Goal: Task Accomplishment & Management: Manage account settings

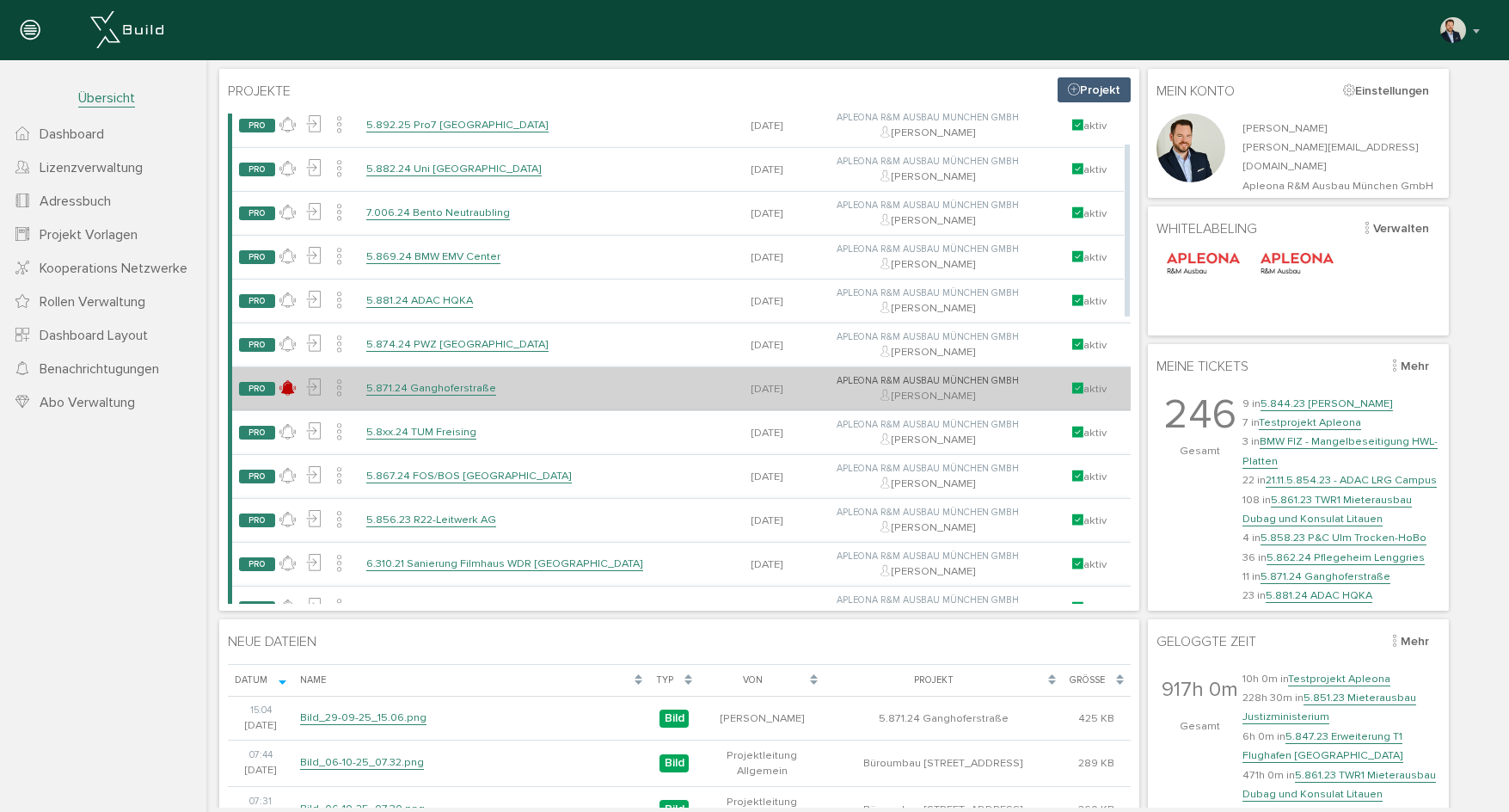
click at [435, 392] on link "5.871.24 Ganghoferstraße" at bounding box center [431, 388] width 130 height 14
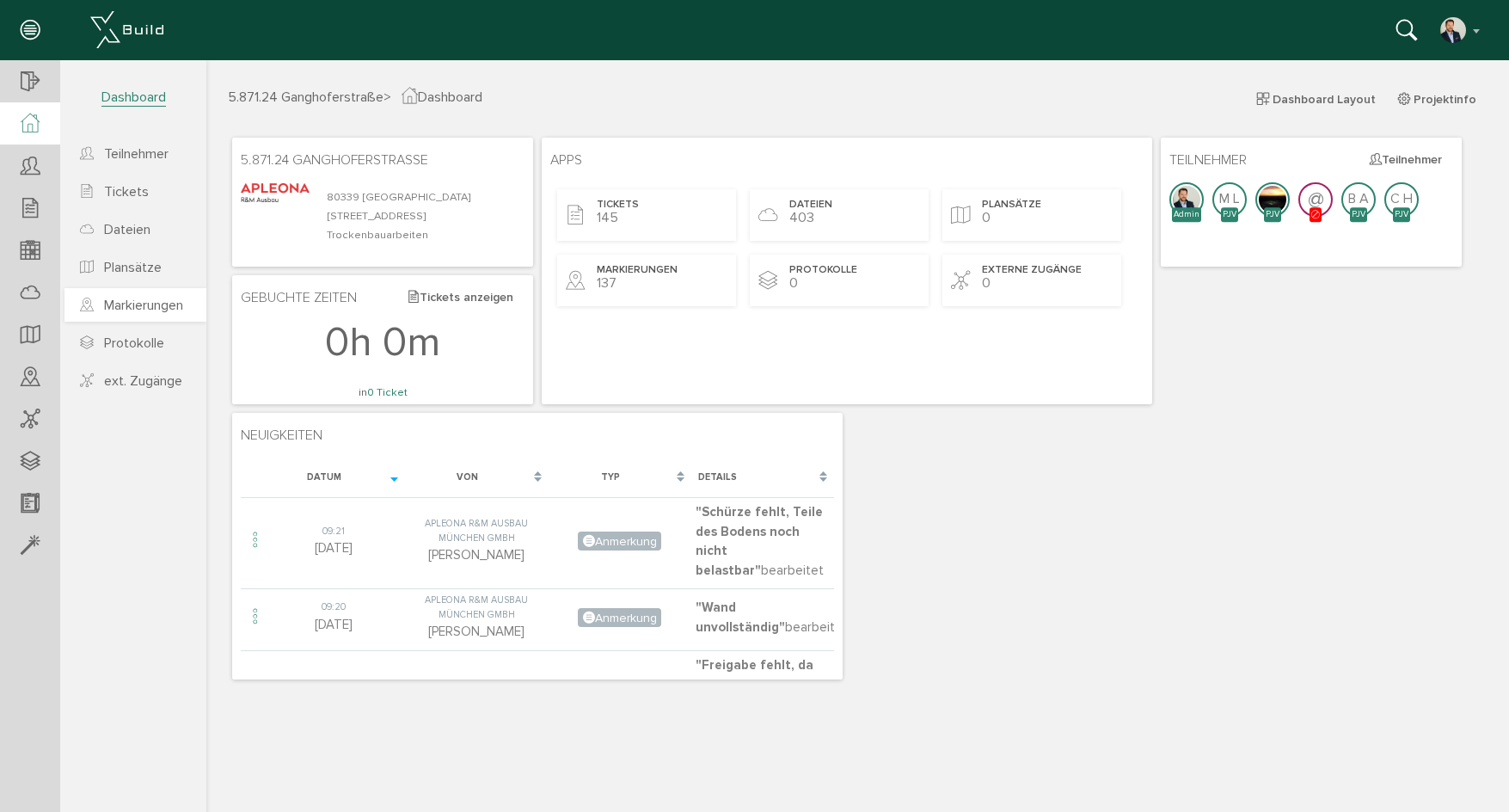
click at [148, 303] on span "Markierungen" at bounding box center [143, 305] width 79 height 17
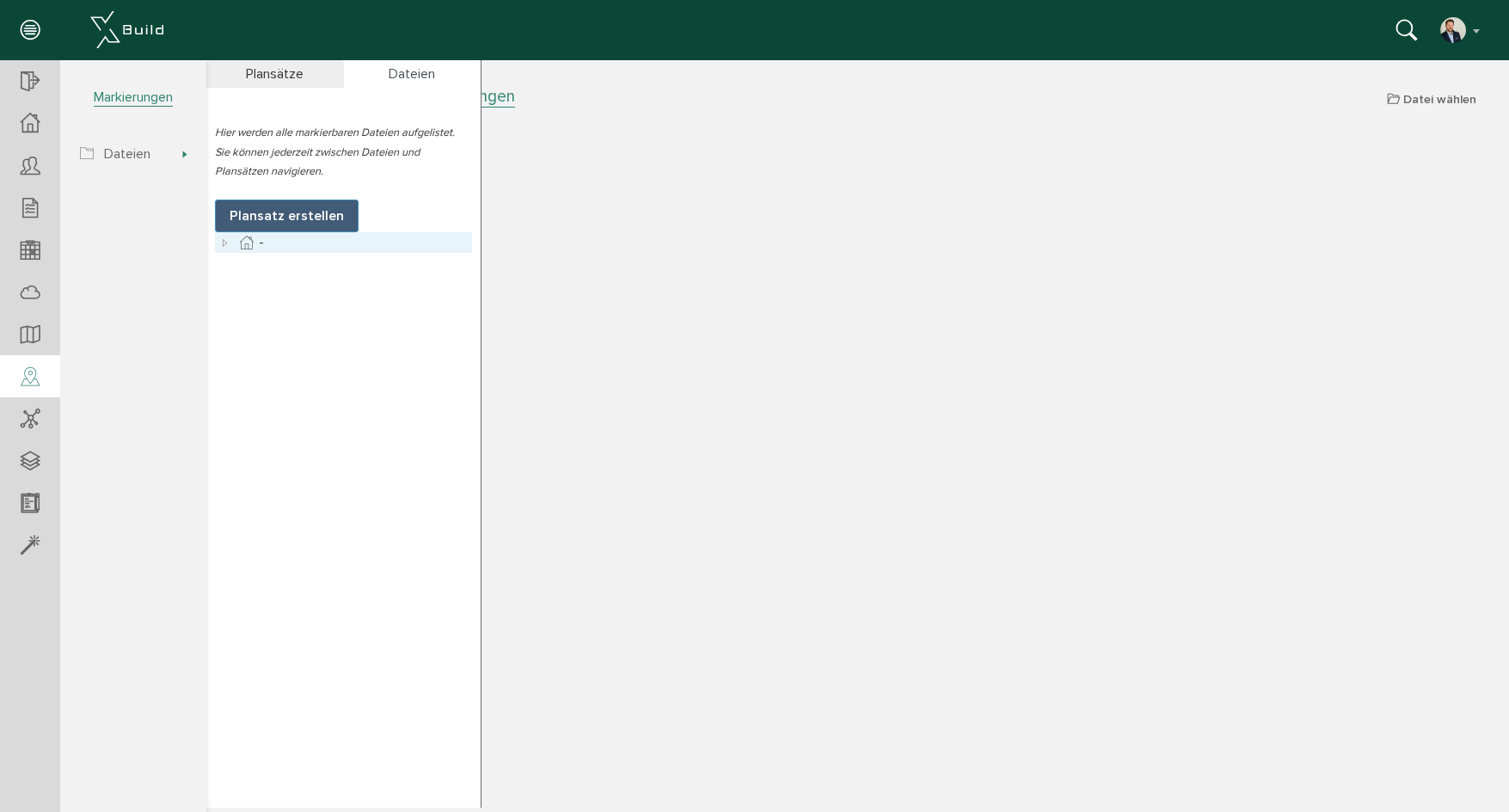
click at [232, 249] on icon at bounding box center [225, 242] width 20 height 20
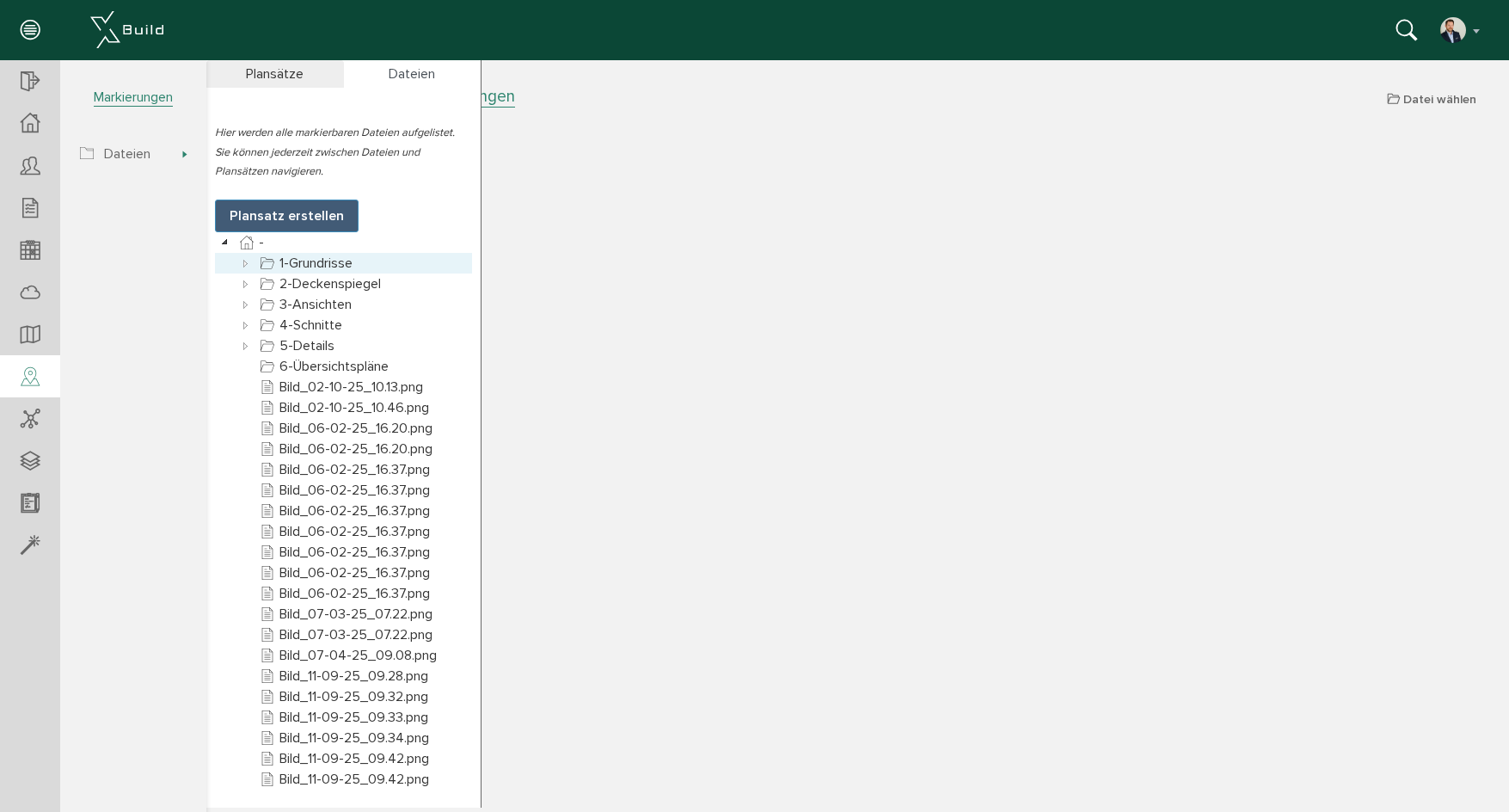
click at [232, 259] on div at bounding box center [344, 262] width 257 height 20
click at [227, 264] on div at bounding box center [344, 262] width 257 height 20
click at [243, 263] on icon at bounding box center [245, 262] width 20 height 20
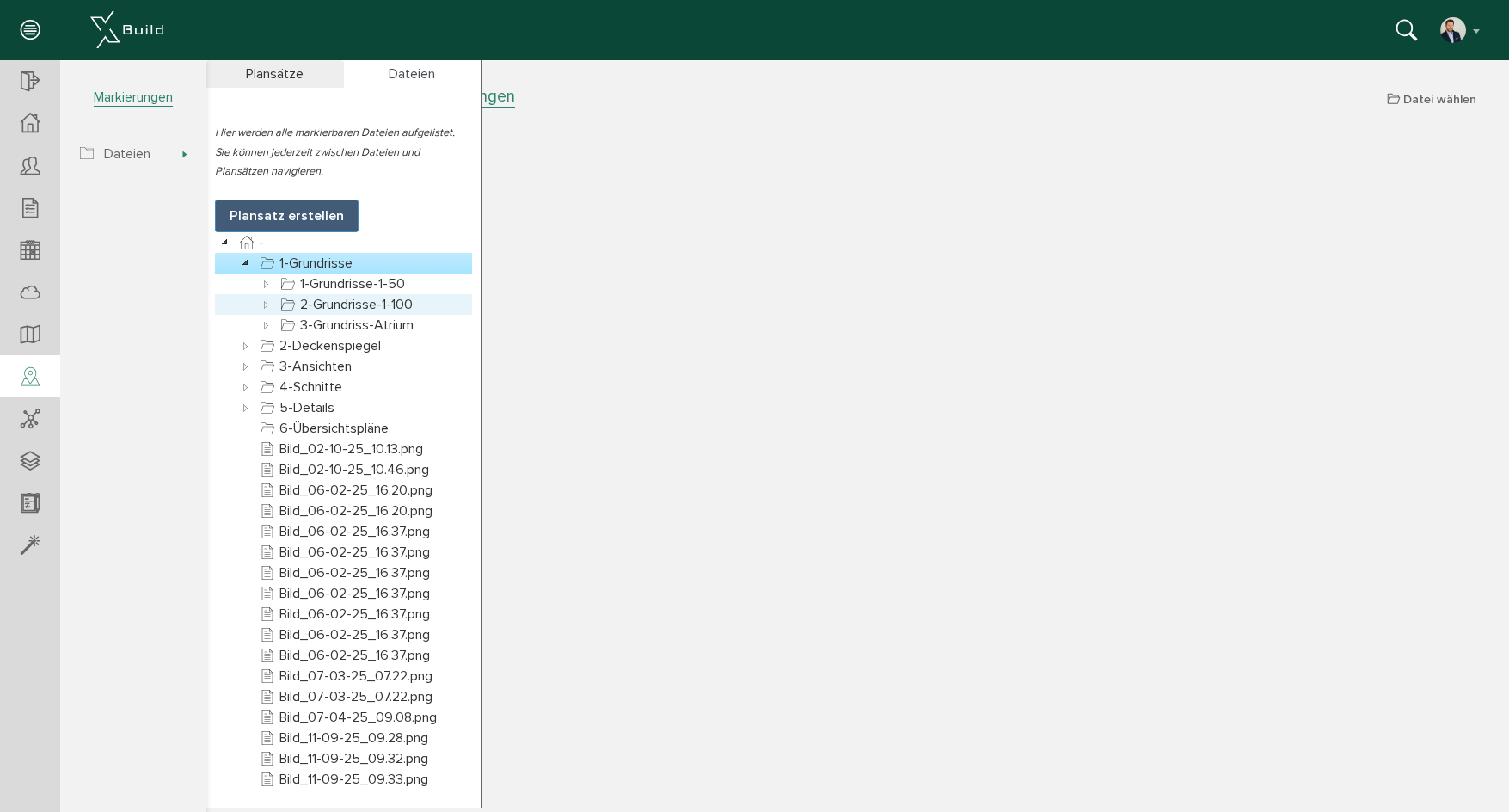
click at [267, 305] on icon at bounding box center [266, 303] width 20 height 20
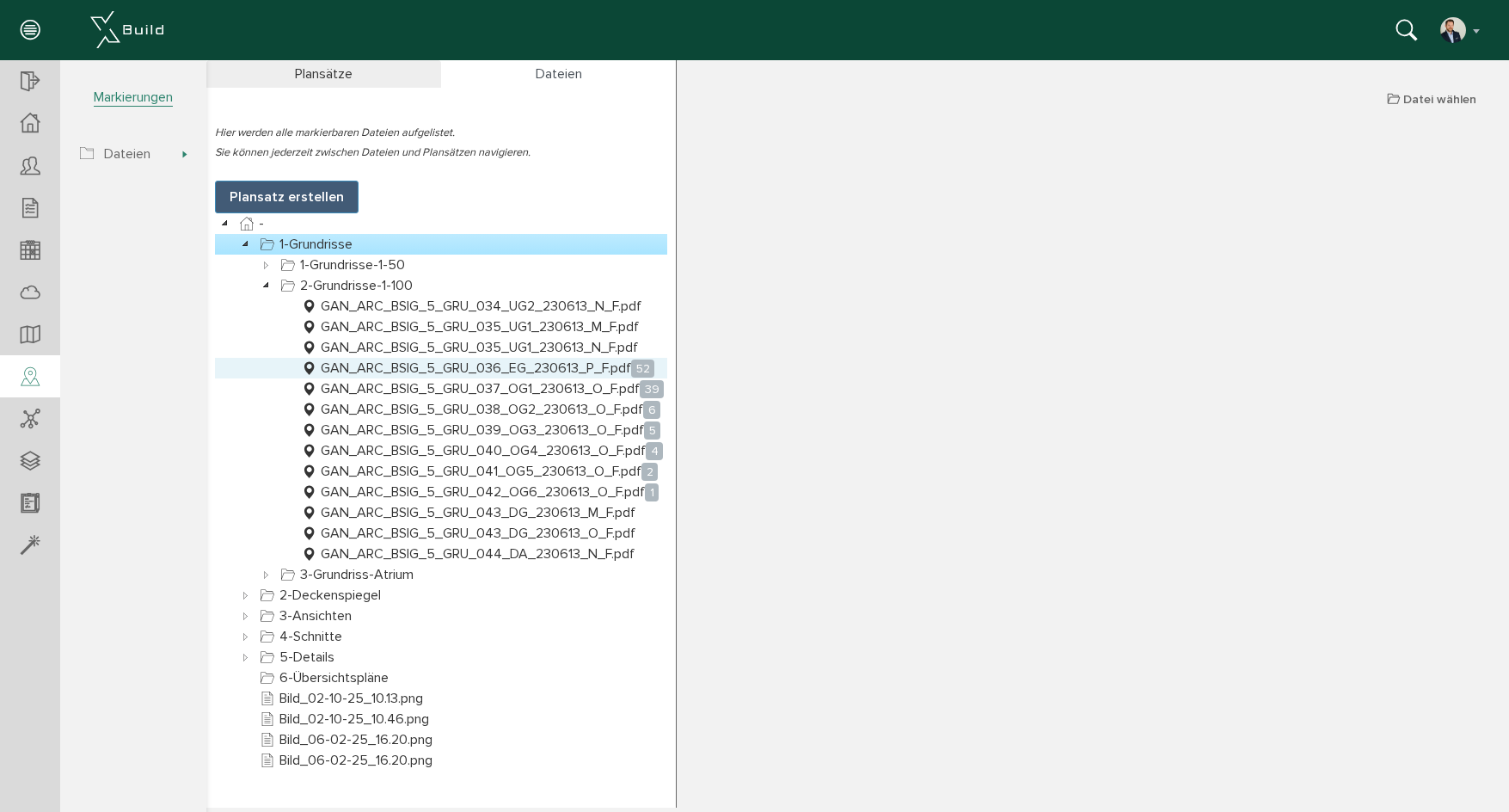
click at [545, 366] on link "GAN_ARC_BSIG_5_GRU_036_EG_230613_P_F.pdf 52" at bounding box center [477, 368] width 360 height 20
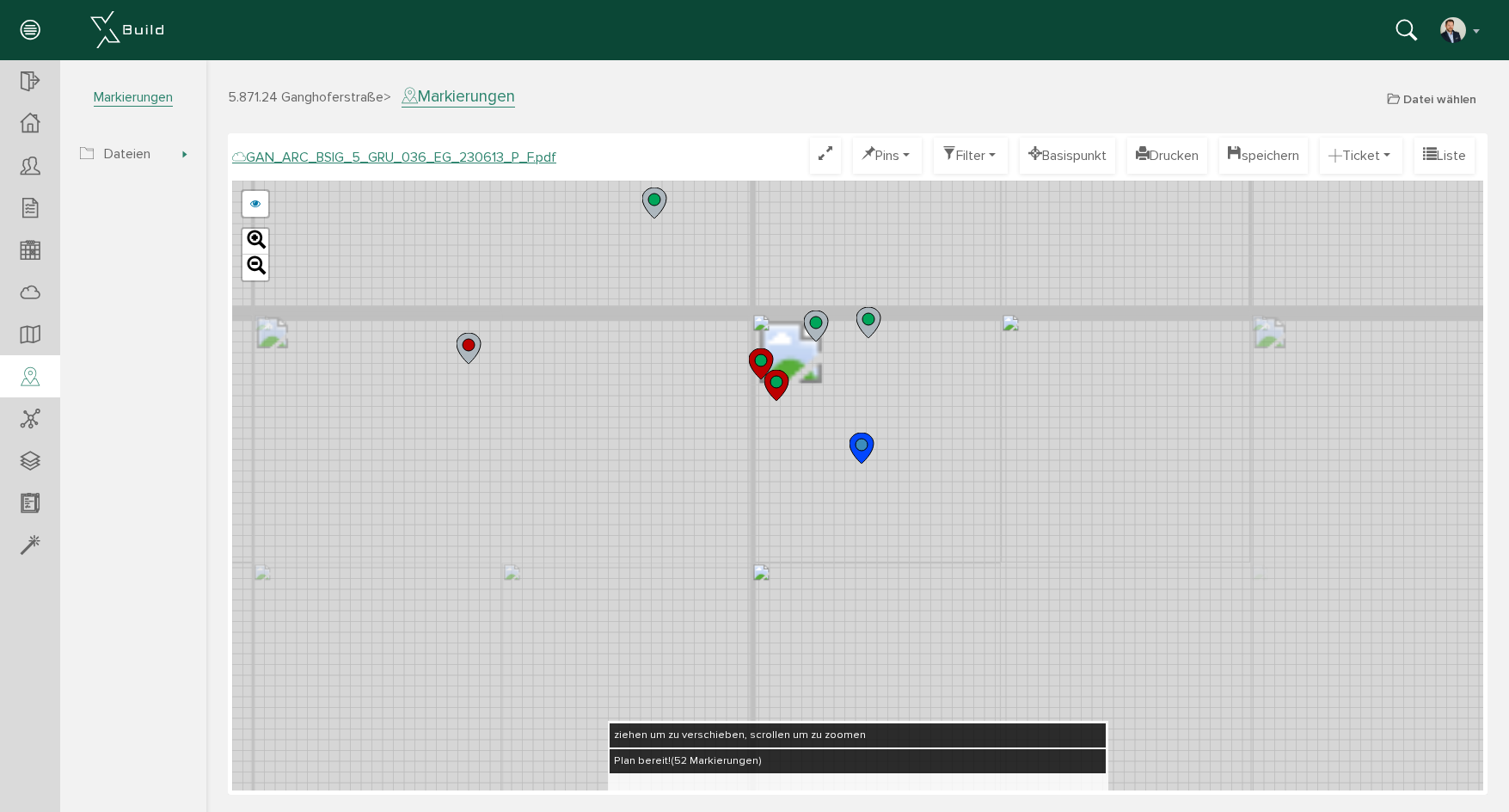
drag, startPoint x: 1021, startPoint y: 530, endPoint x: 879, endPoint y: 251, distance: 313.1
click at [884, 251] on div "GAN_ARC_BSIG_5_GRU_036_EG_230613_O_F.pdf GAN_ARC_BSIG_5_GRU_036_EG_230613_N_F.p…" at bounding box center [857, 485] width 1251 height 609
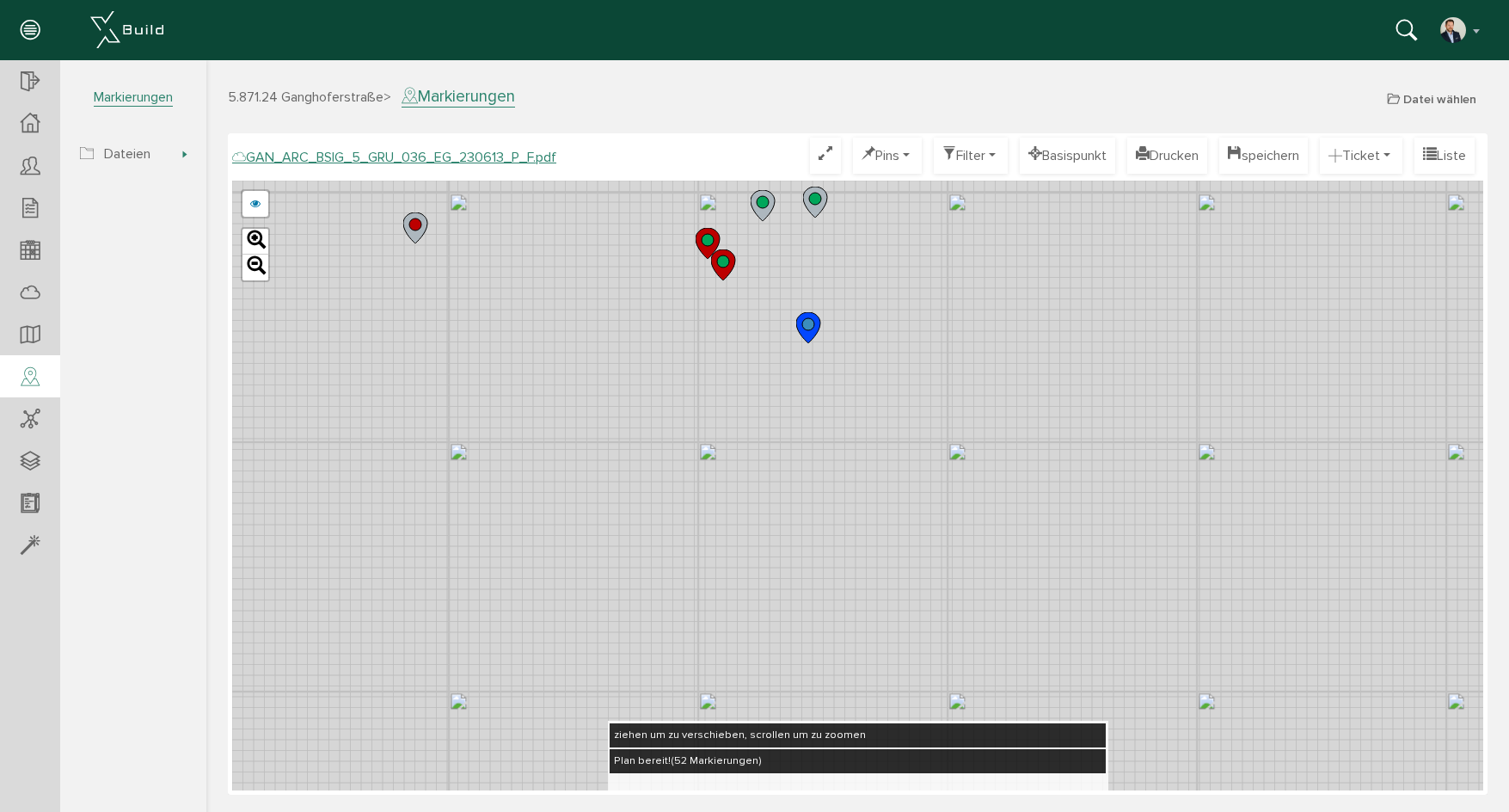
click at [817, 329] on icon at bounding box center [807, 327] width 24 height 31
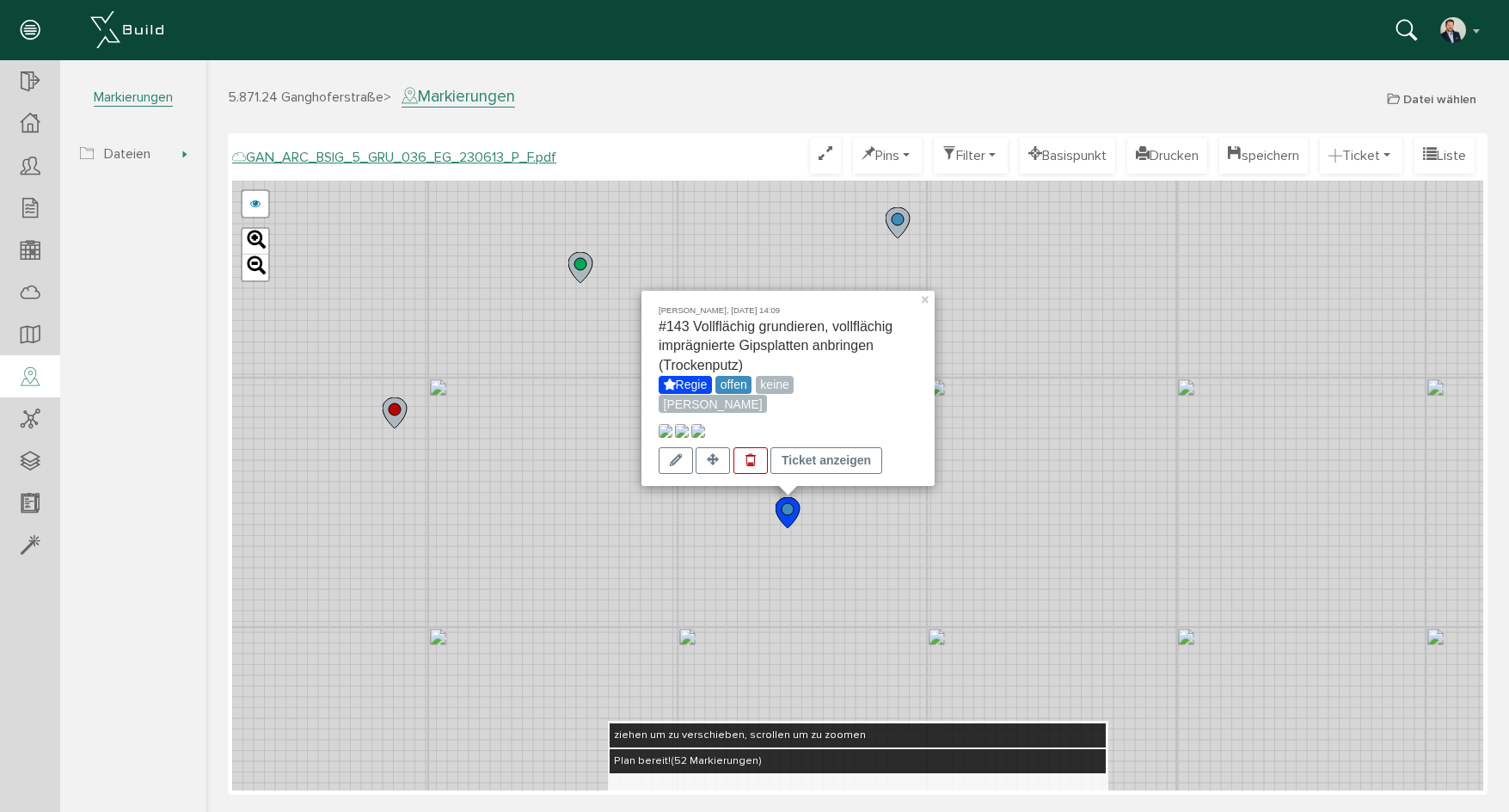
drag, startPoint x: 930, startPoint y: 478, endPoint x: 910, endPoint y: 560, distance: 84.4
click at [910, 560] on div "[PERSON_NAME], [DATE] 14:09 #143 Vollflächig grundieren, vollflächig imprägnier…" at bounding box center [857, 485] width 1251 height 609
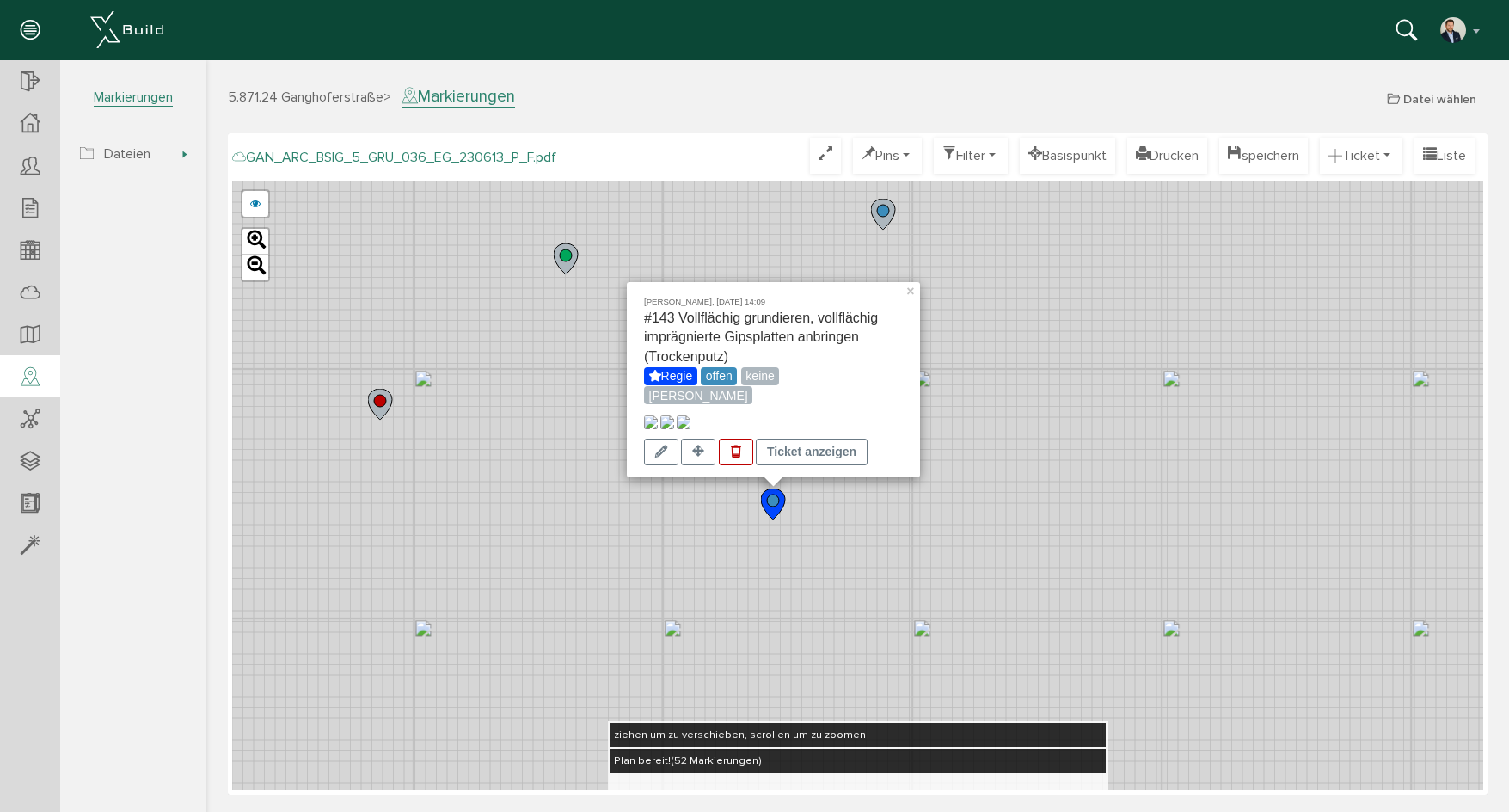
drag, startPoint x: 911, startPoint y: 570, endPoint x: 877, endPoint y: 550, distance: 39.4
click at [877, 550] on div "[PERSON_NAME], [DATE] 14:09 #143 Vollflächig grundieren, vollflächig imprägnier…" at bounding box center [857, 485] width 1251 height 609
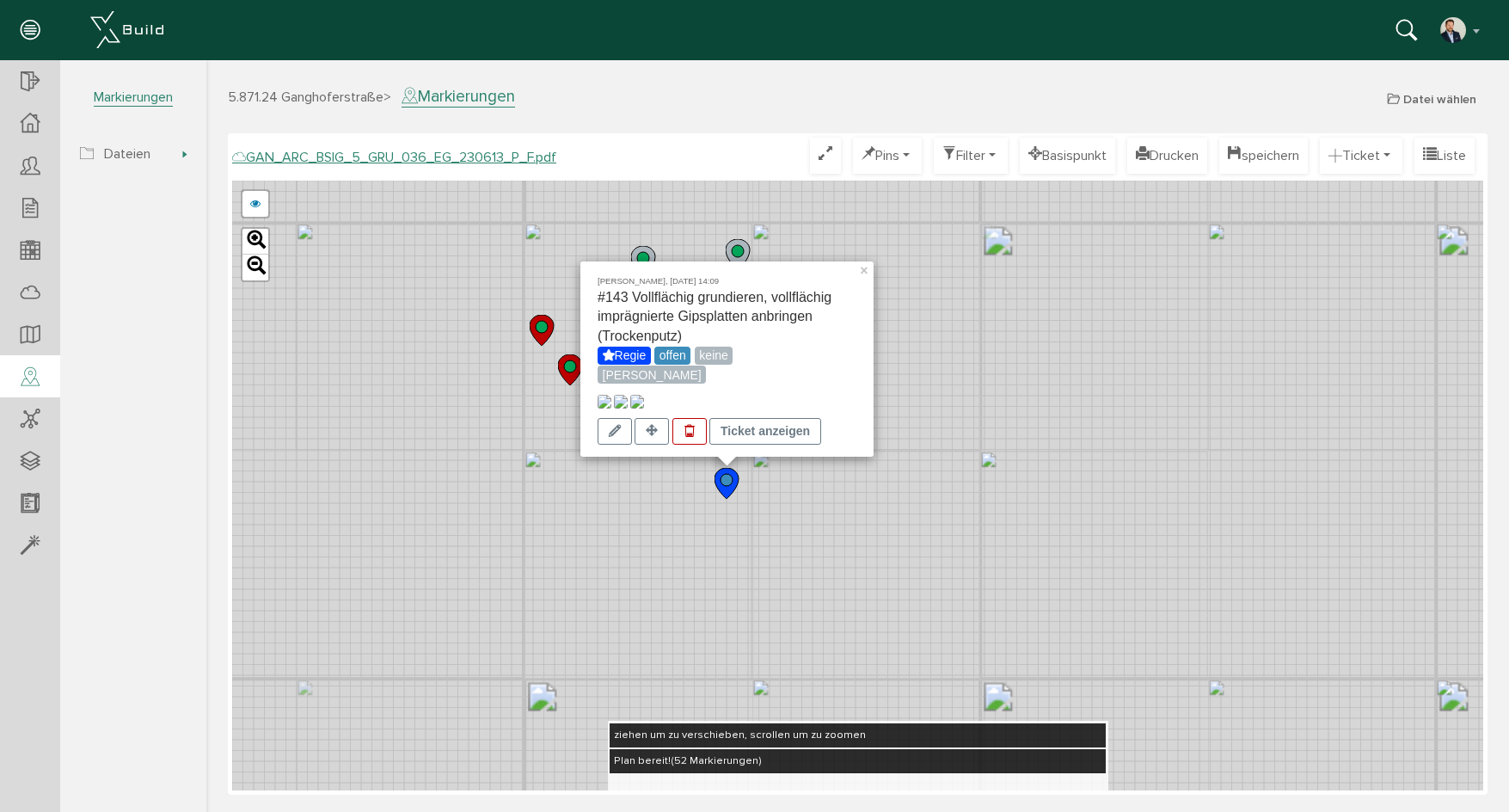
click at [786, 519] on div "[PERSON_NAME], [DATE] 14:09 #143 Vollflächig grundieren, vollflächig imprägnier…" at bounding box center [857, 485] width 1251 height 609
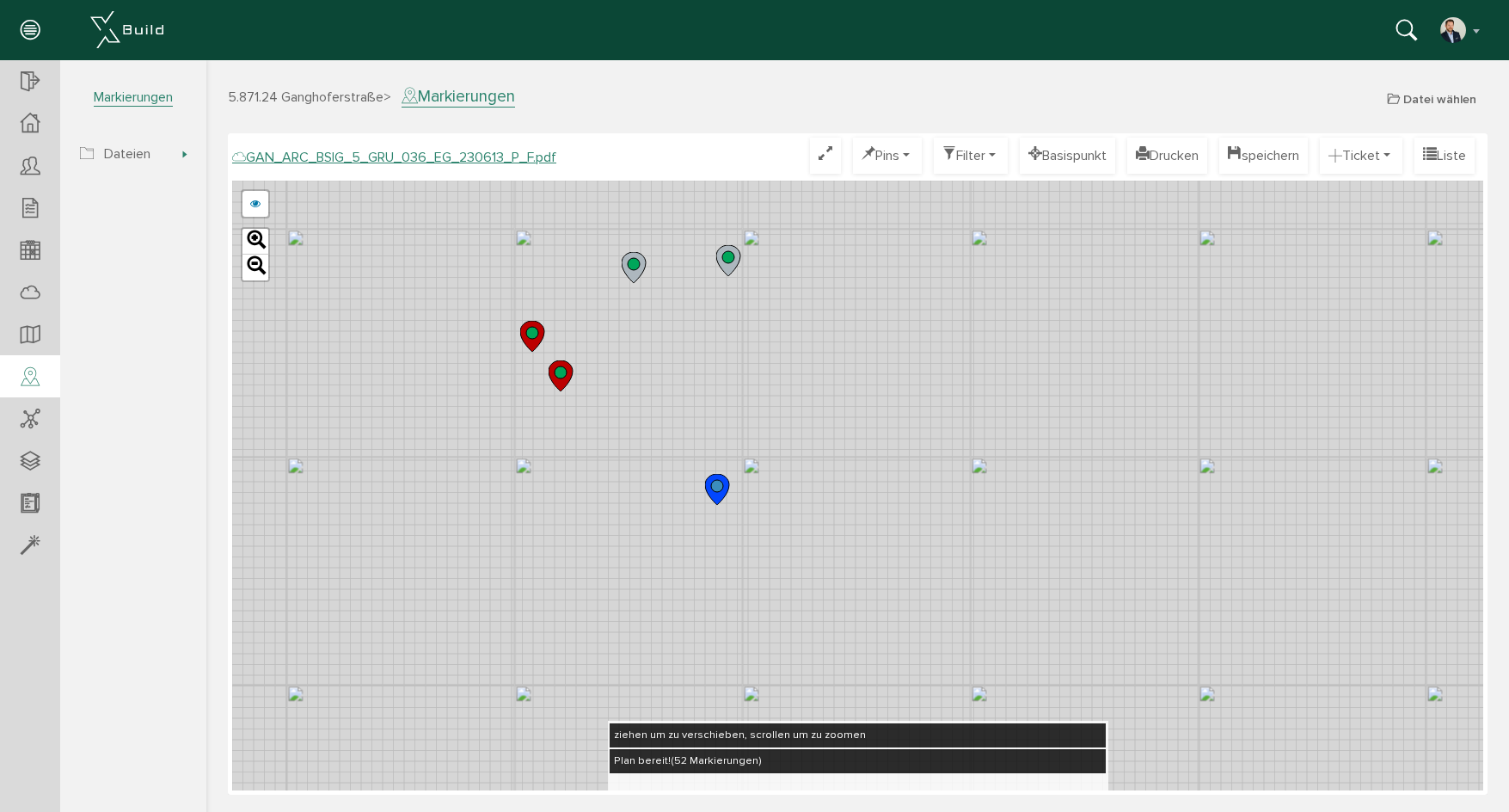
drag, startPoint x: 812, startPoint y: 335, endPoint x: 746, endPoint y: 300, distance: 74.7
click at [791, 345] on div "GAN_ARC_BSIG_5_GRU_036_EG_230613_O_F.pdf GAN_ARC_BSIG_5_GRU_036_EG_230613_N_F.p…" at bounding box center [857, 485] width 1251 height 609
click at [719, 276] on icon at bounding box center [716, 266] width 29 height 33
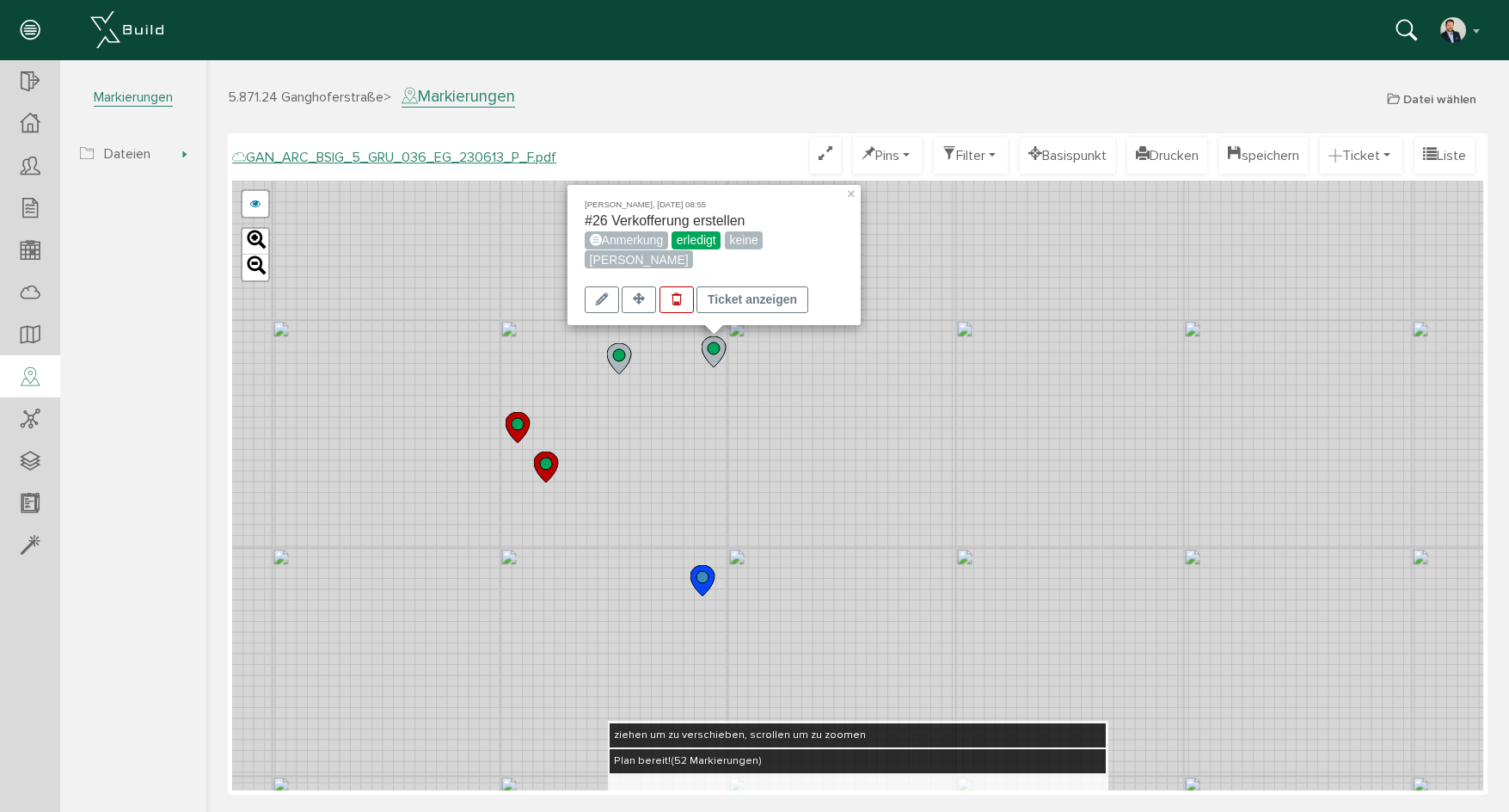
click at [845, 412] on div "[PERSON_NAME], [DATE] 08:55 #26 Verkofferung erstellen Anmerkung erledigt keine…" at bounding box center [857, 485] width 1251 height 609
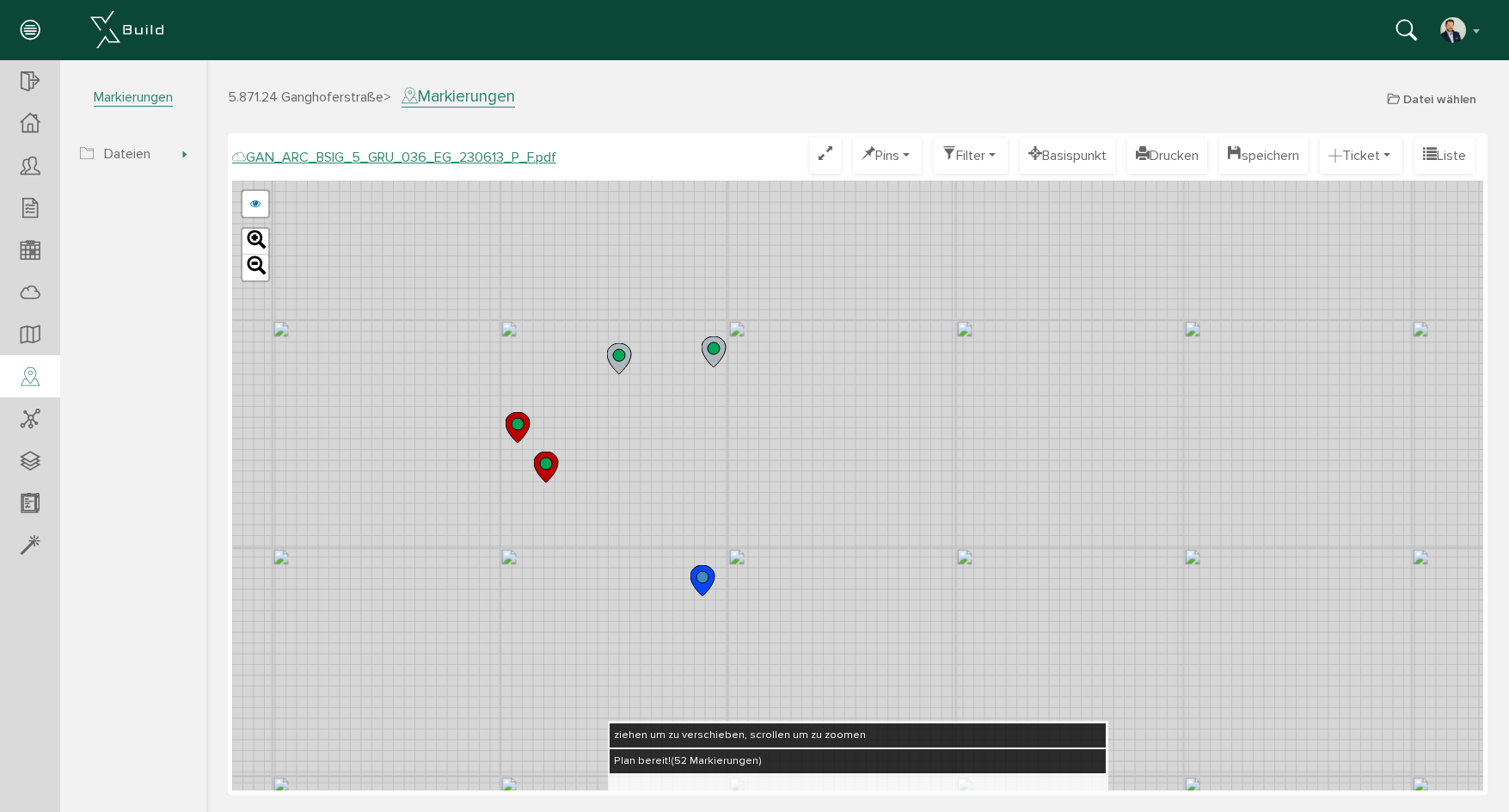
click at [707, 346] on icon at bounding box center [713, 351] width 24 height 31
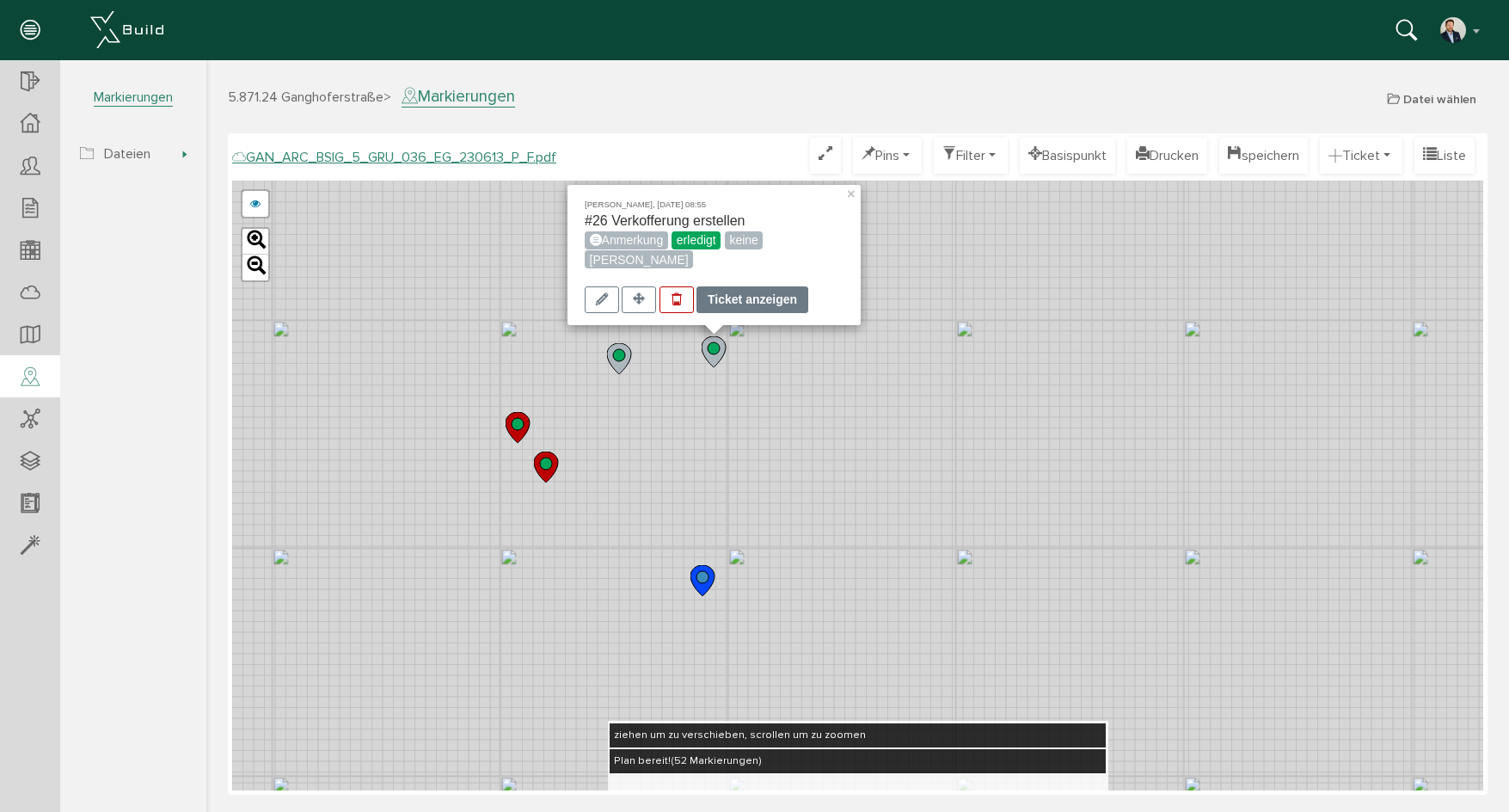
click at [735, 298] on div "Ticket anzeigen" at bounding box center [753, 299] width 111 height 27
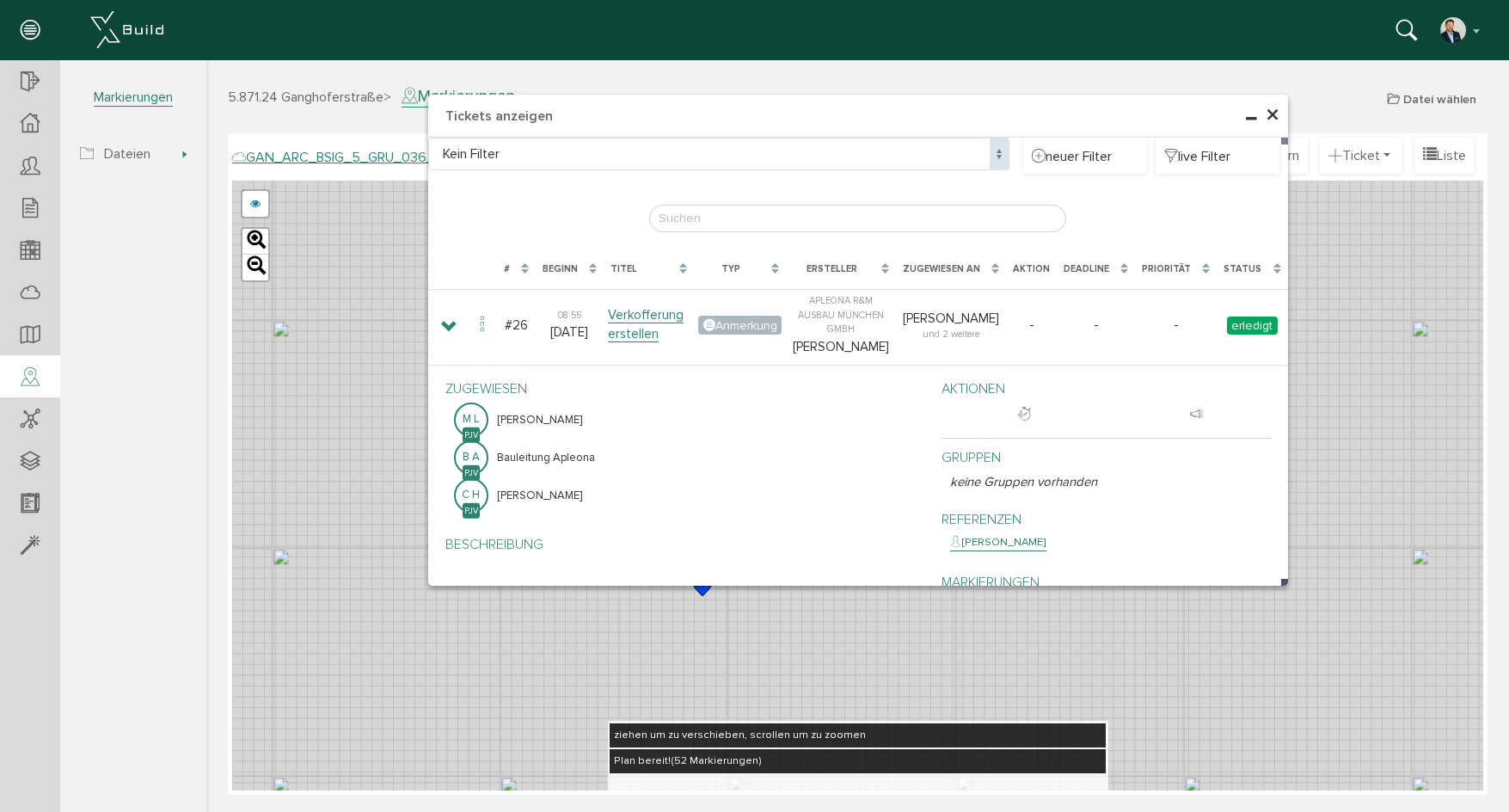
click at [1273, 103] on span "×" at bounding box center [1273, 115] width 13 height 34
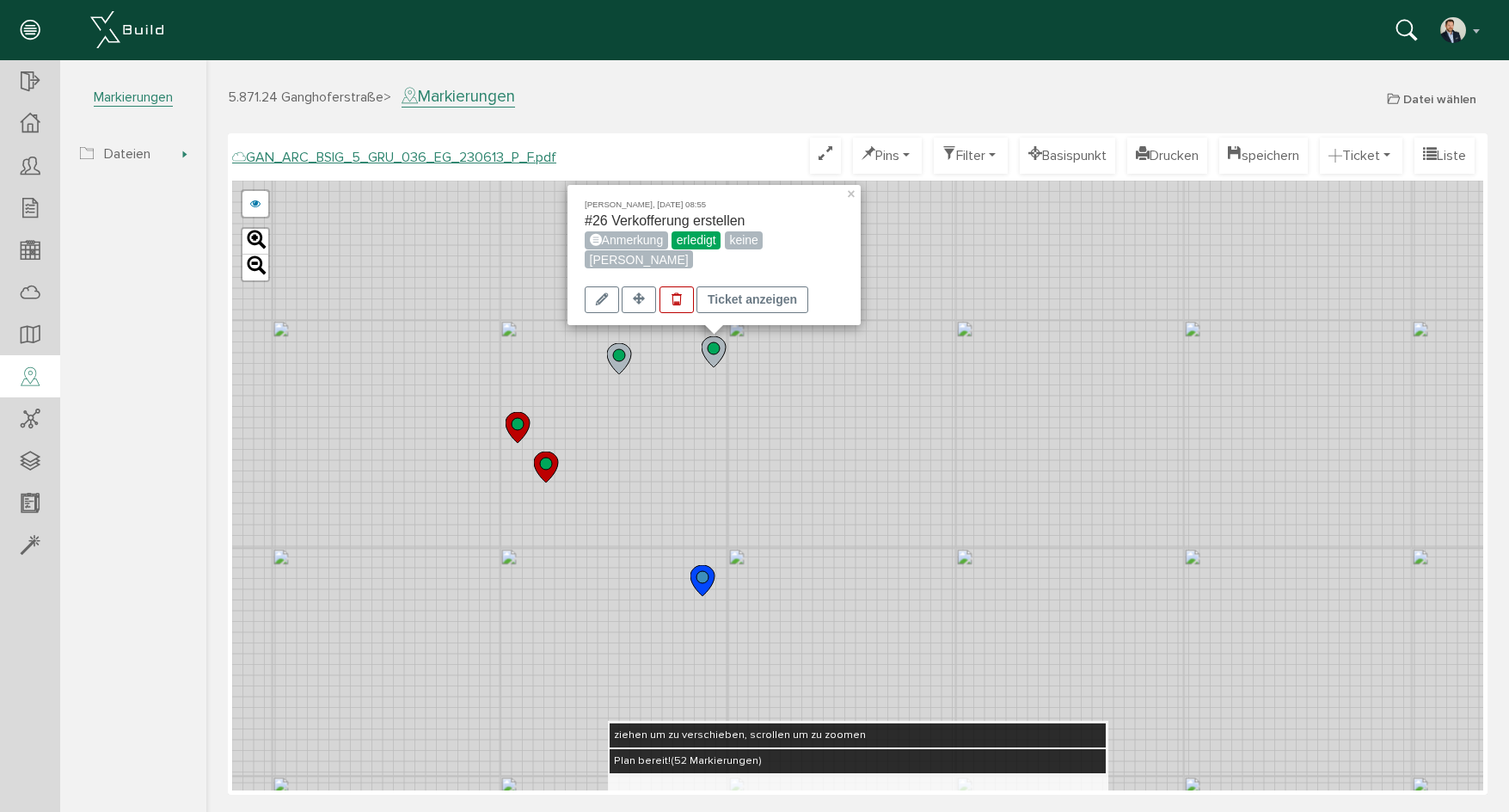
click at [771, 448] on div "[PERSON_NAME], [DATE] 08:55 #26 Verkofferung erstellen Anmerkung erledigt keine…" at bounding box center [857, 485] width 1251 height 609
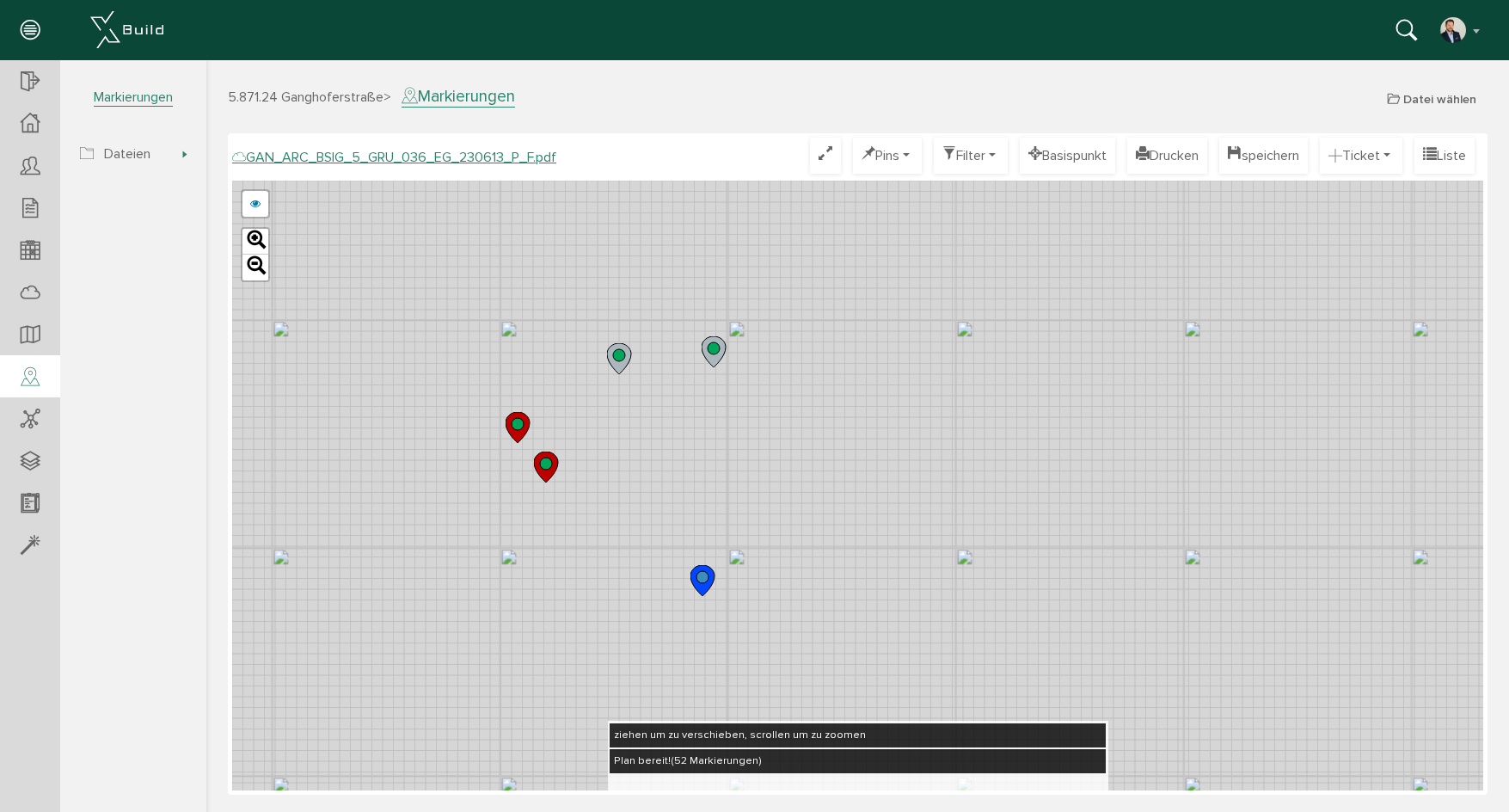
click at [709, 582] on icon at bounding box center [702, 580] width 24 height 31
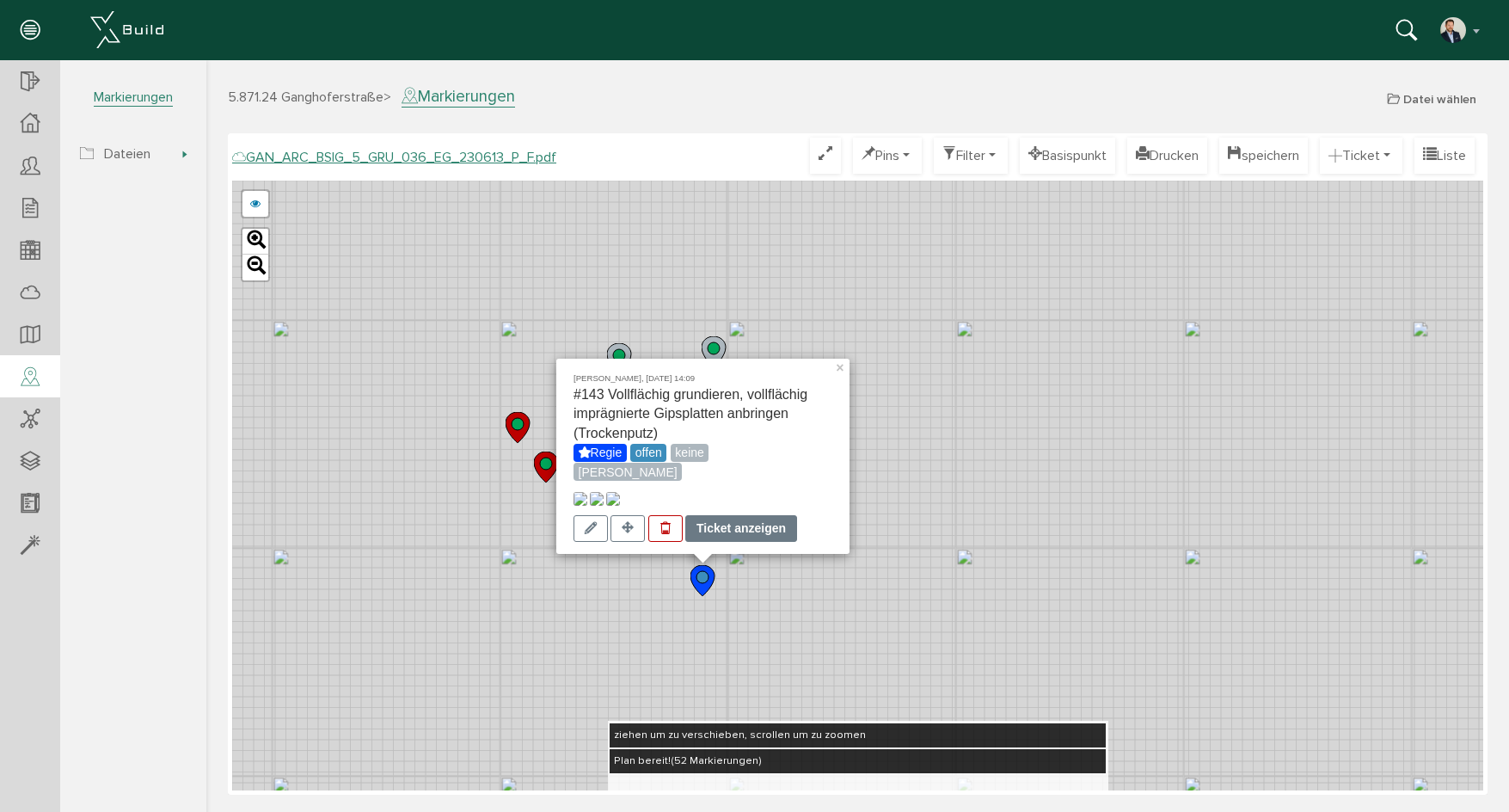
click at [758, 527] on div "Ticket anzeigen" at bounding box center [741, 529] width 111 height 27
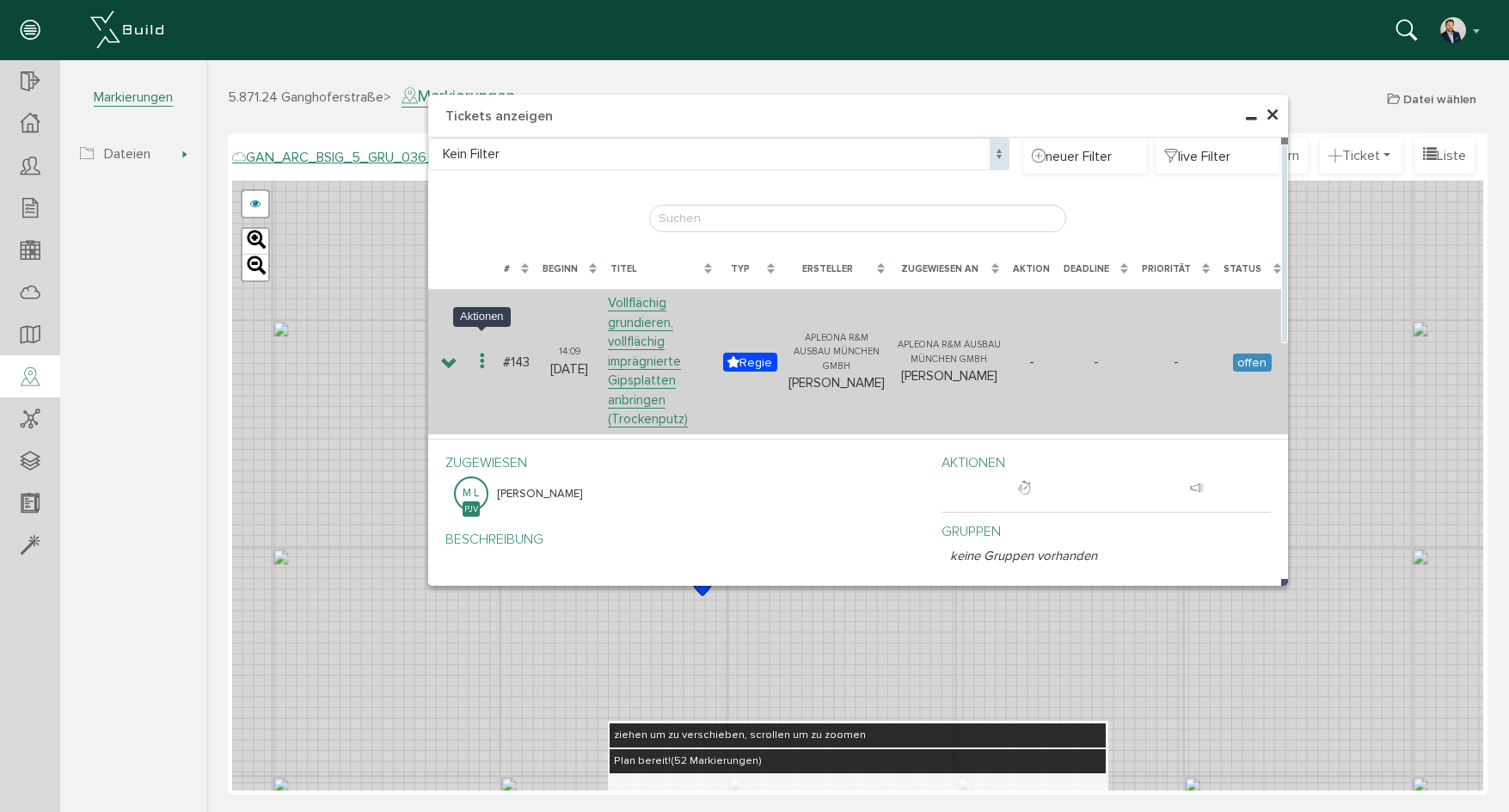
click at [472, 350] on icon at bounding box center [482, 362] width 20 height 23
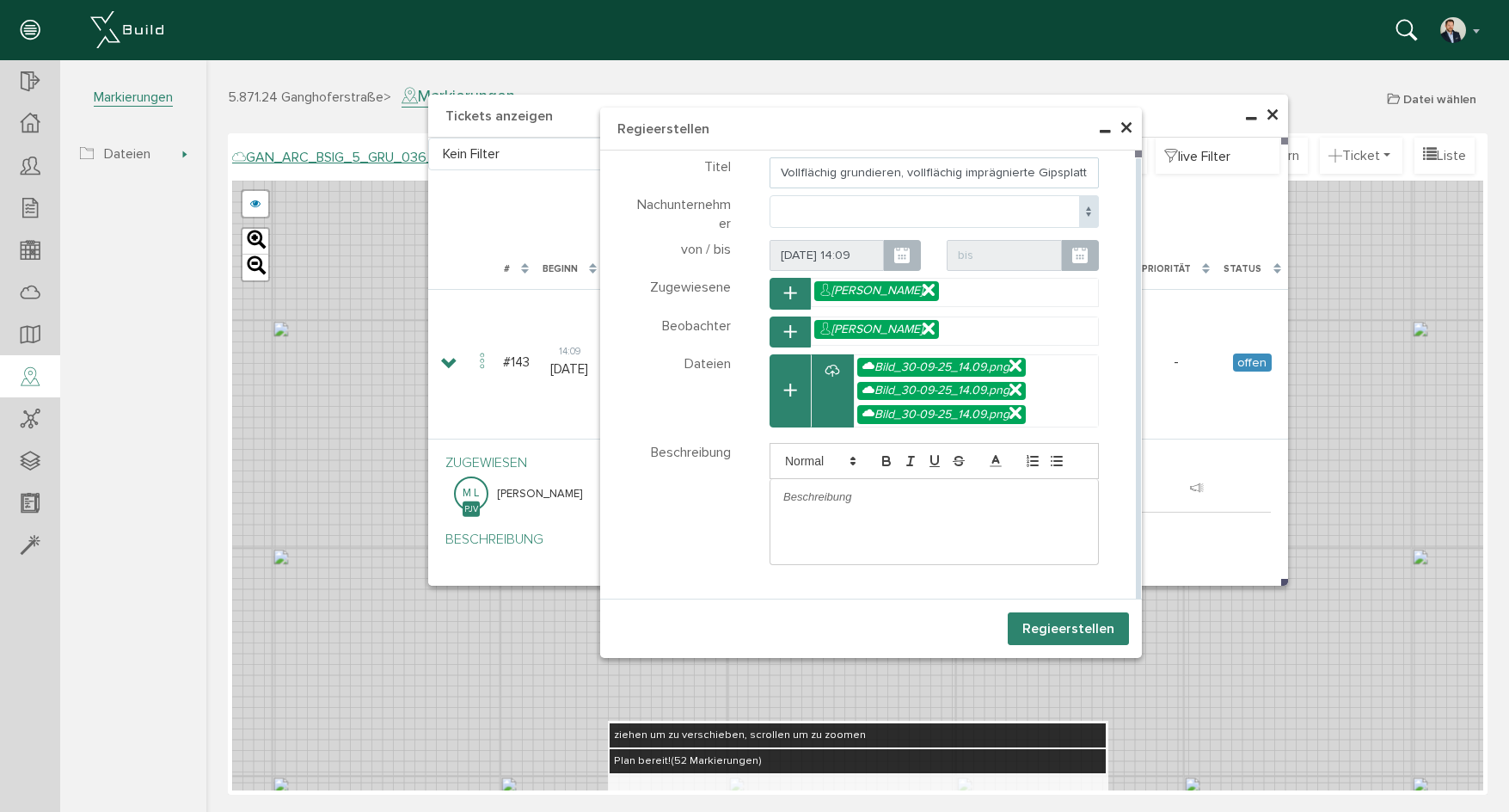
click at [857, 169] on input "Vollflächig grundieren, vollflächig imprägnierte Gipsplatten anbringen (Trocken…" at bounding box center [934, 173] width 329 height 31
drag, startPoint x: 945, startPoint y: 165, endPoint x: 1136, endPoint y: 163, distance: 191.0
click at [1136, 163] on div "Teilnehmer wählen Teilnehmer Dateien wählen Dateien" at bounding box center [871, 374] width 541 height 448
click at [1090, 171] on input "Vollflächig grundieren, vollflächig imprägnierte Gipsplatten anbringen (Trocken…" at bounding box center [934, 173] width 329 height 31
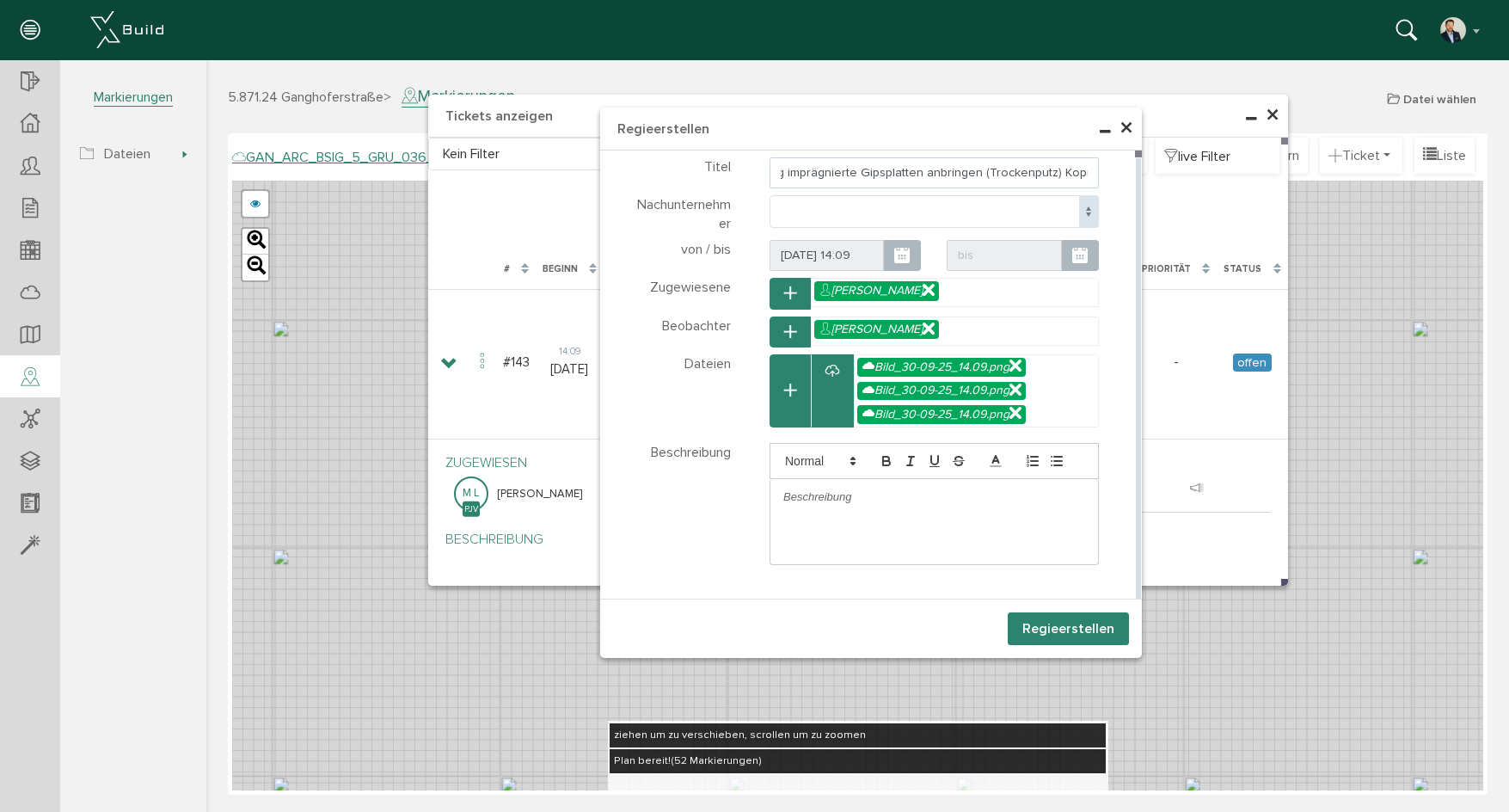
drag, startPoint x: 1089, startPoint y: 175, endPoint x: 1052, endPoint y: 175, distance: 37.0
click at [1052, 175] on input "Vollflächig grundieren, vollflächig imprägnierte Gipsplatten anbringen (Trocken…" at bounding box center [934, 173] width 329 height 31
click at [853, 178] on input "Vollflächig grundieren, vollflächig imprägnierte Gipsplatten anbringen (Trocken…" at bounding box center [934, 173] width 329 height 31
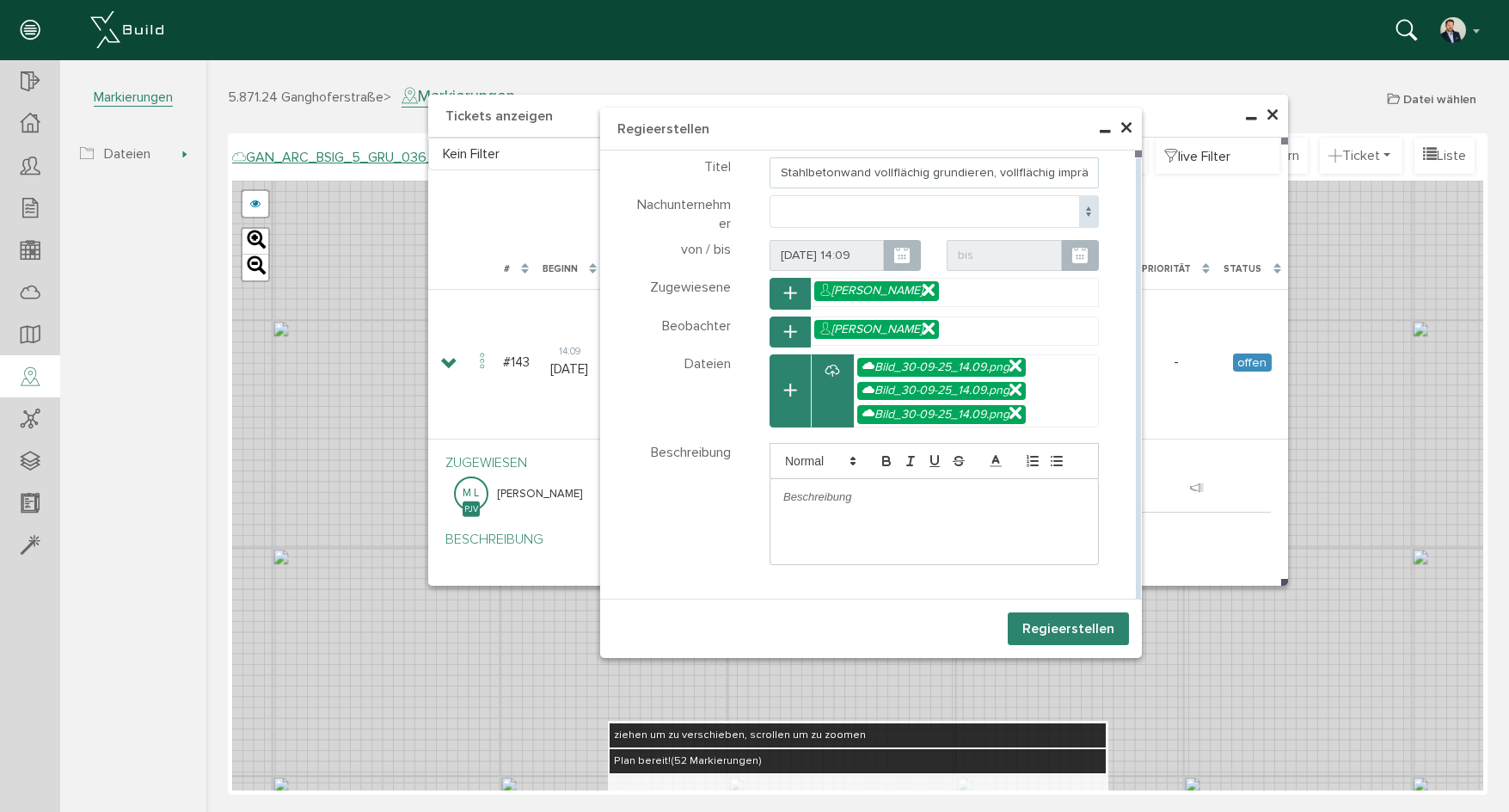
type input "Stahlbetonwand vollflächig grundieren, vollflächig imprägnierte Gipsplatten anb…"
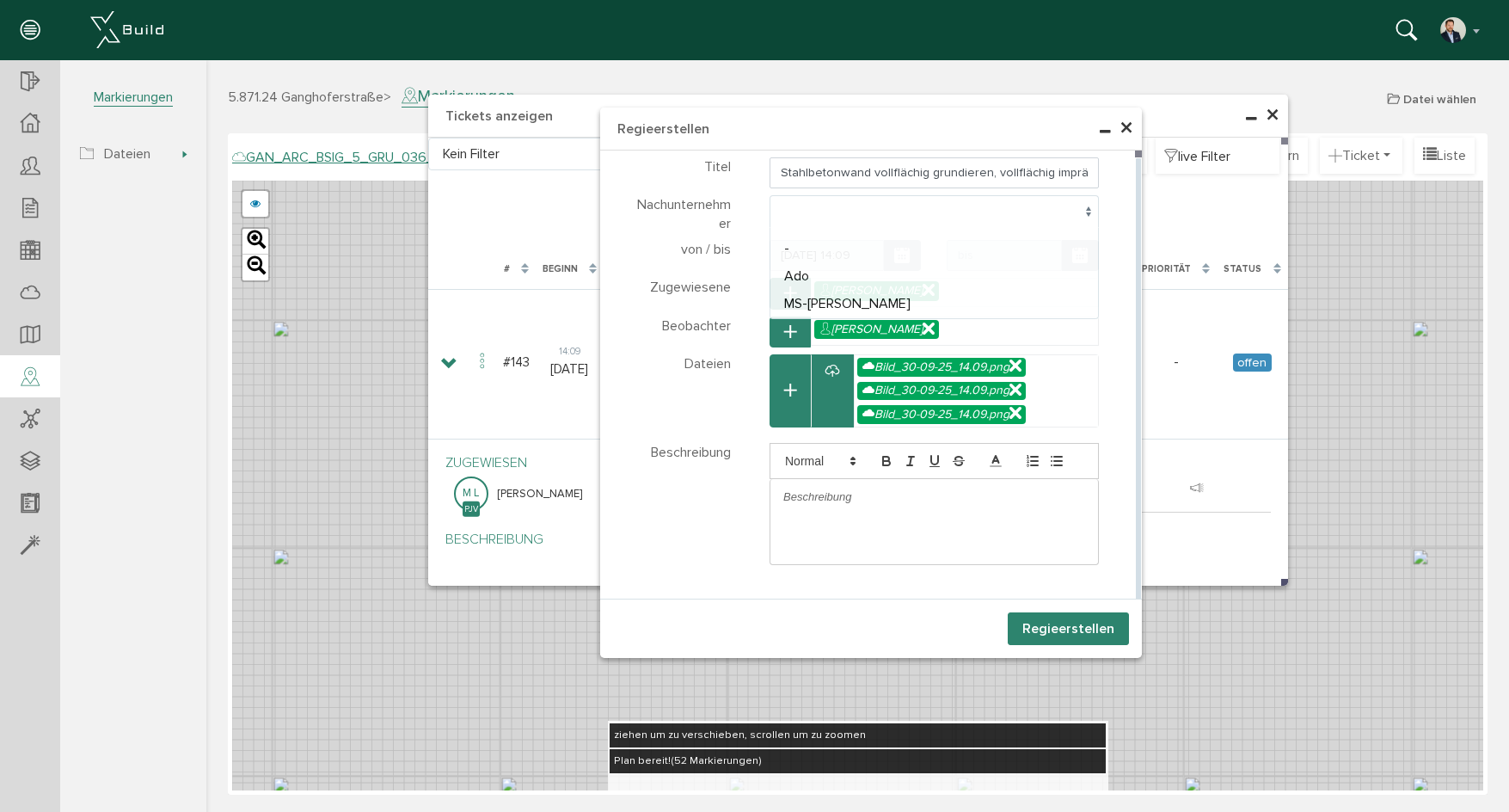
click at [1071, 208] on span at bounding box center [934, 211] width 329 height 33
select select "1"
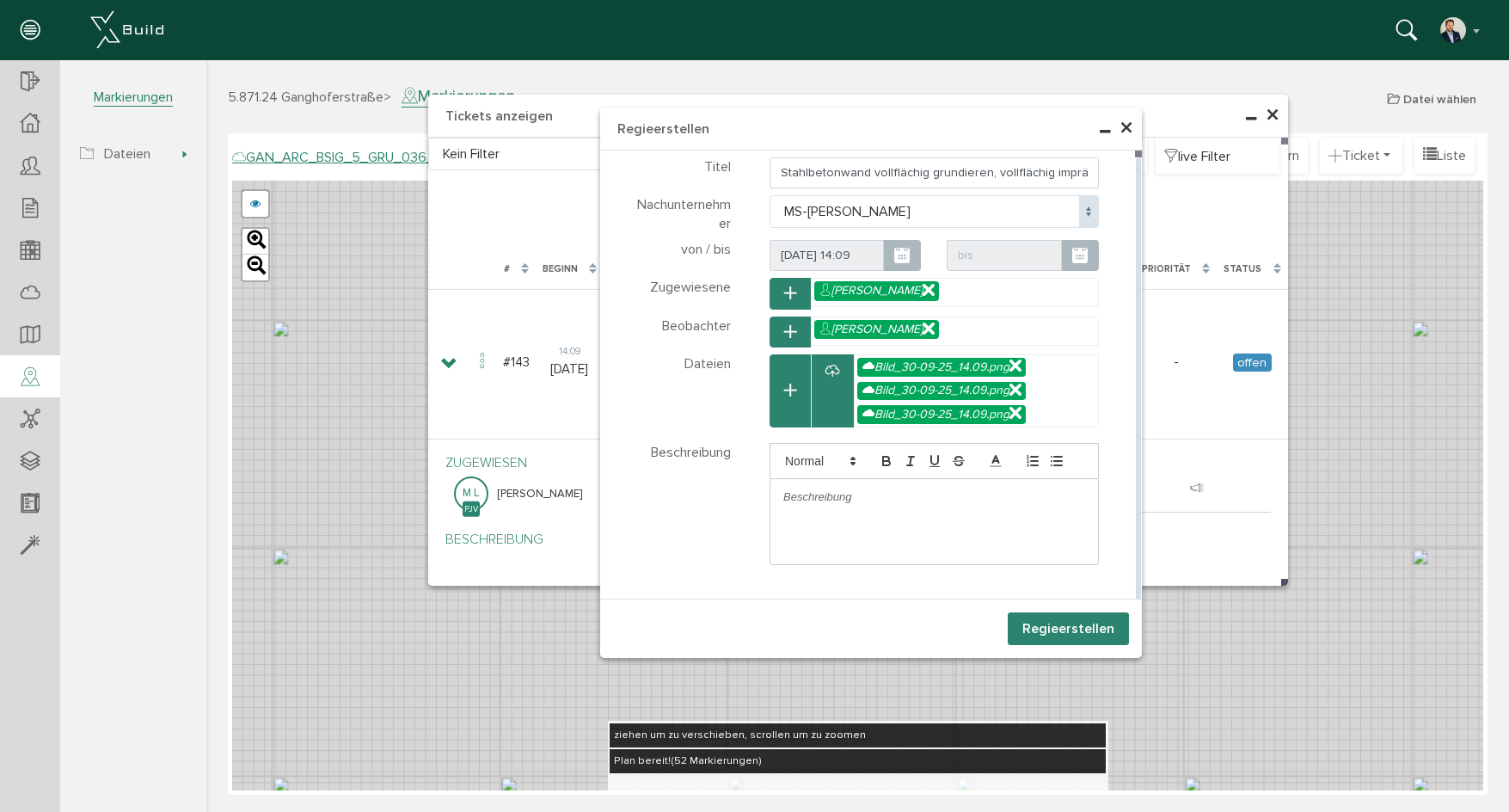
click at [847, 494] on p at bounding box center [934, 497] width 301 height 15
click at [1066, 630] on span "erstellen" at bounding box center [1087, 629] width 56 height 17
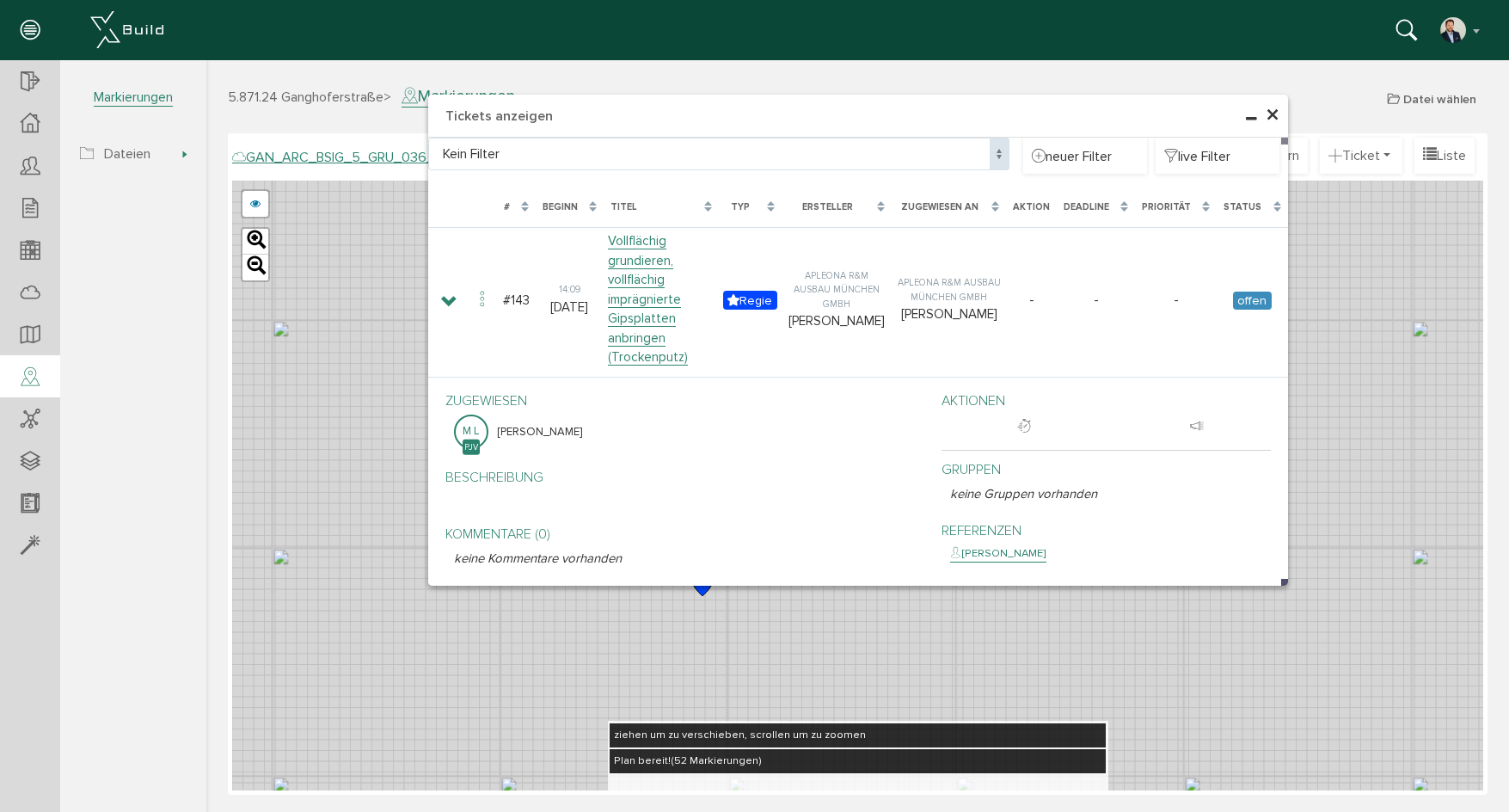
click at [1268, 109] on span "×" at bounding box center [1273, 115] width 13 height 34
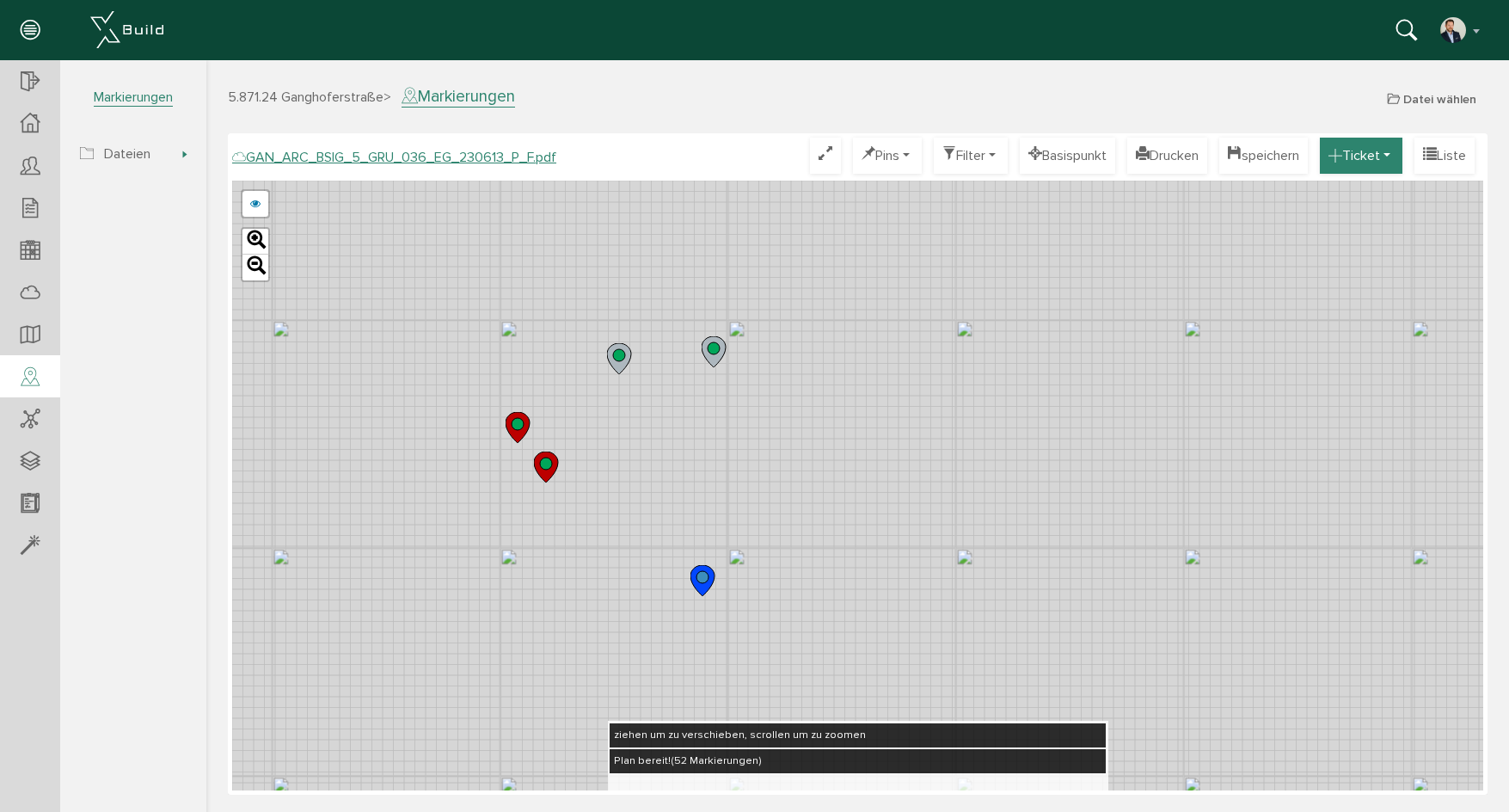
click at [1351, 144] on button "Ticket" at bounding box center [1361, 155] width 83 height 36
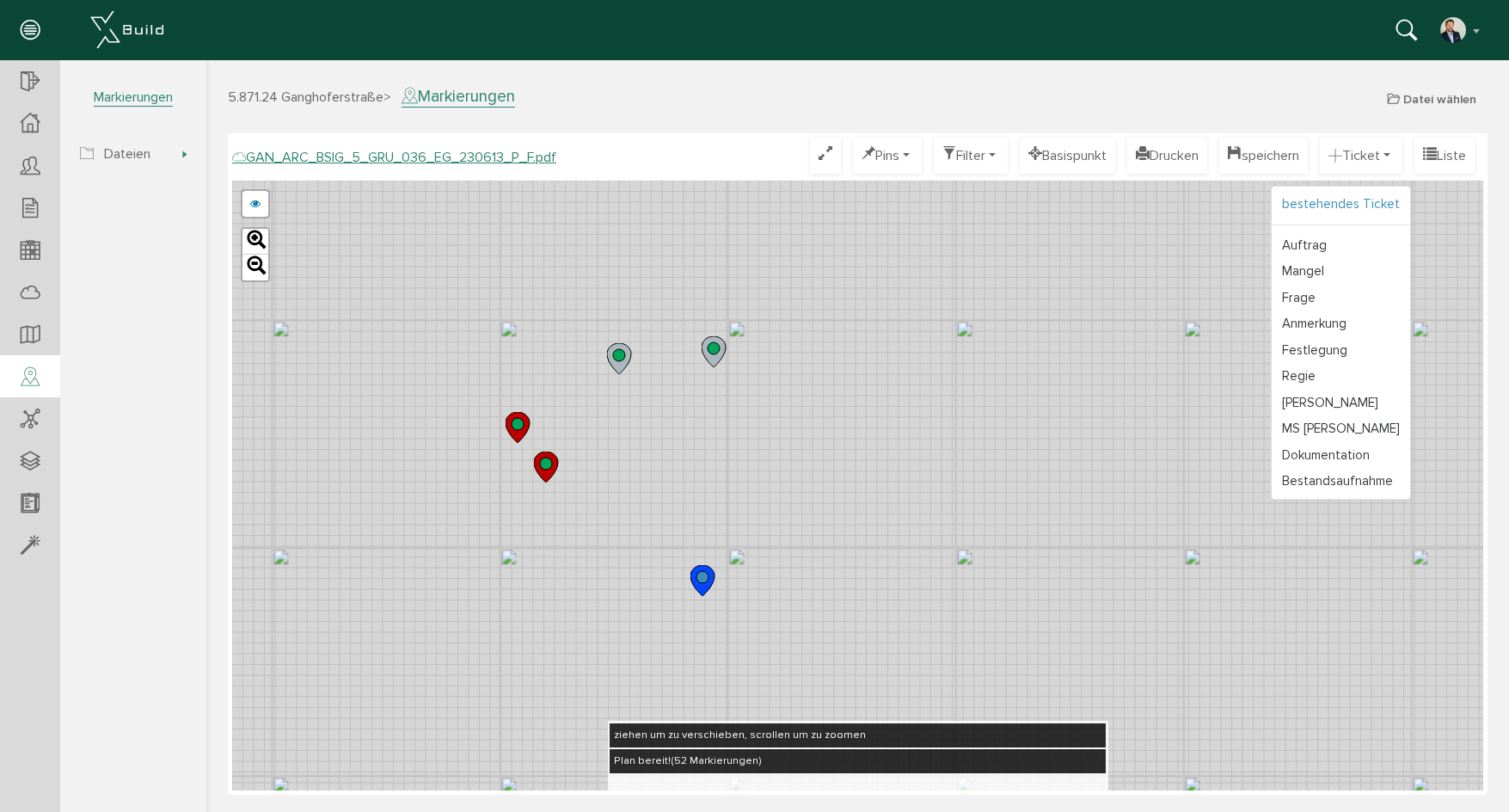
click at [1341, 203] on link "bestehendes Ticket" at bounding box center [1341, 204] width 138 height 27
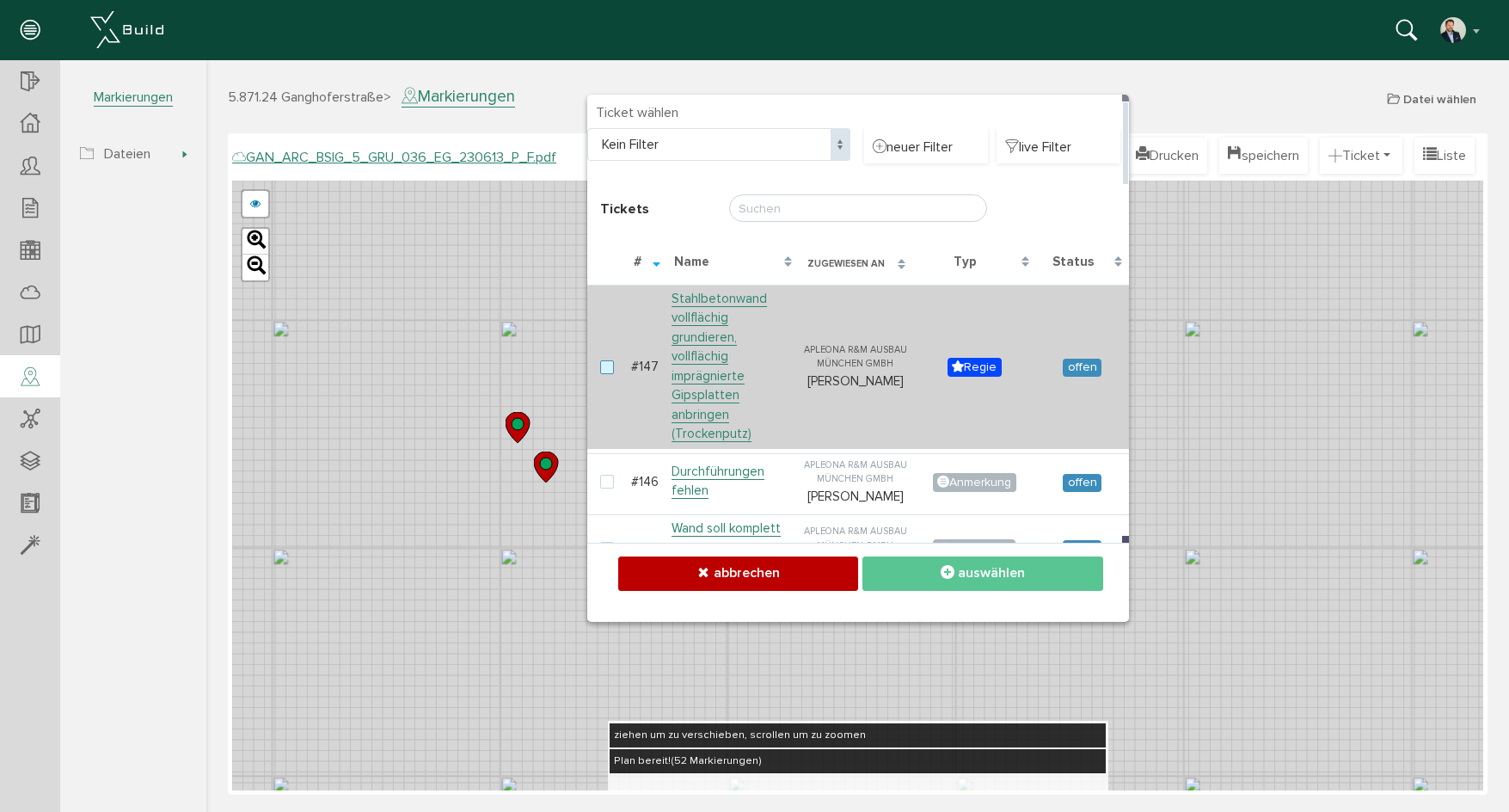
click at [608, 360] on label at bounding box center [610, 368] width 20 height 15
click at [608, 360] on input "checkbox" at bounding box center [606, 366] width 12 height 12
checkbox input "true"
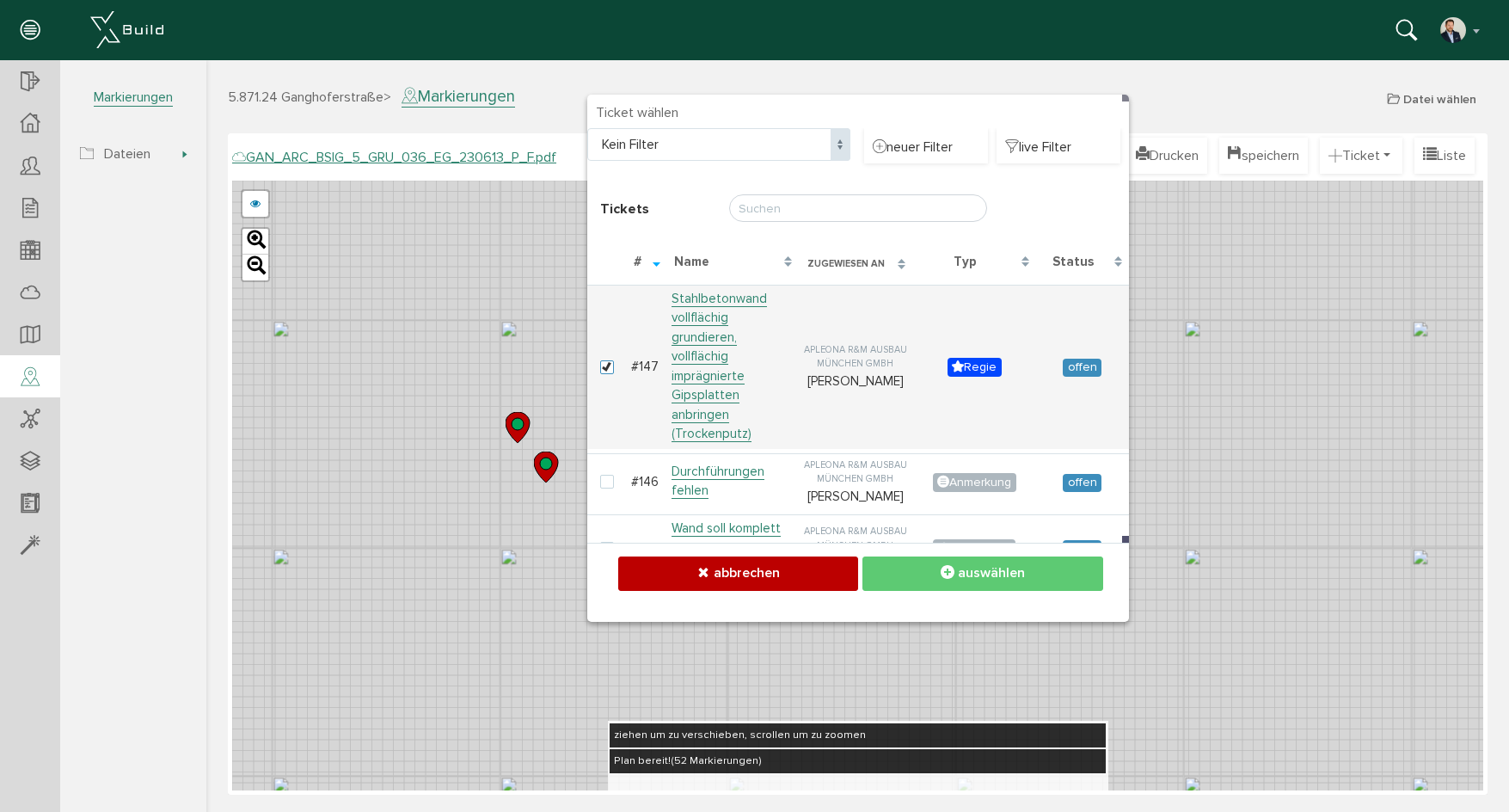
click at [1014, 571] on span "auswählen" at bounding box center [992, 573] width 67 height 17
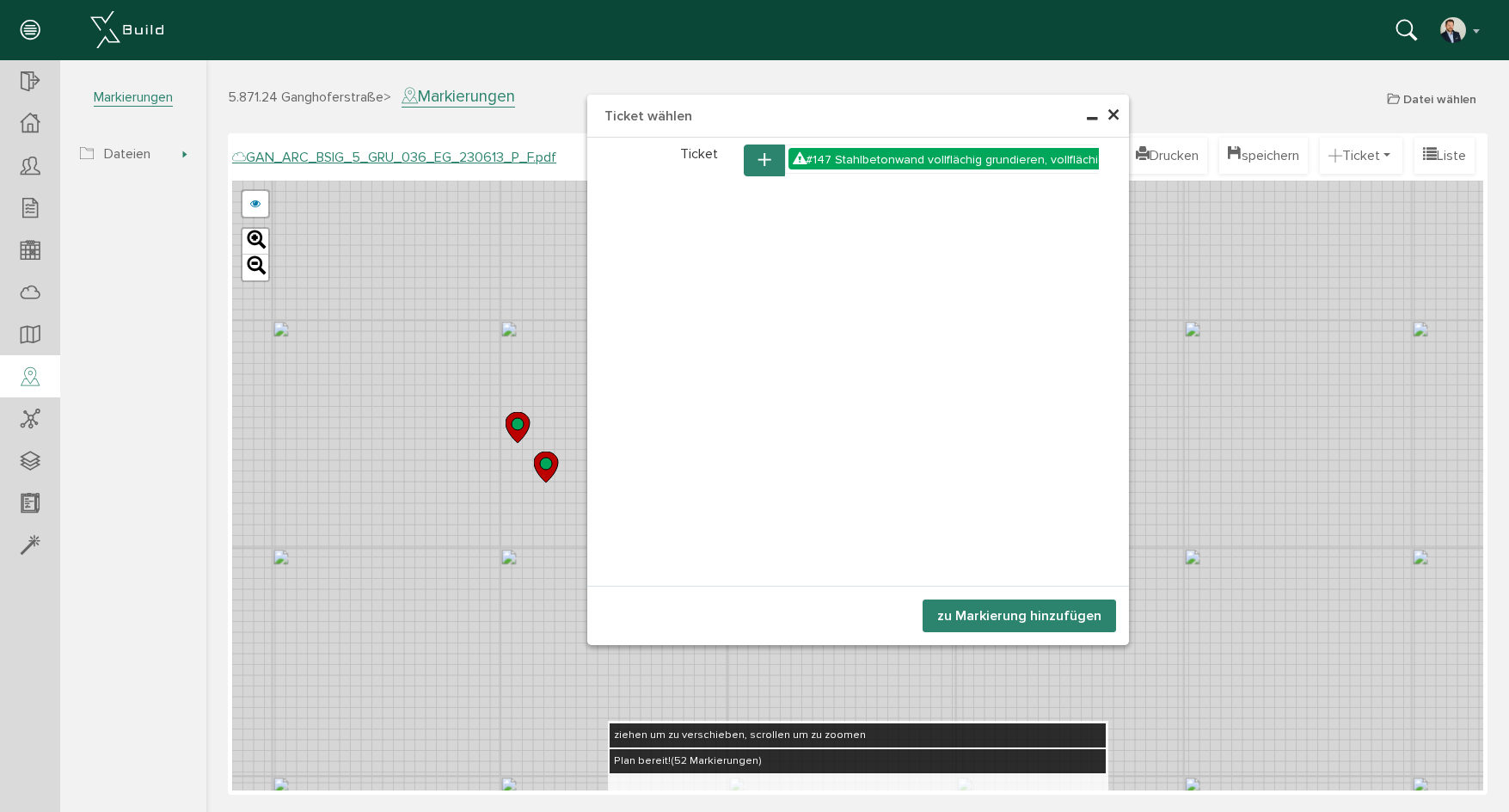
click at [1028, 619] on button "zu Markierung hinzufügen" at bounding box center [1019, 615] width 194 height 33
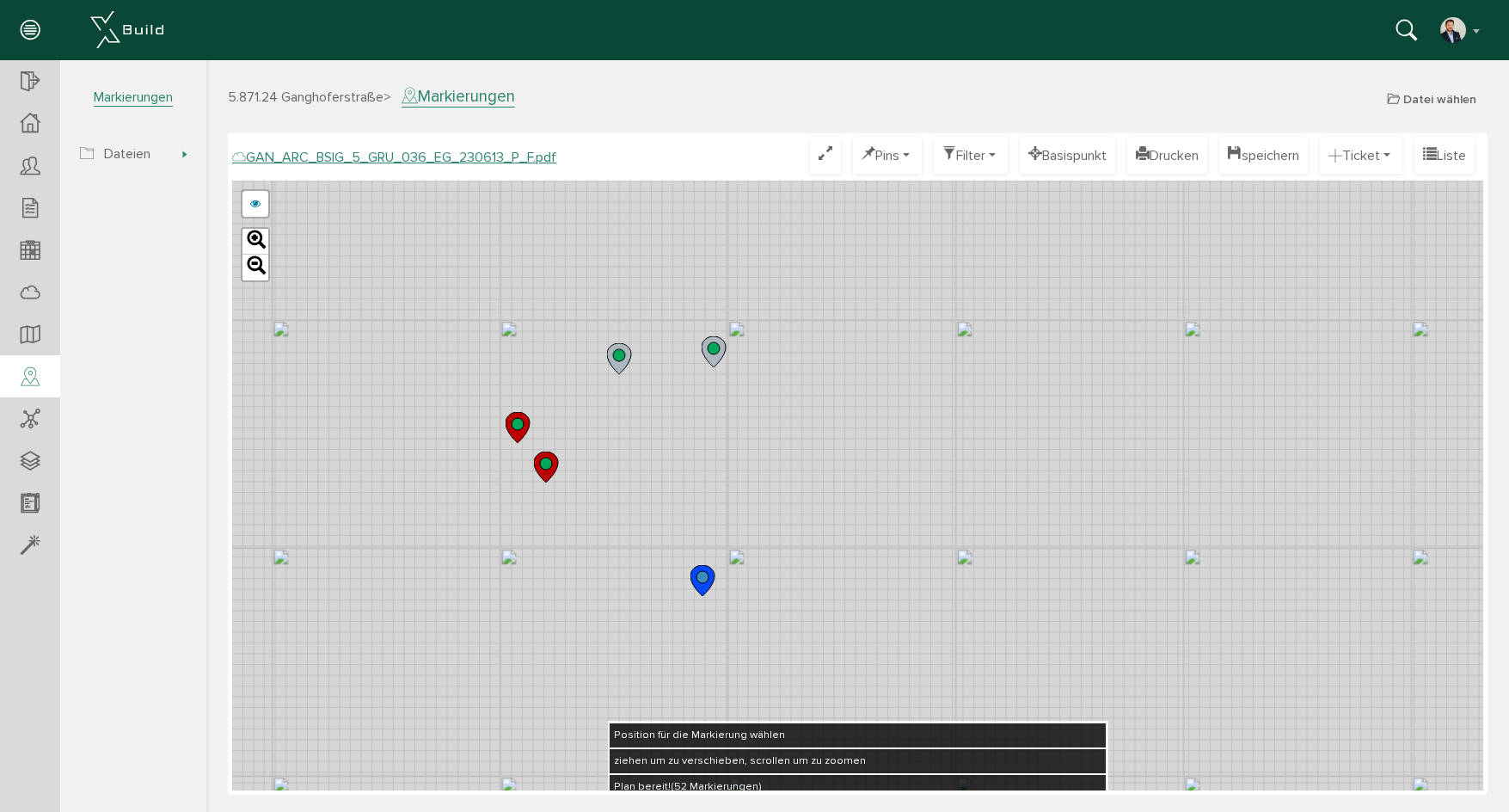
click at [706, 400] on div "GAN_ARC_BSIG_5_GRU_036_EG_230613_O_F.pdf GAN_ARC_BSIG_5_GRU_036_EG_230613_N_F.p…" at bounding box center [857, 485] width 1251 height 609
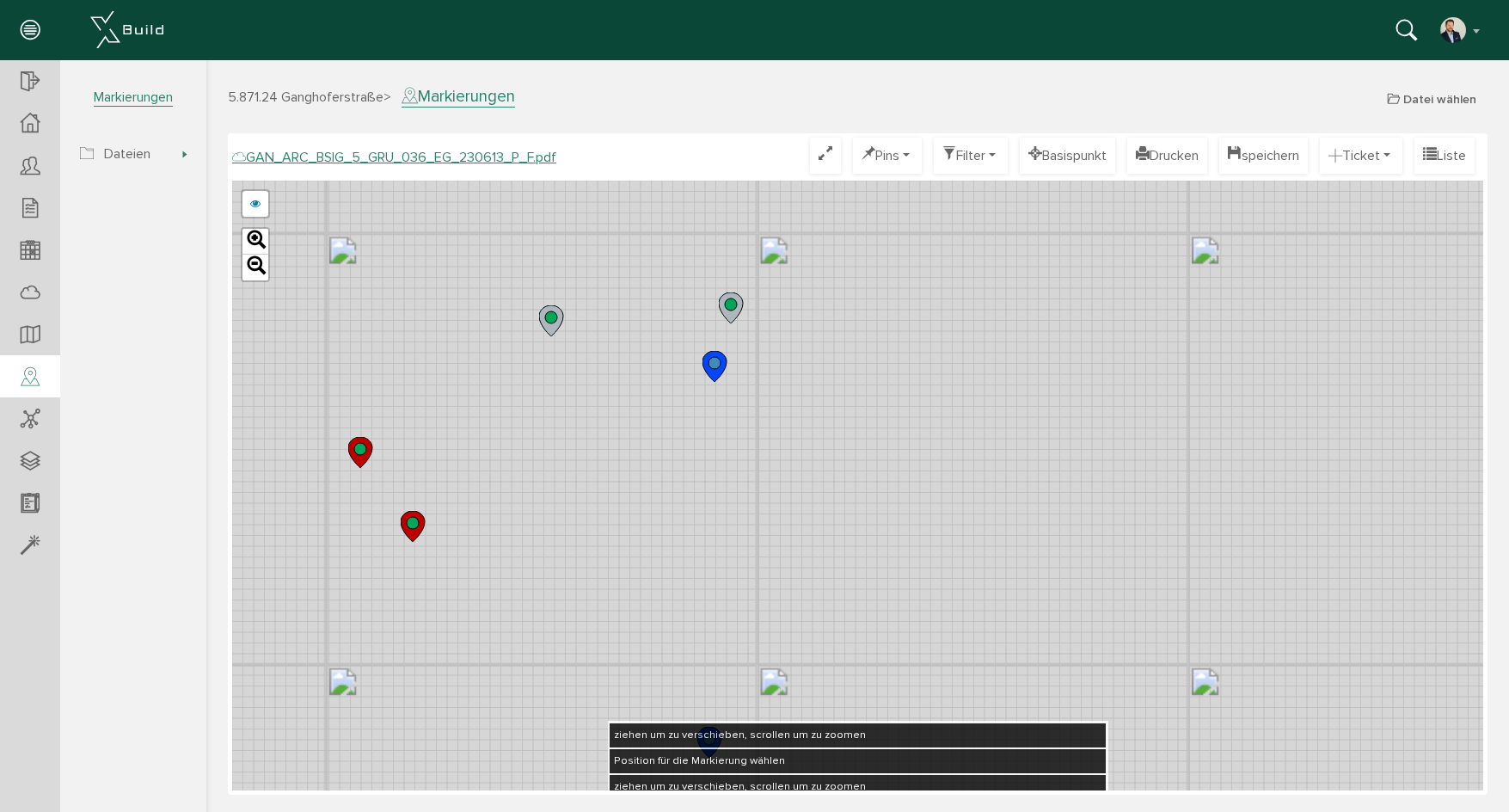
drag, startPoint x: 706, startPoint y: 387, endPoint x: 710, endPoint y: 366, distance: 21.4
click at [710, 366] on g at bounding box center [714, 366] width 24 height 31
click at [718, 366] on g at bounding box center [714, 365] width 24 height 31
click at [719, 366] on circle at bounding box center [714, 361] width 12 height 12
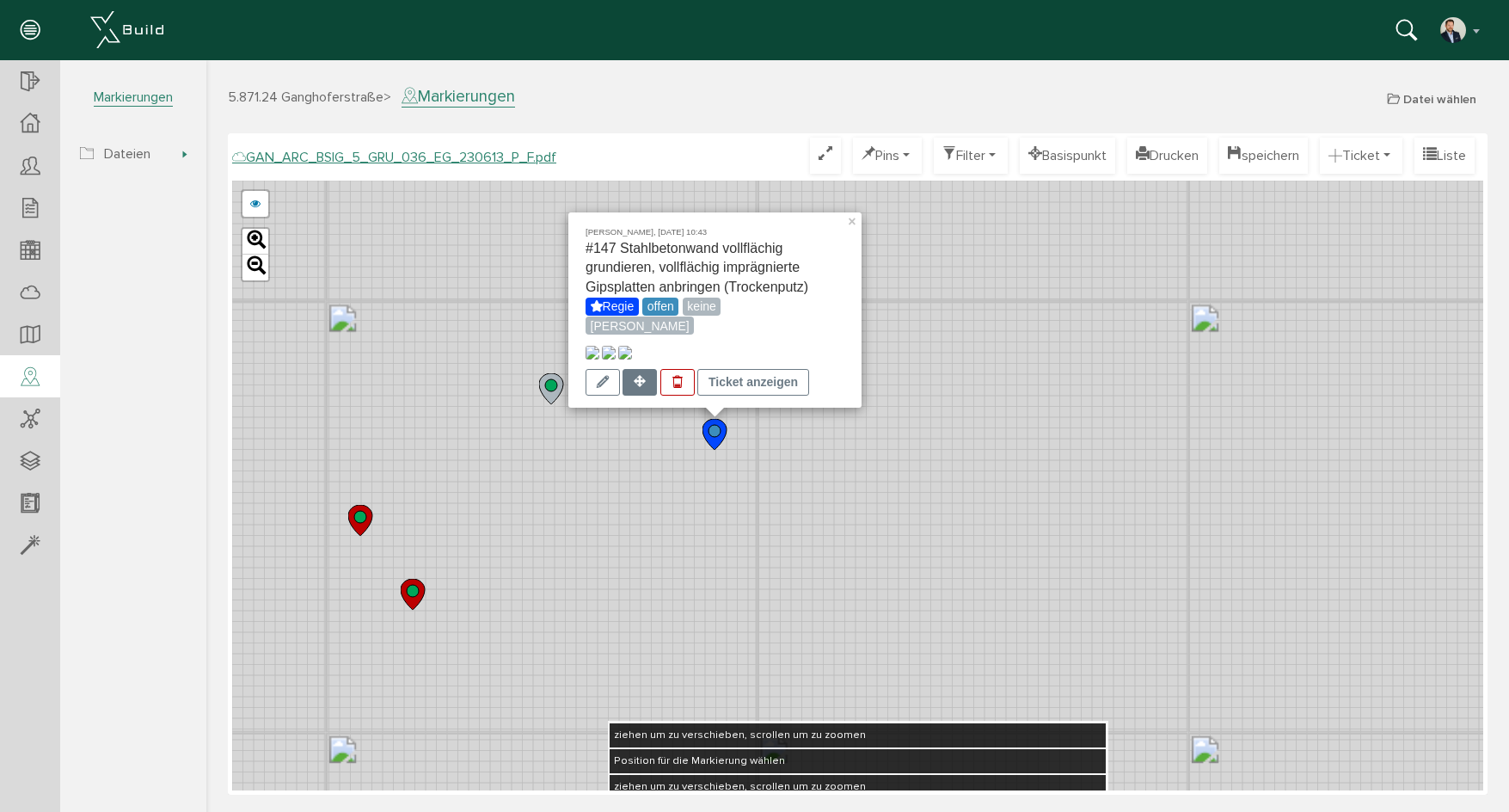
click at [651, 383] on div at bounding box center [640, 382] width 35 height 27
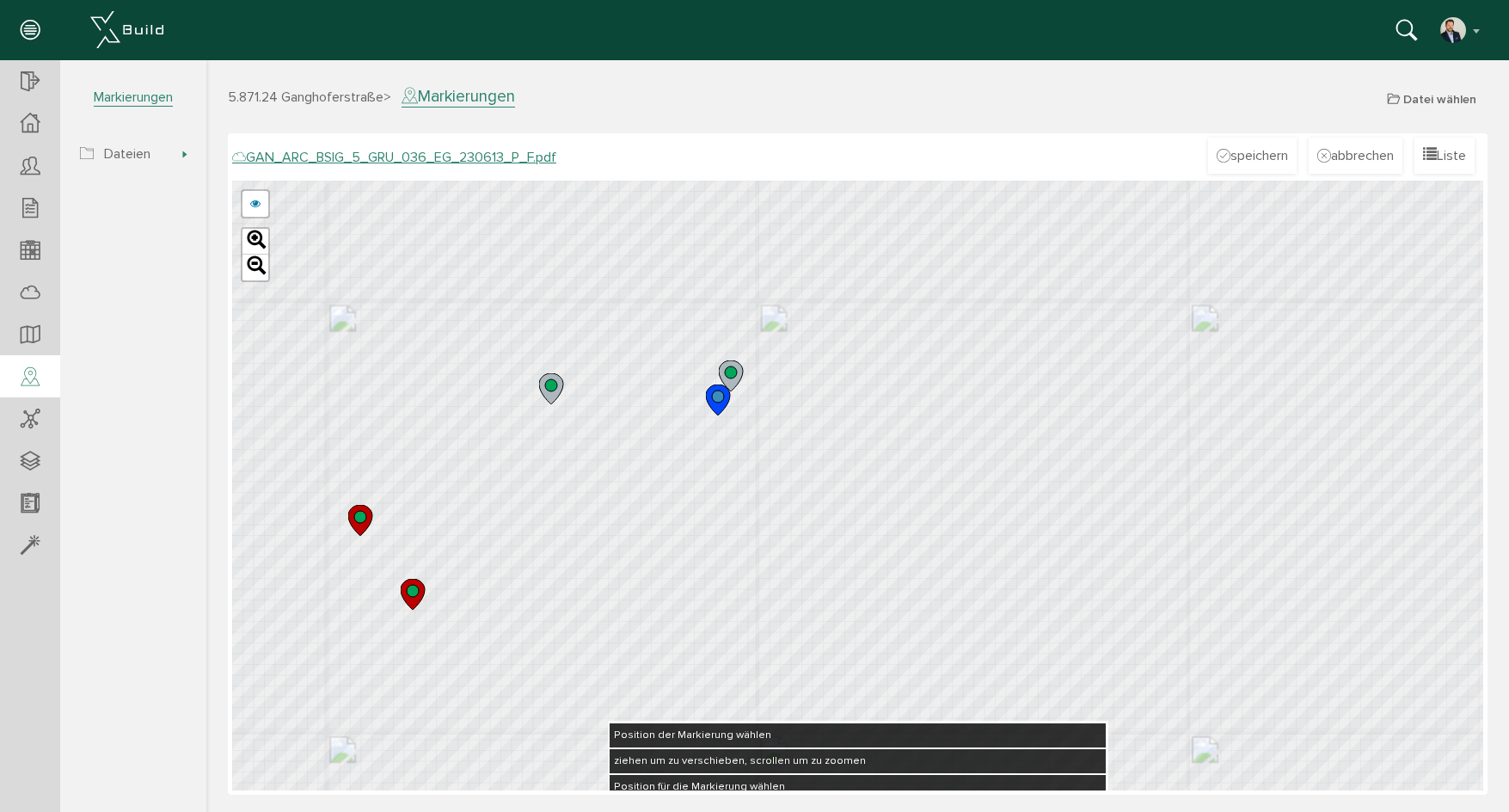
drag, startPoint x: 712, startPoint y: 443, endPoint x: 715, endPoint y: 407, distance: 36.1
click at [715, 407] on icon at bounding box center [717, 399] width 24 height 31
click at [722, 407] on icon at bounding box center [717, 399] width 24 height 31
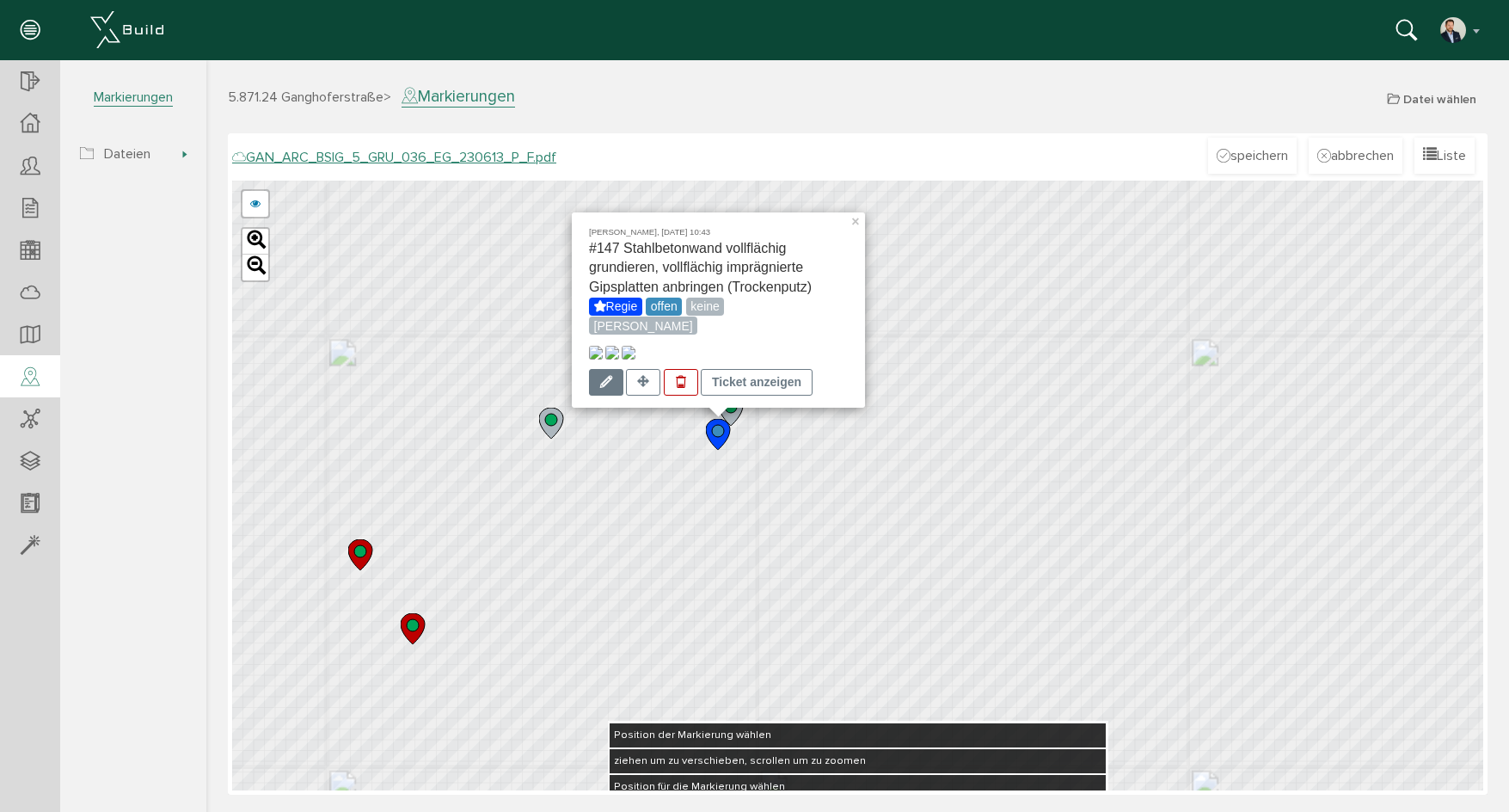
click at [609, 387] on icon at bounding box center [606, 382] width 12 height 13
select select "1"
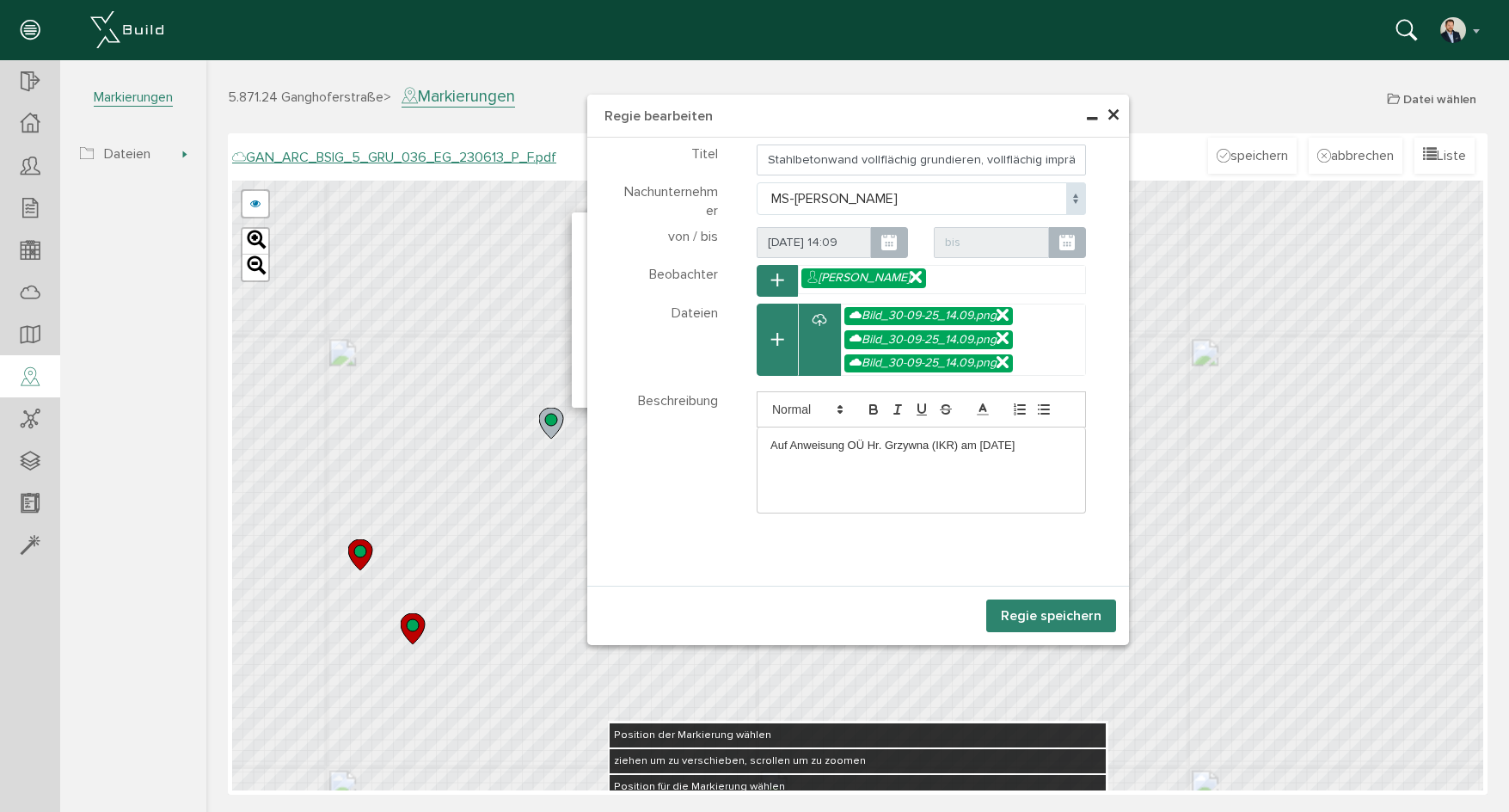
select select "1"
click at [863, 165] on input "Stahlbetonwand vollflächig grundieren, vollflächig imprägnierte Gipsplatten anb…" at bounding box center [921, 159] width 329 height 31
click at [908, 155] on input "Stahlbetonwand vollflächig grundieren, vollflächig imprägnierte Gipsplatten anb…" at bounding box center [921, 159] width 329 height 31
click at [1027, 440] on p "Auf Anweisung OÜ Hr. Grzywna (IKR) am [DATE]" at bounding box center [922, 445] width 301 height 15
click at [1059, 623] on button "Regie speichern" at bounding box center [1050, 615] width 130 height 33
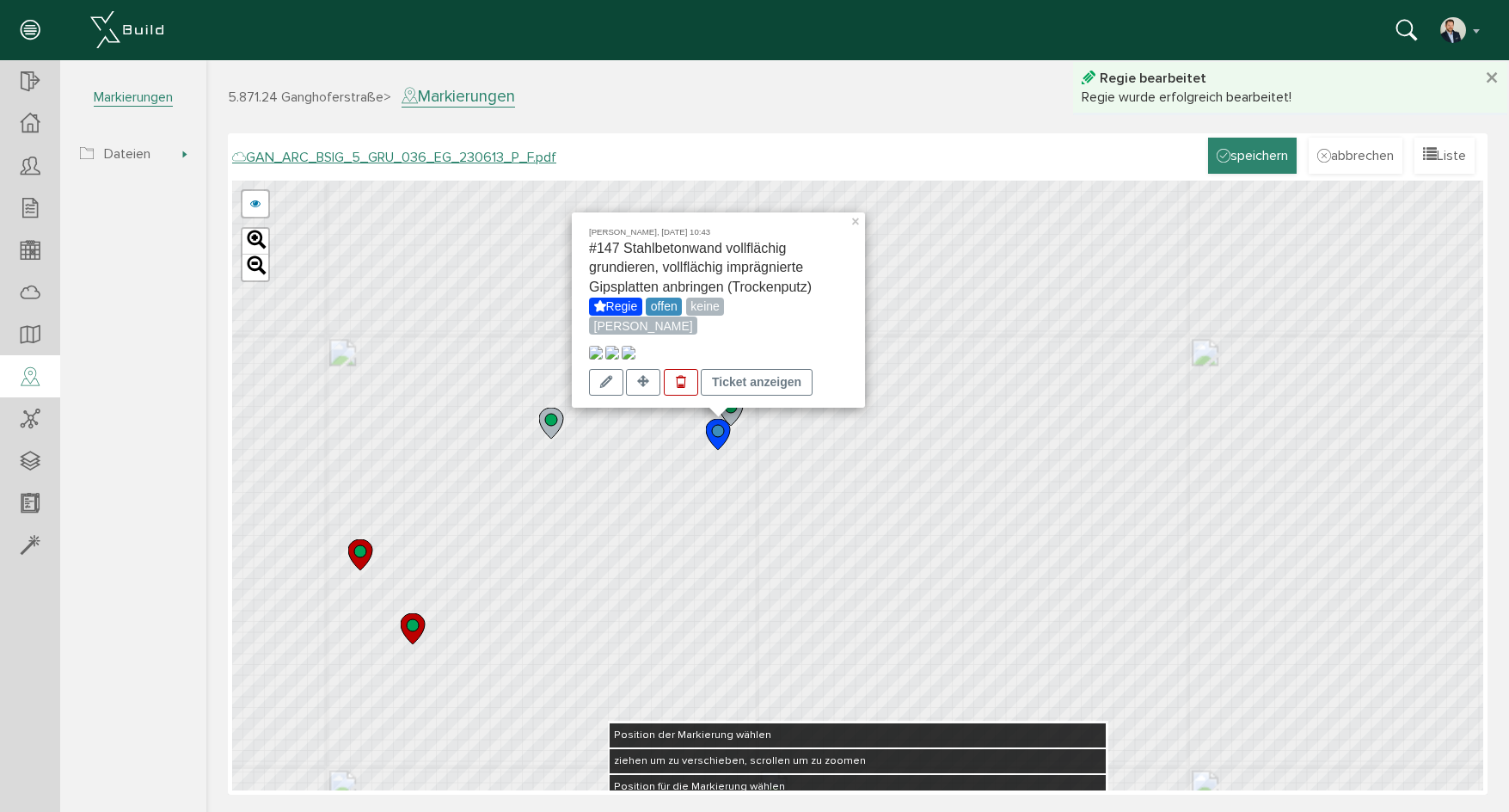
click at [1270, 160] on button "speichern" at bounding box center [1252, 155] width 88 height 36
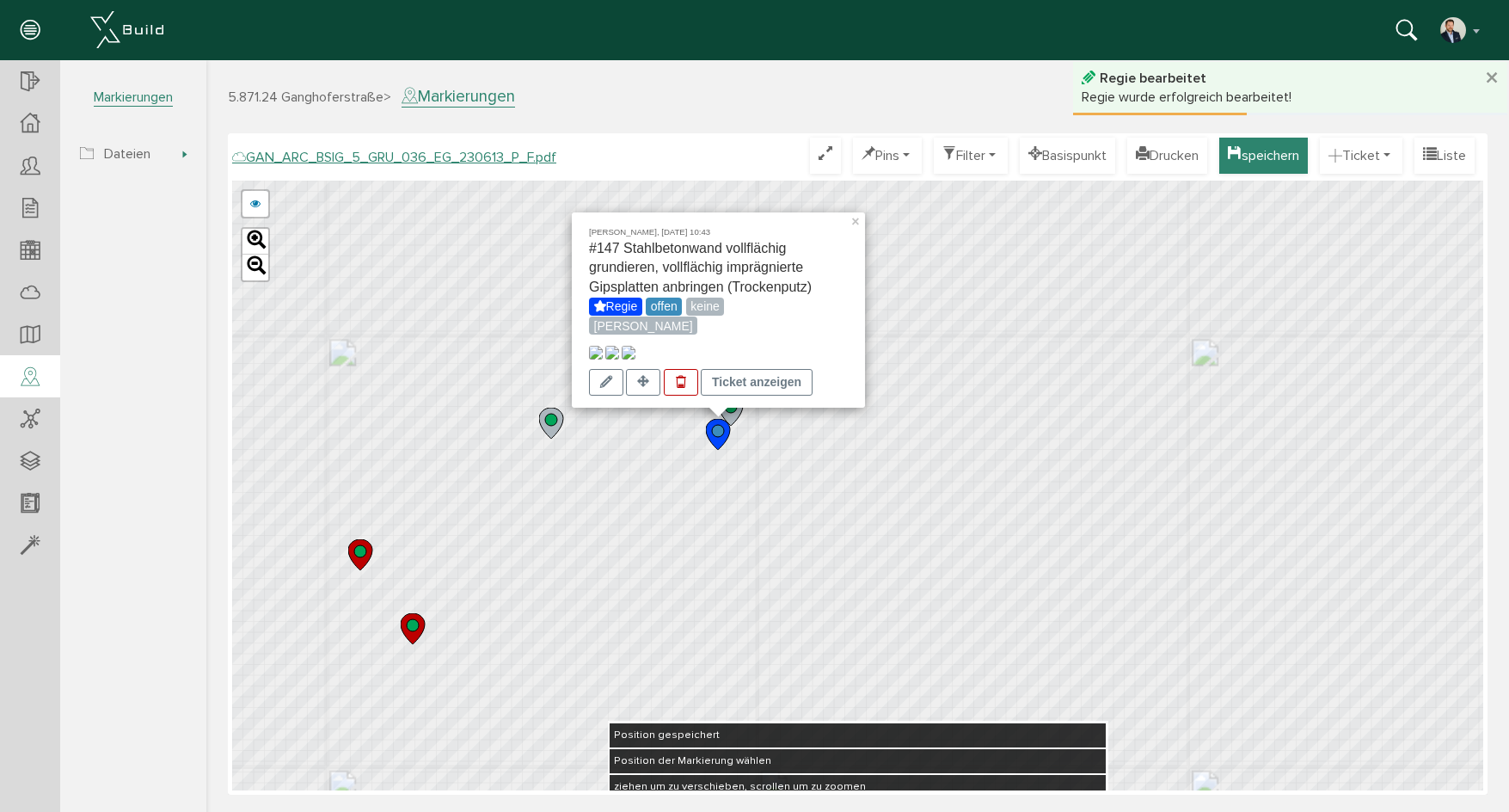
click at [1234, 146] on button "speichern" at bounding box center [1263, 155] width 88 height 36
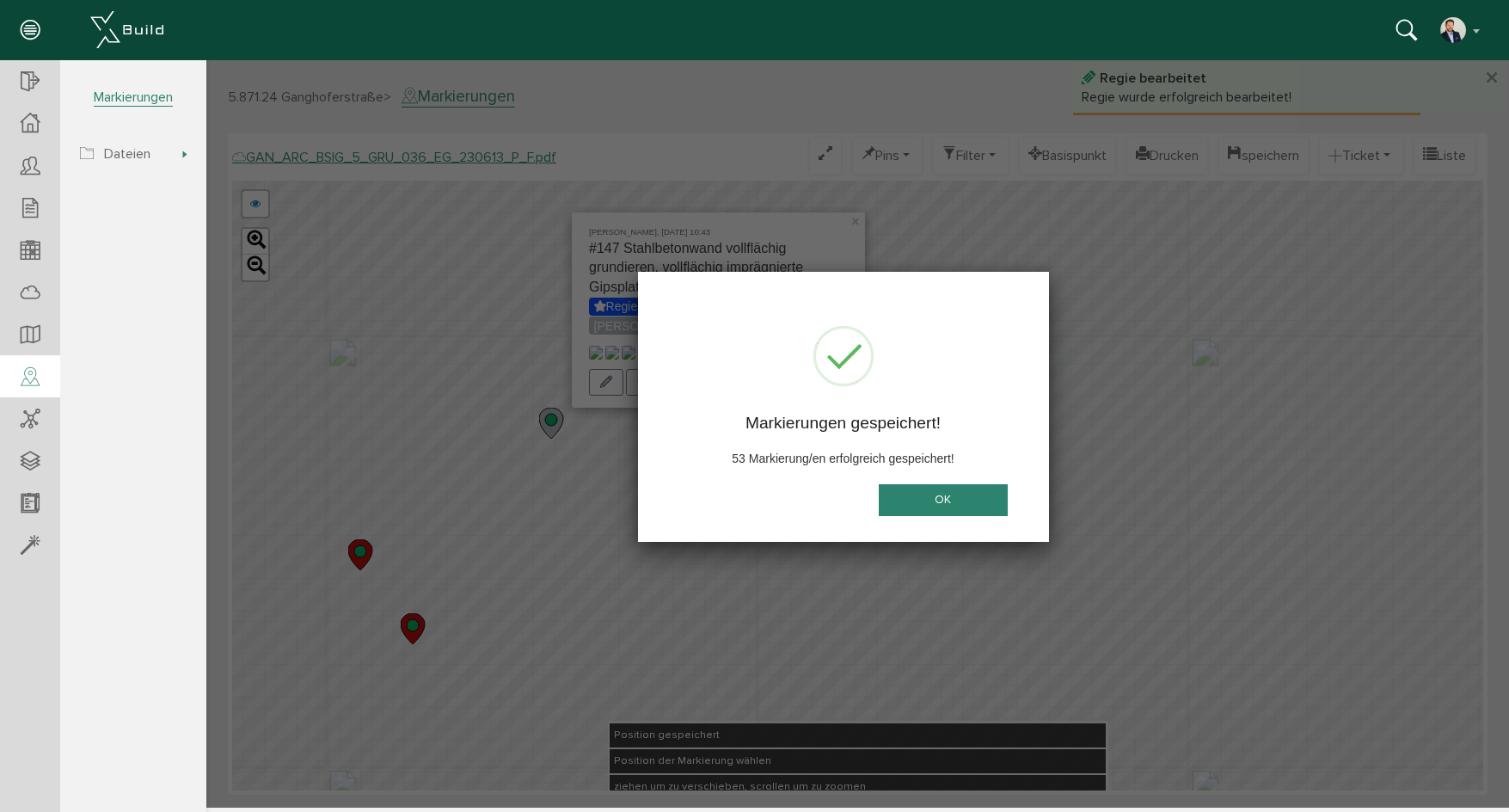
click at [952, 485] on button "OK" at bounding box center [943, 499] width 129 height 32
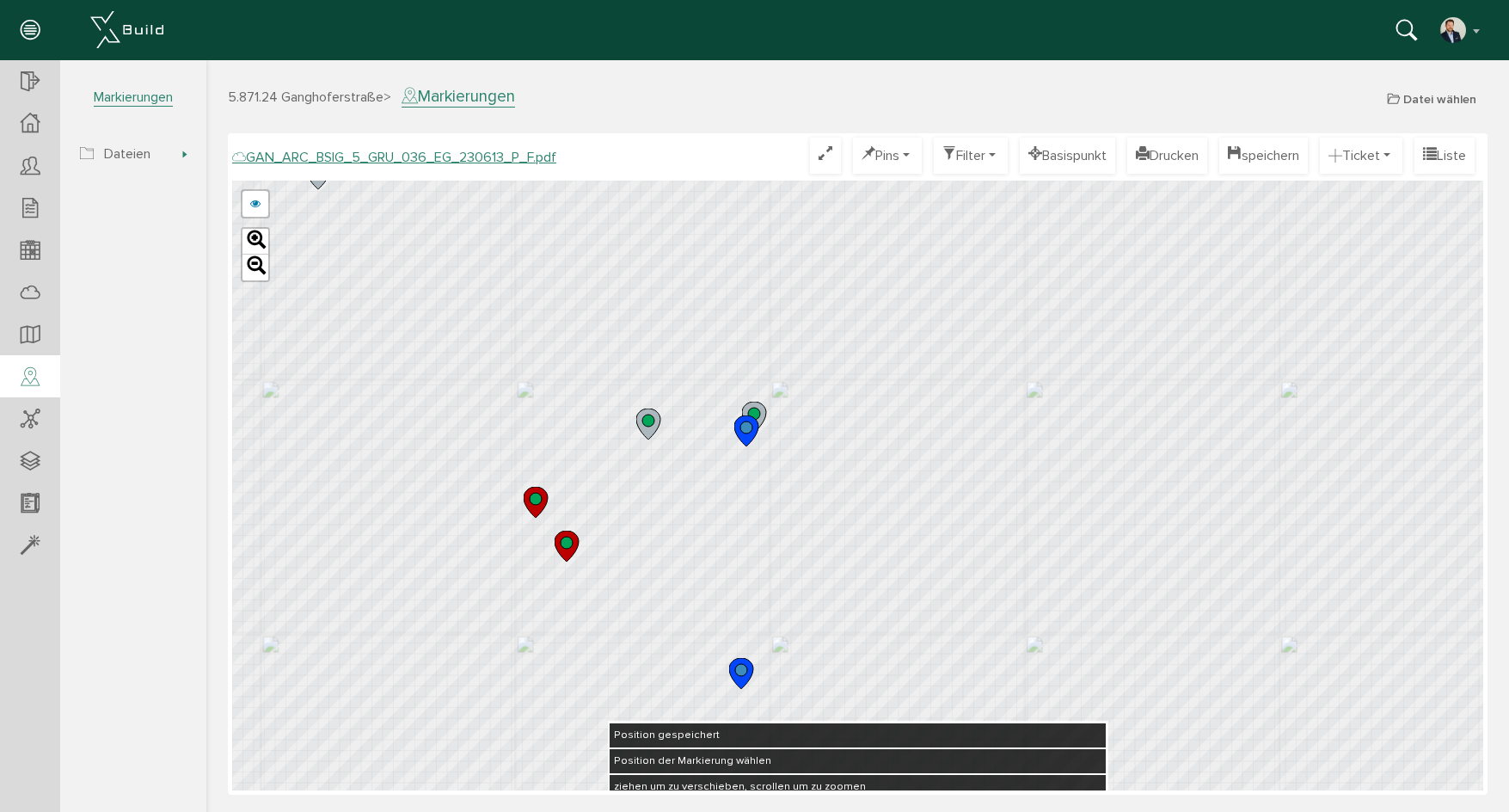
click at [746, 442] on icon at bounding box center [746, 431] width 24 height 31
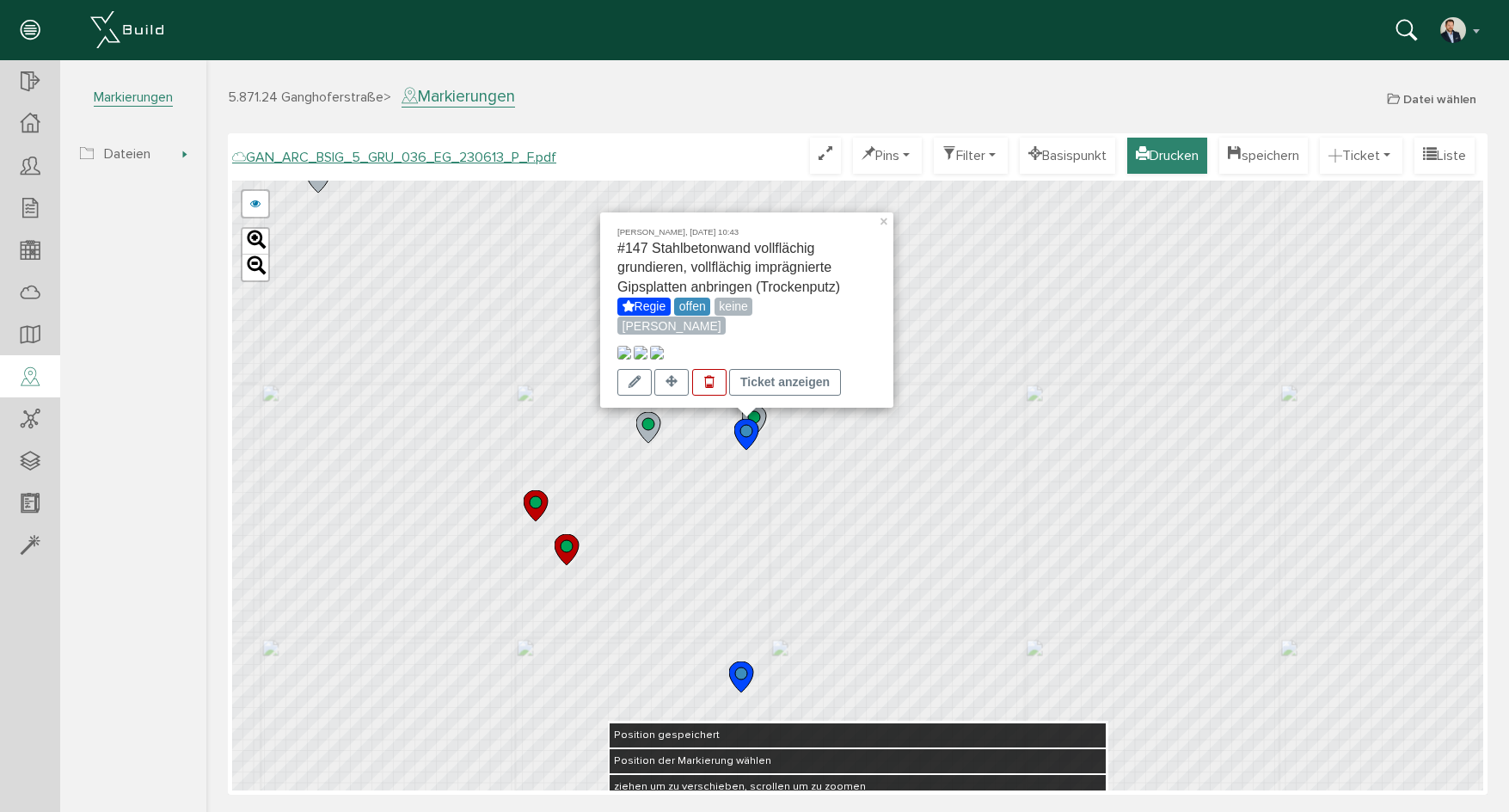
click at [1158, 151] on button "Drucken" at bounding box center [1166, 155] width 80 height 36
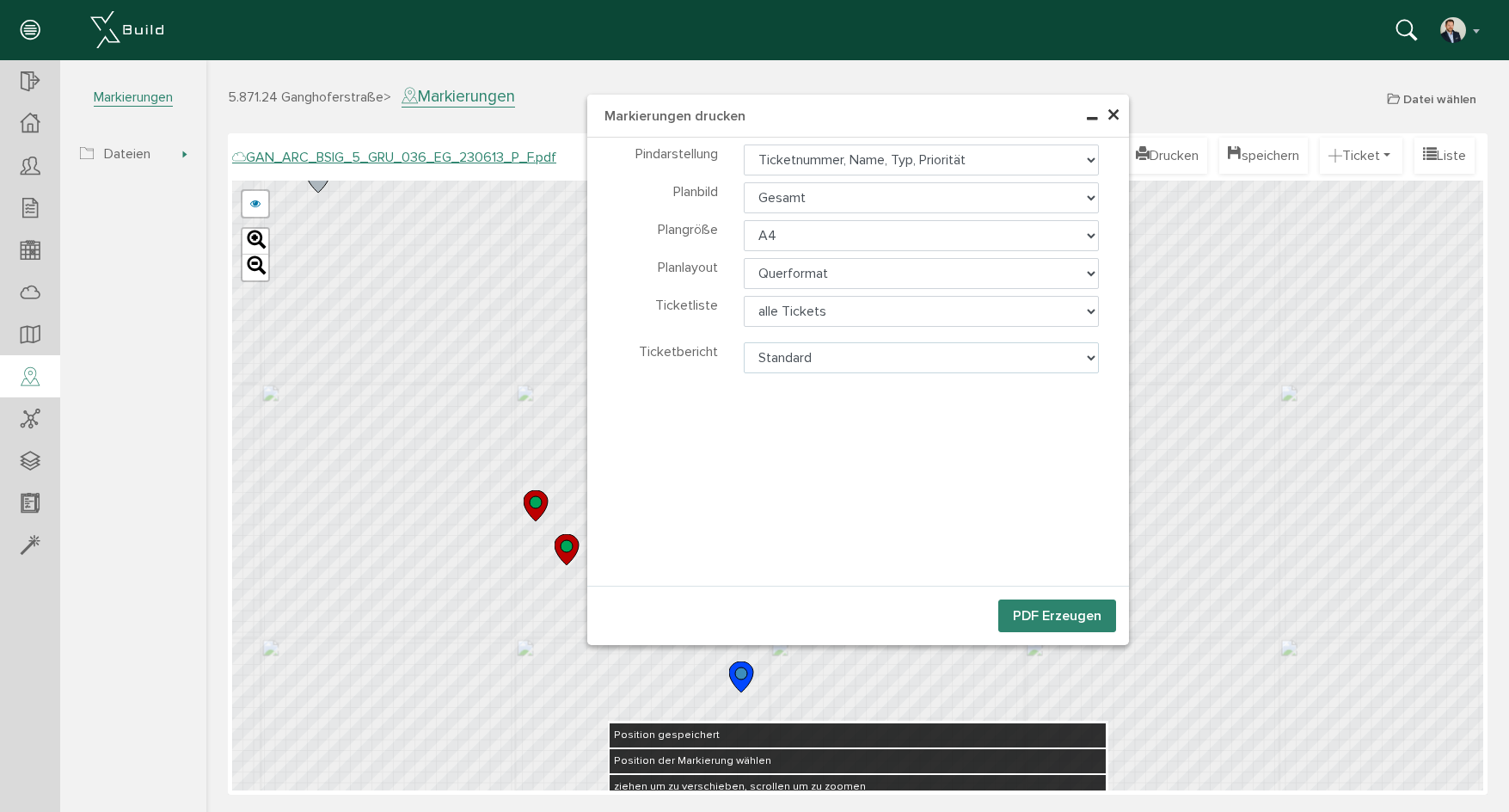
click at [815, 362] on select "Standard Ticketbericht NEU" at bounding box center [922, 357] width 355 height 31
click at [819, 315] on select "alle Tickets sichtbare Tickets keine Liste" at bounding box center [922, 311] width 355 height 31
click at [837, 309] on select "alle Tickets sichtbare Tickets keine Liste" at bounding box center [922, 311] width 355 height 31
click at [1118, 117] on span "×" at bounding box center [1114, 115] width 13 height 34
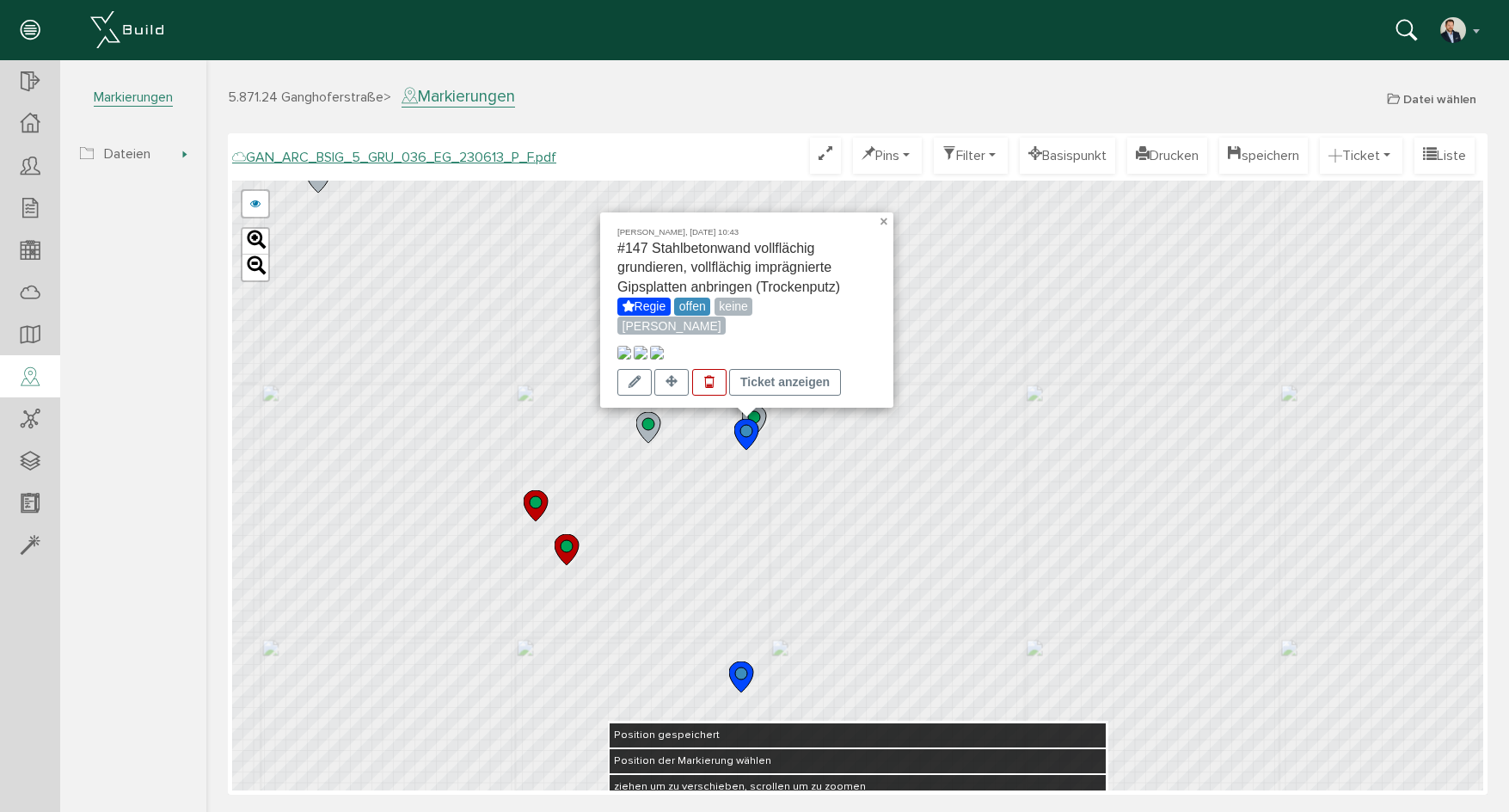
click at [881, 212] on link "×" at bounding box center [886, 218] width 15 height 12
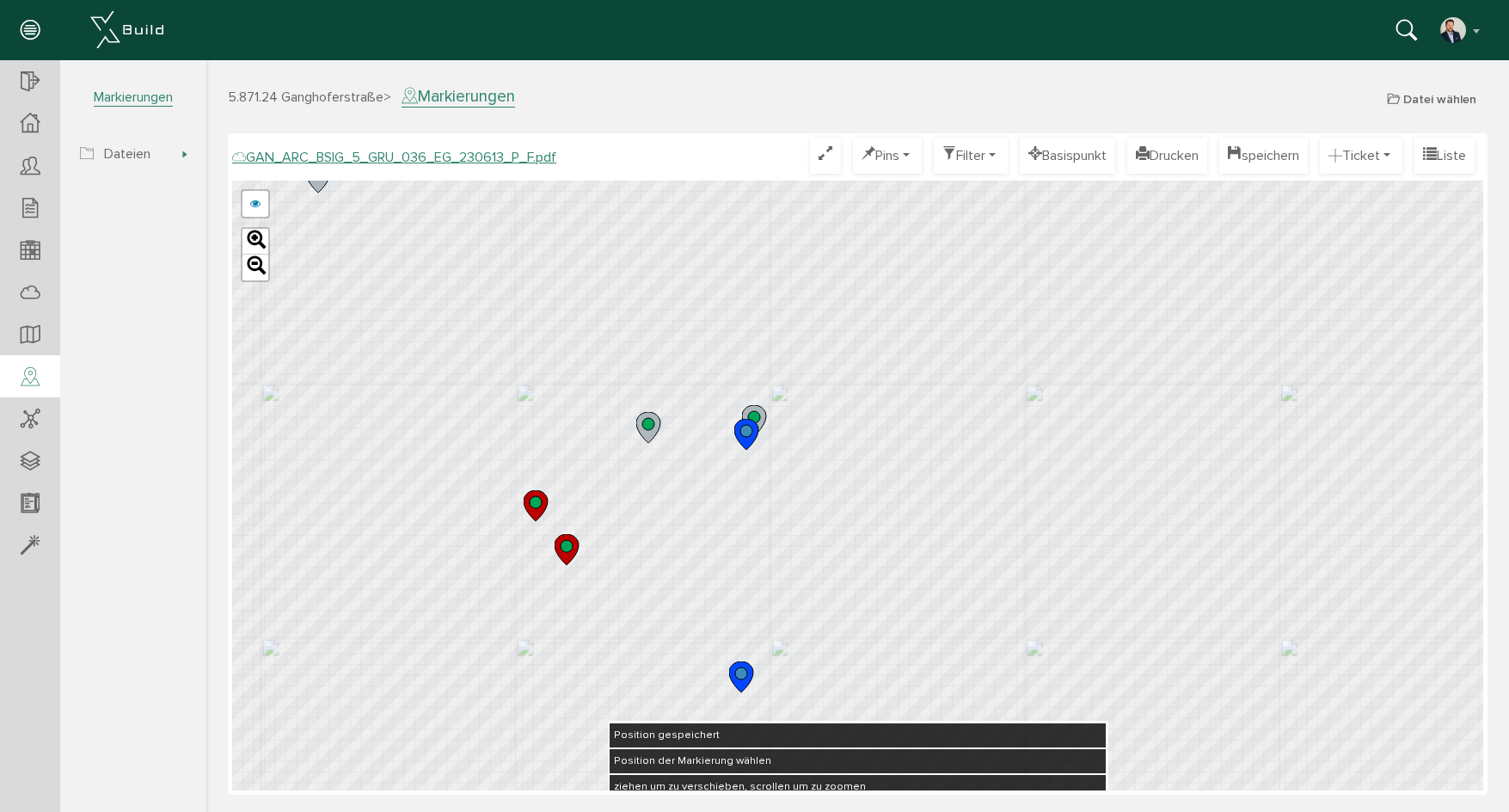
click at [739, 678] on circle at bounding box center [741, 673] width 12 height 12
click at [746, 440] on icon at bounding box center [746, 434] width 24 height 31
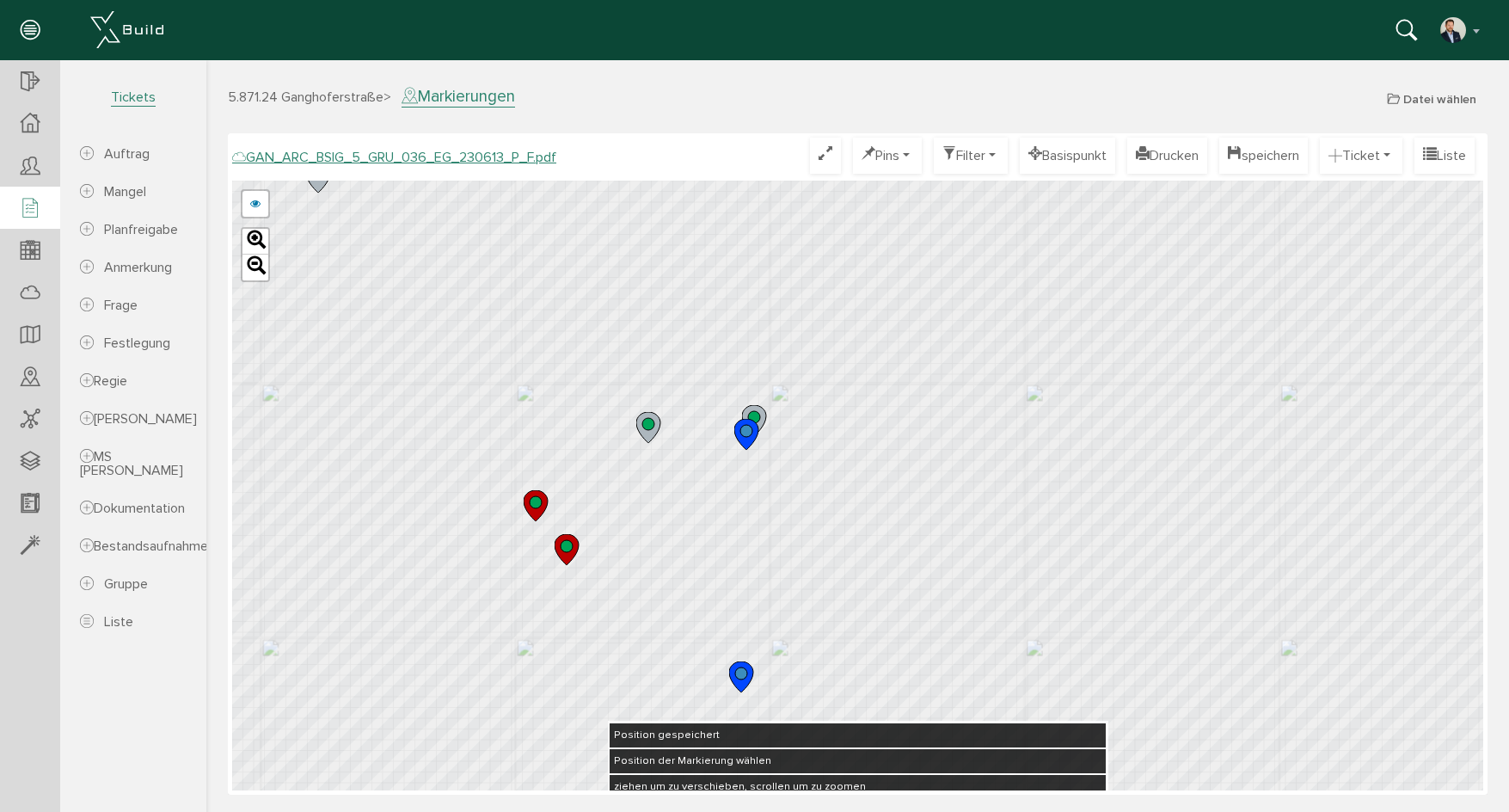
click at [23, 208] on icon at bounding box center [30, 208] width 19 height 24
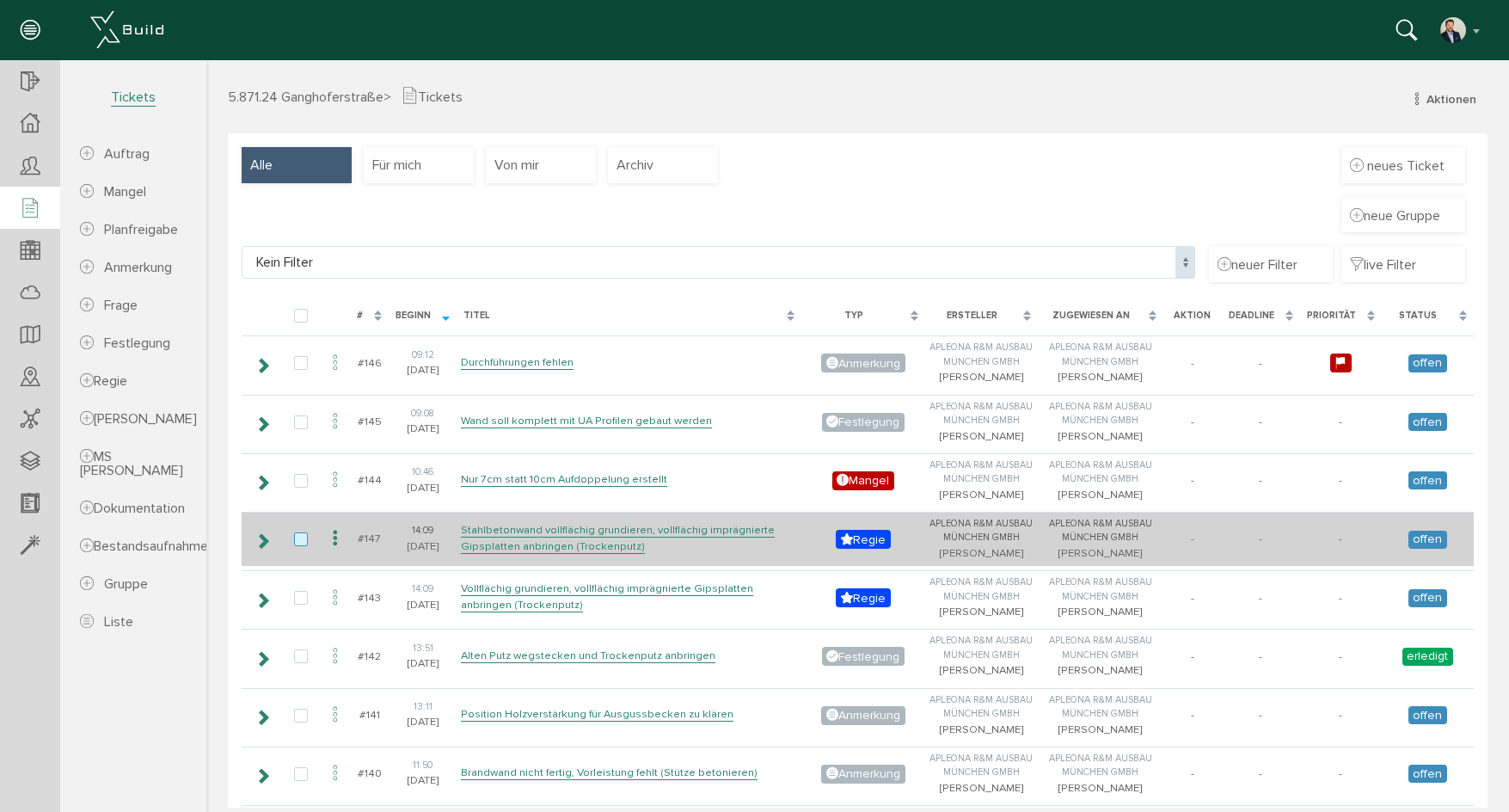
click at [299, 548] on label at bounding box center [303, 539] width 20 height 15
click at [299, 543] on input "checkbox" at bounding box center [299, 537] width 12 height 12
checkbox input "true"
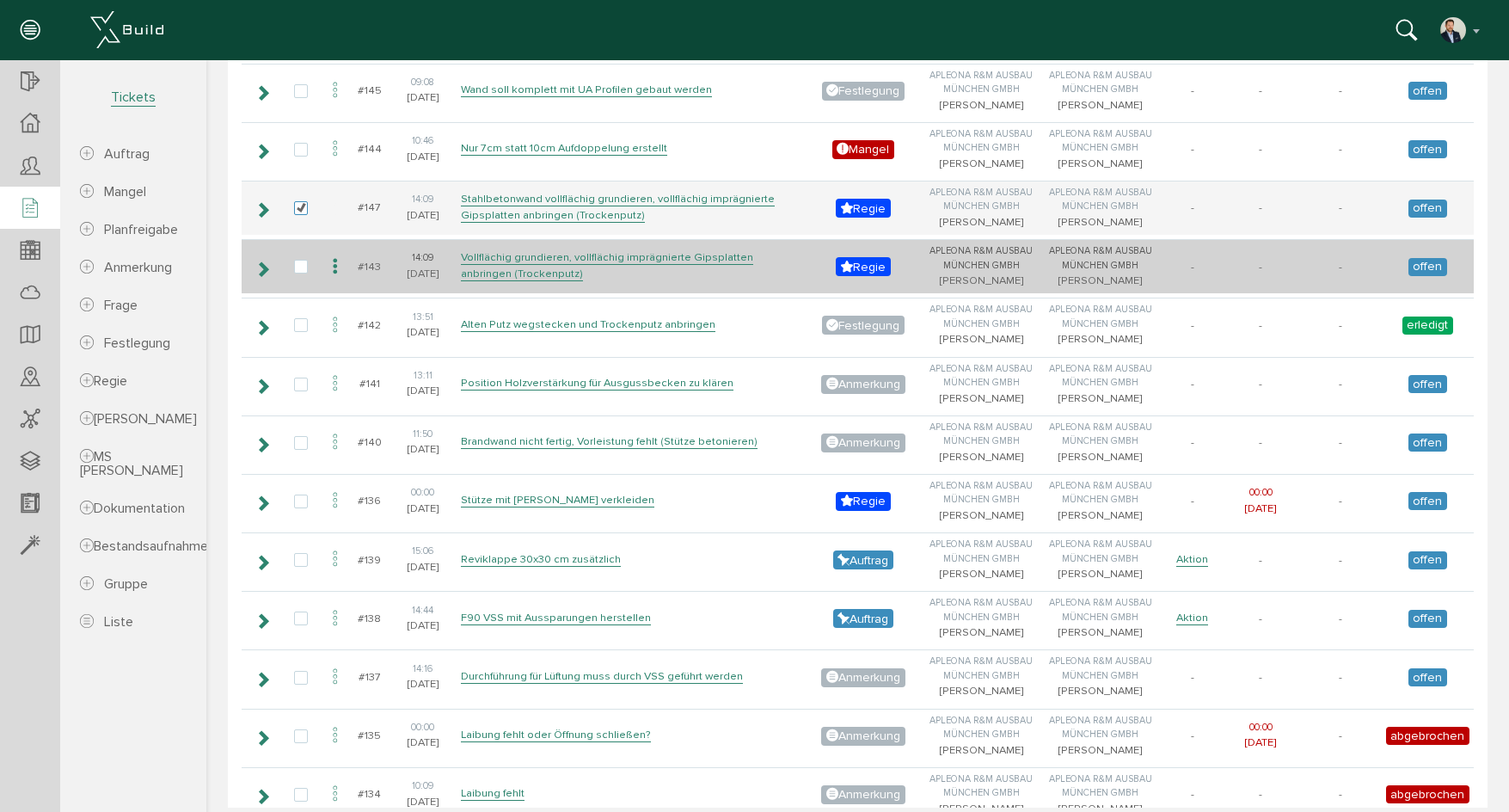
scroll to position [343, 0]
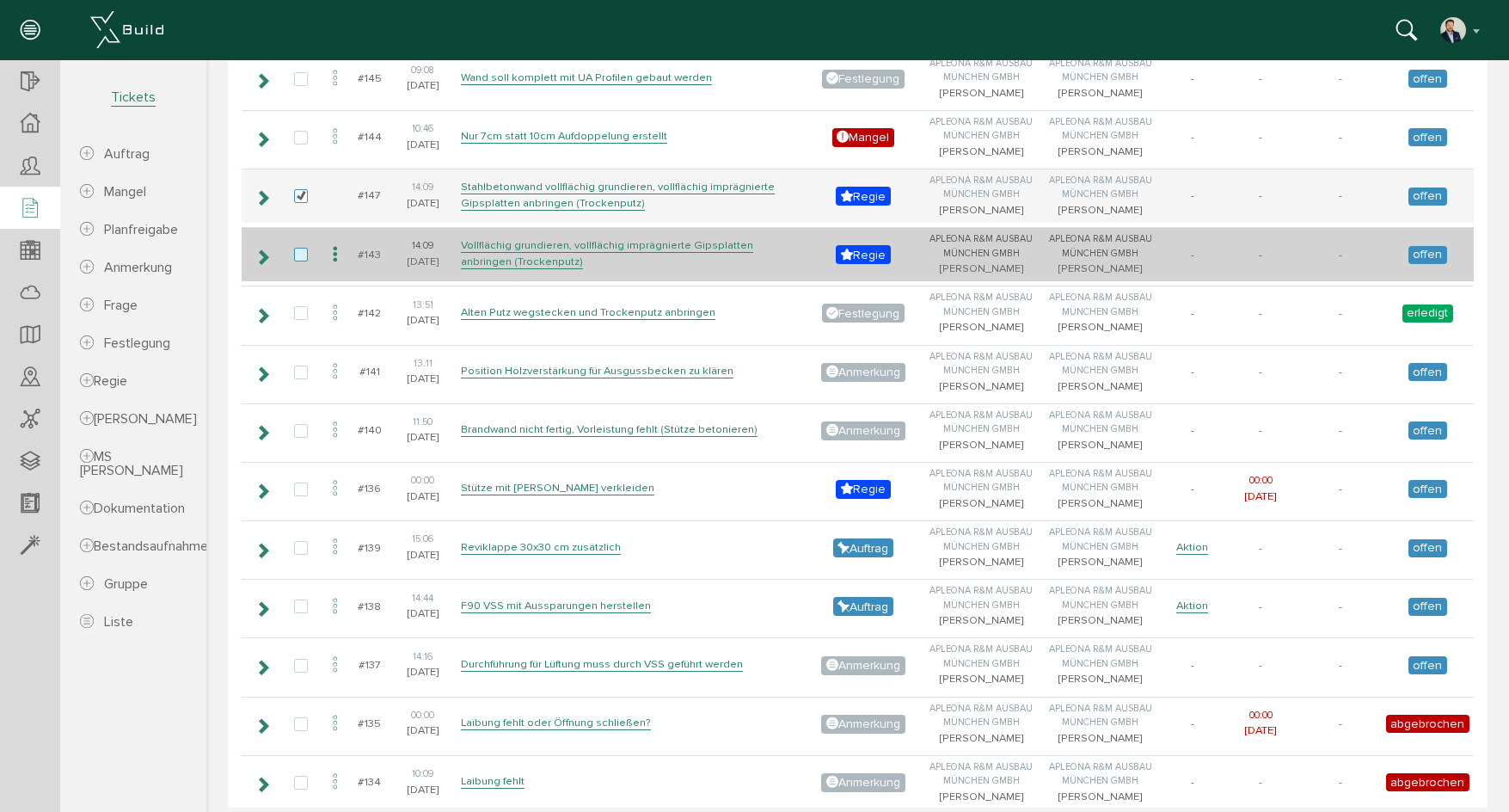
click at [300, 263] on label at bounding box center [303, 255] width 20 height 15
click at [300, 259] on input "checkbox" at bounding box center [299, 253] width 12 height 12
checkbox input "true"
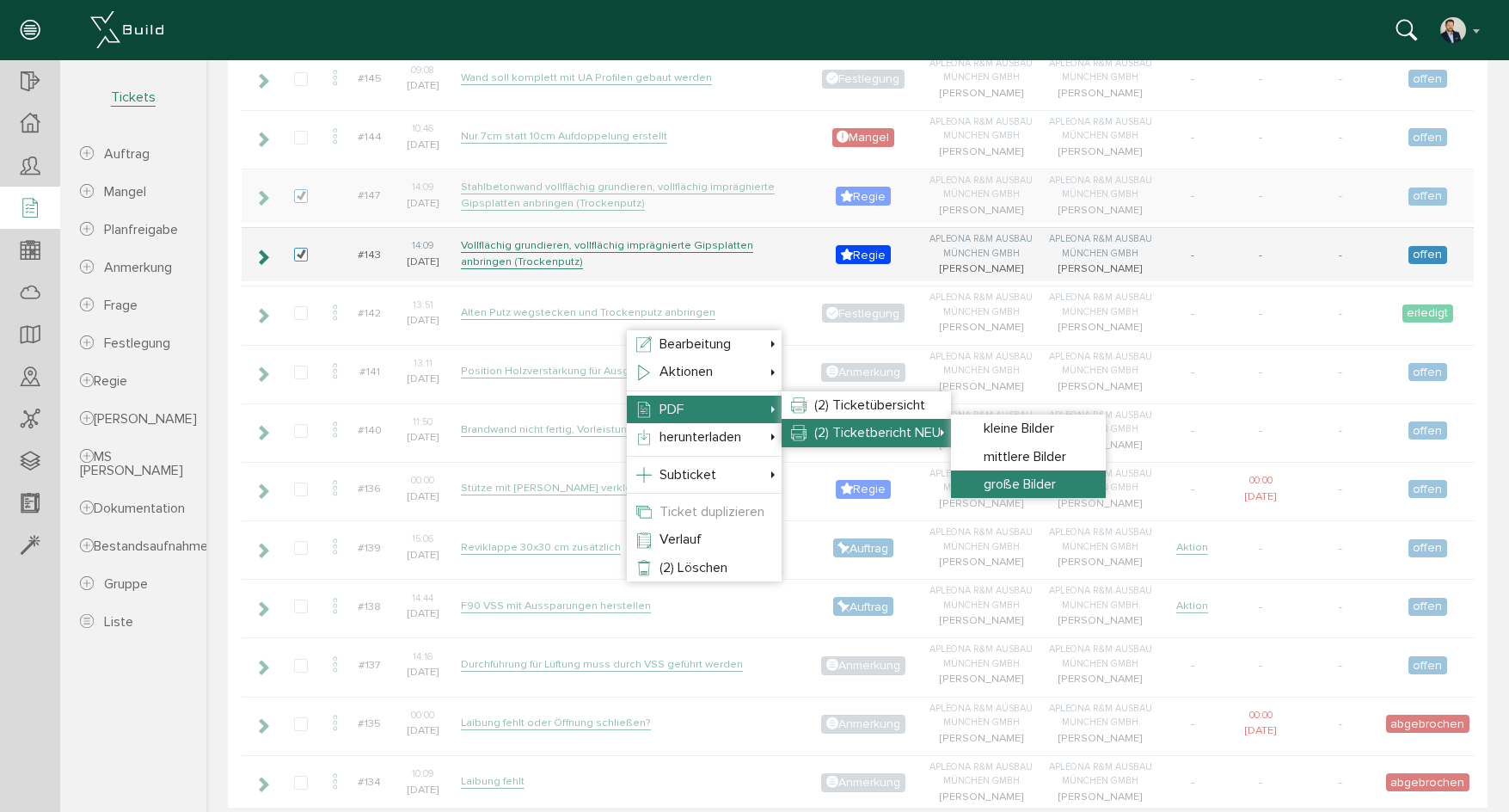
click at [1030, 489] on span "große Bilder" at bounding box center [1019, 484] width 72 height 17
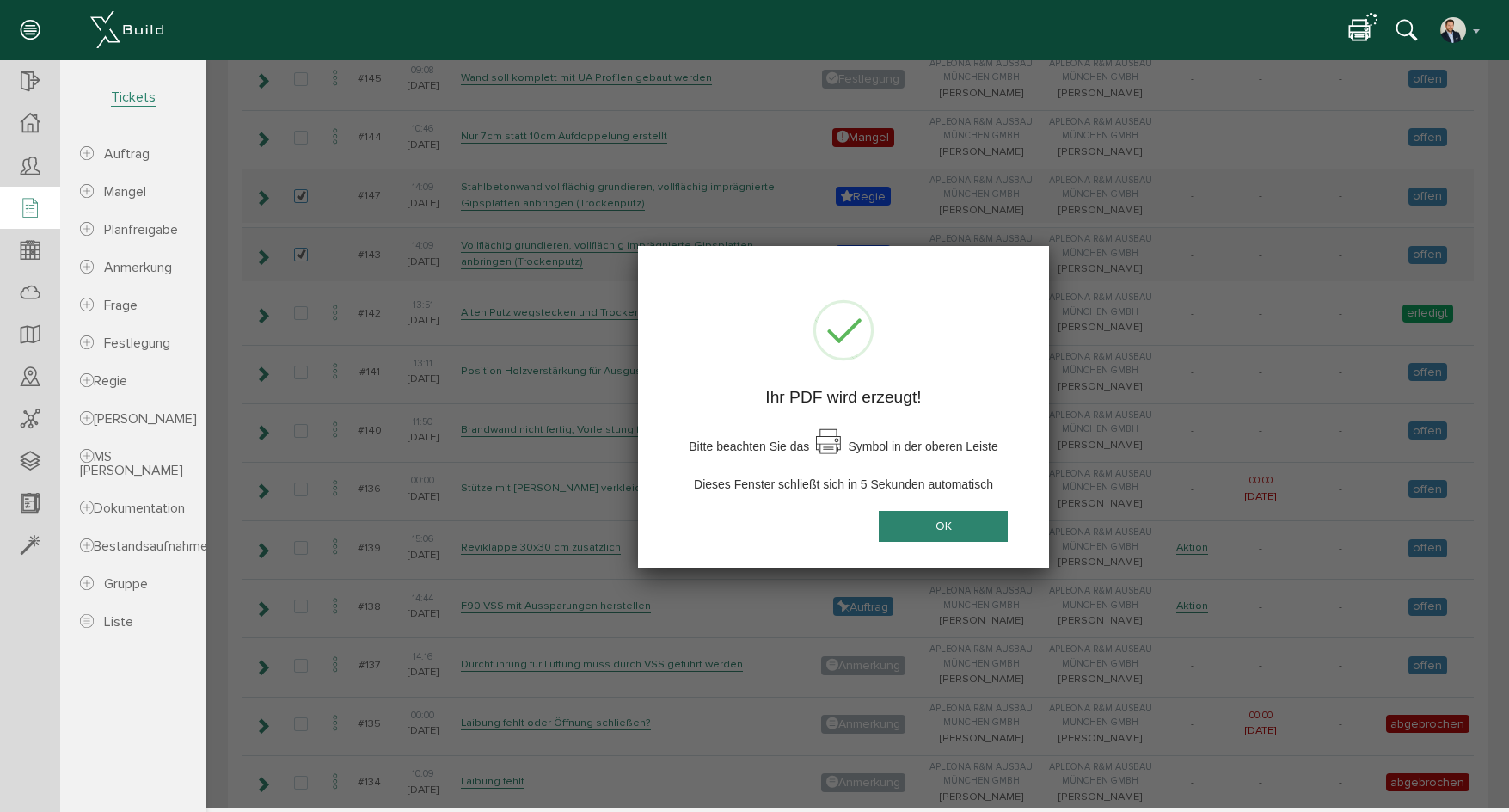
click at [946, 535] on button "OK" at bounding box center [943, 525] width 129 height 32
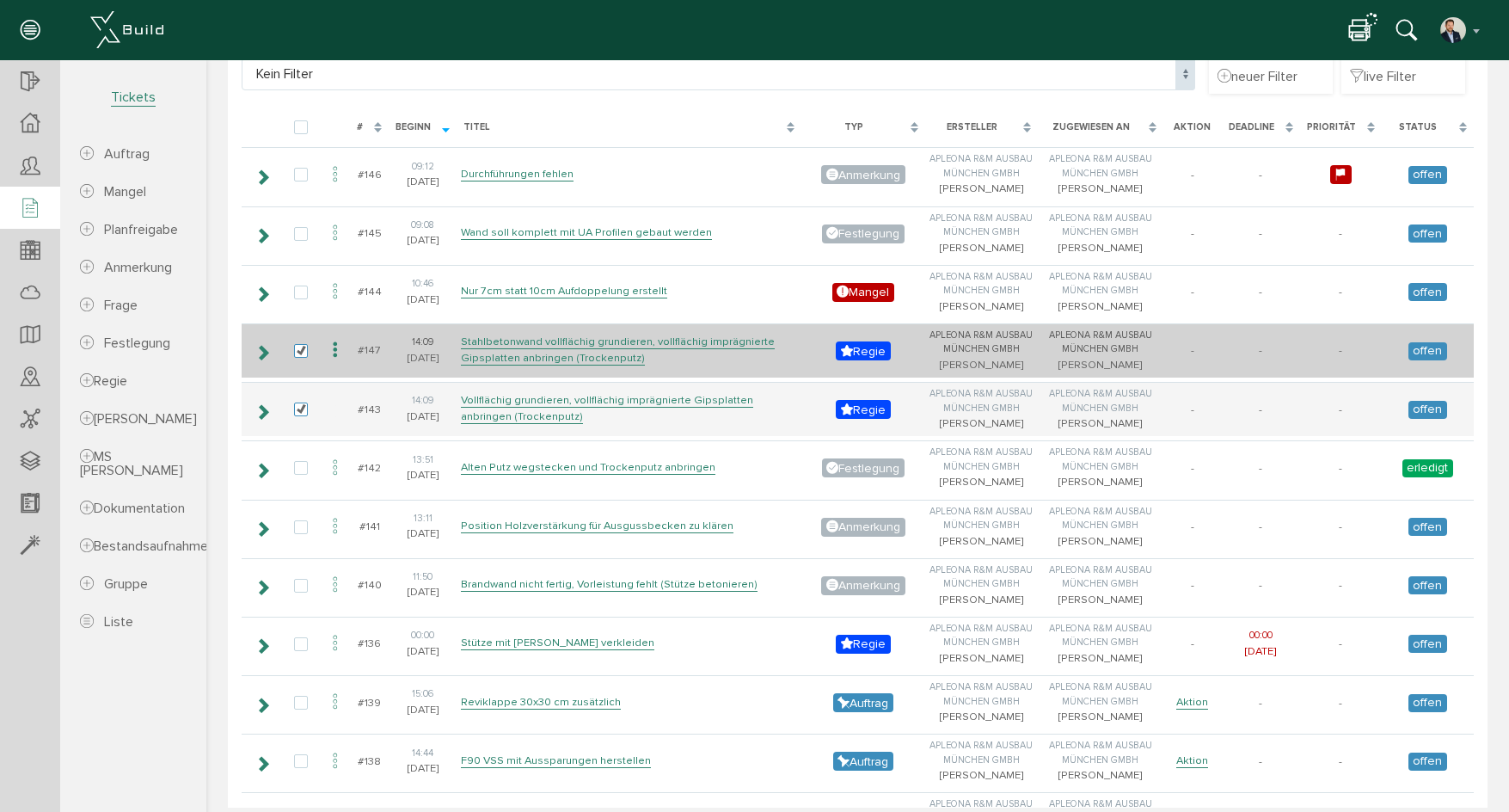
scroll to position [171, 0]
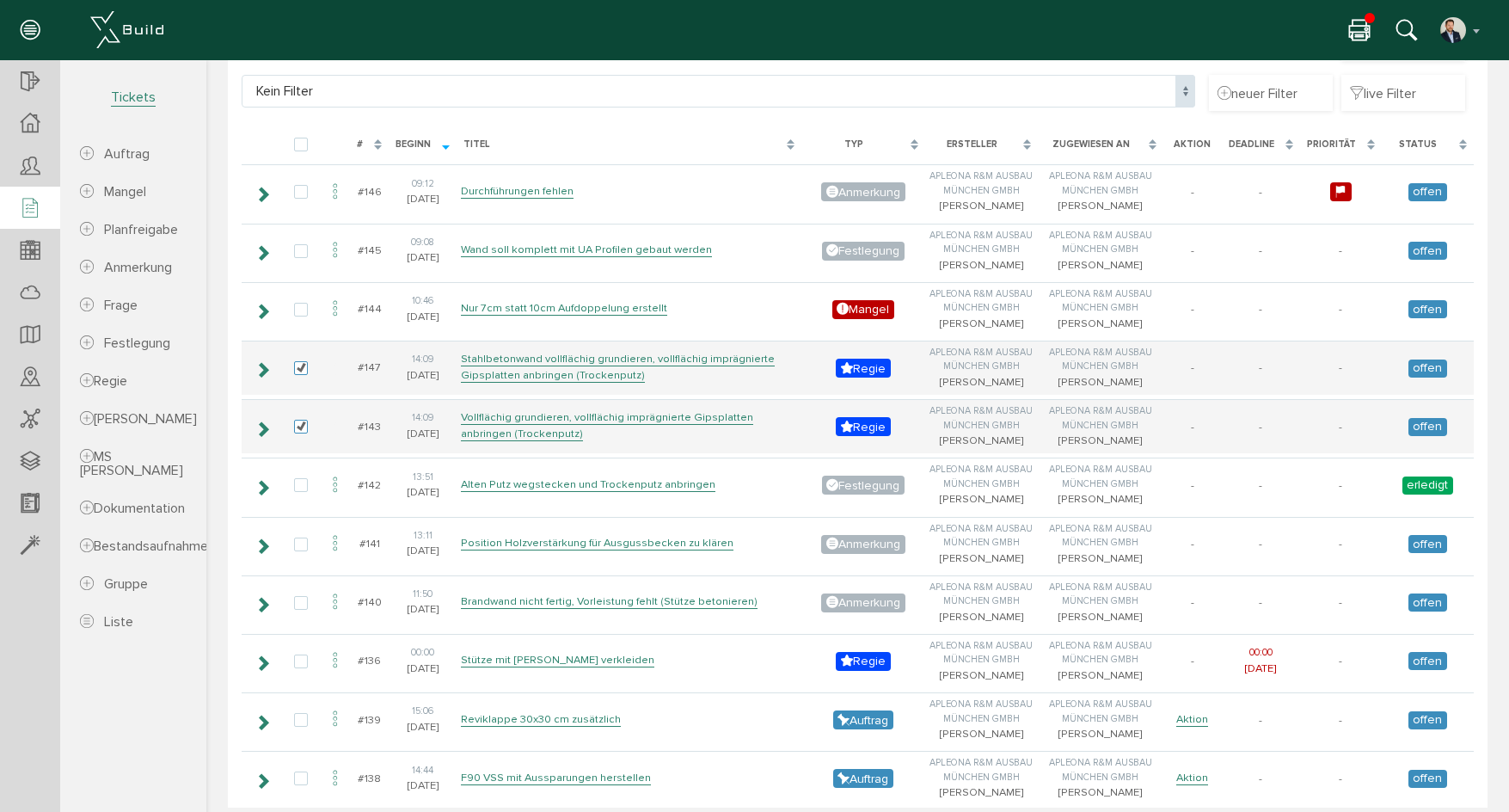
click at [1363, 29] on icon at bounding box center [1358, 32] width 20 height 25
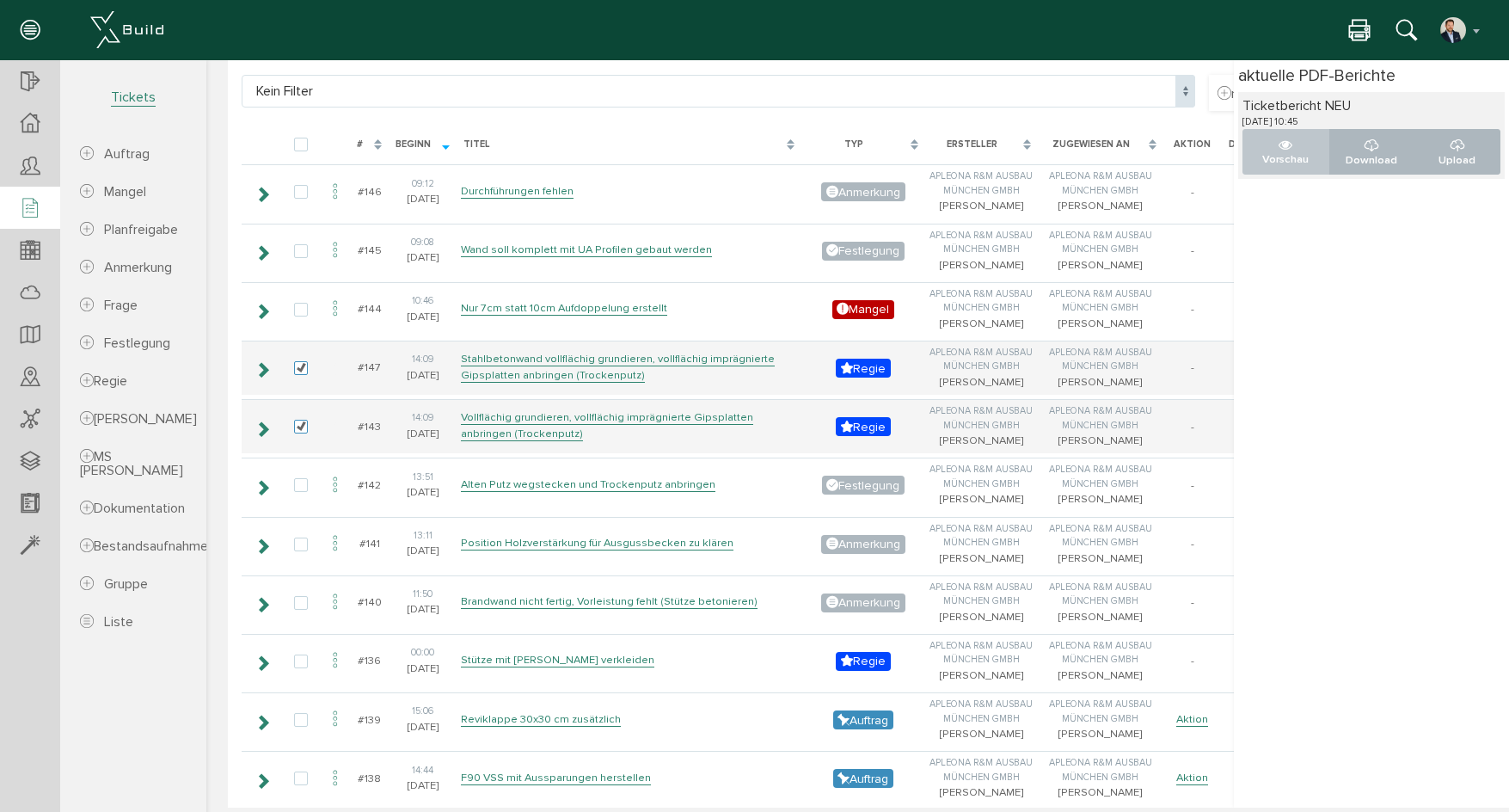
click at [1274, 153] on p "Vorschau" at bounding box center [1286, 159] width 58 height 16
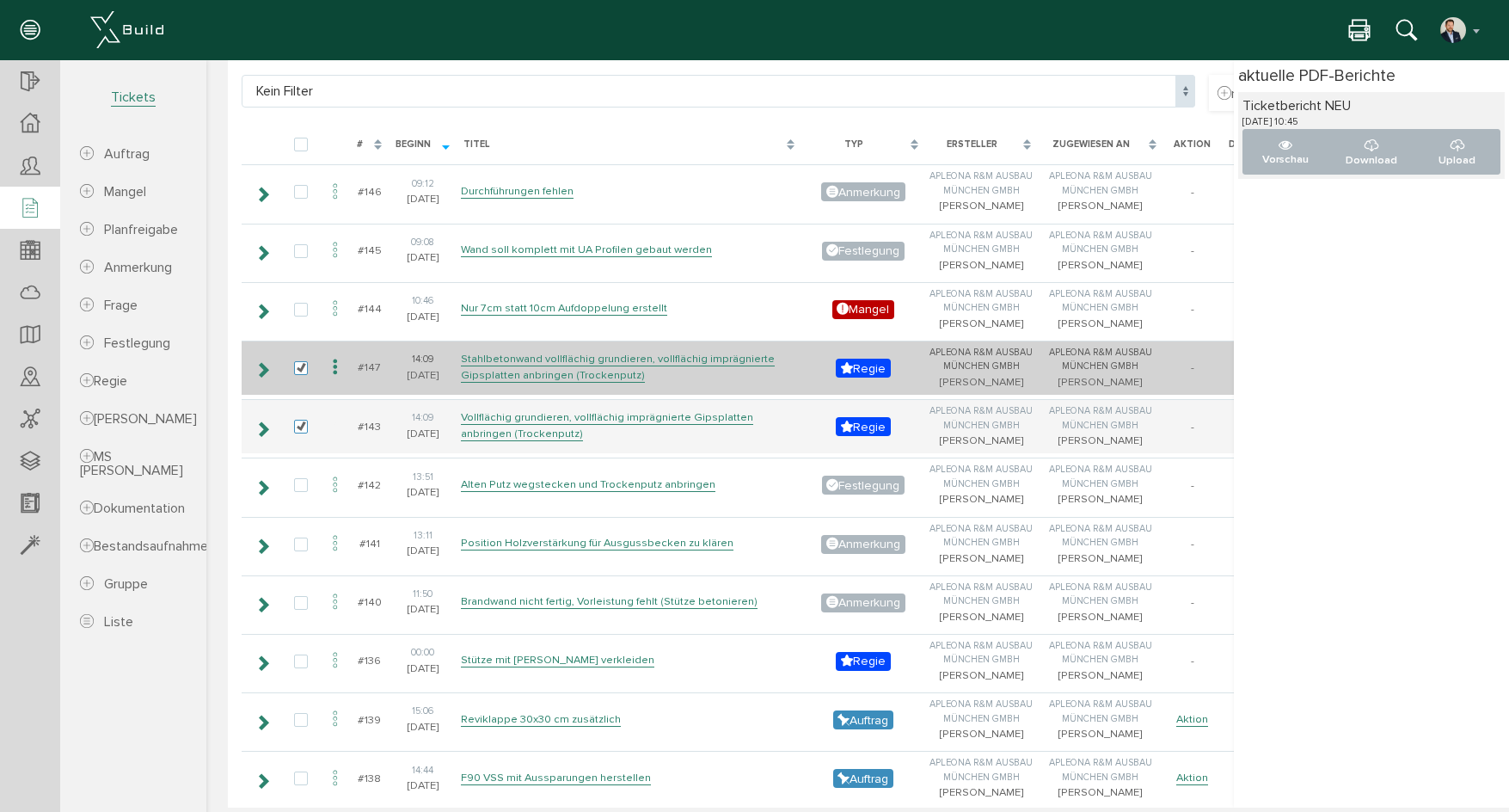
click at [543, 394] on td "Stahlbetonwand vollflächig grundieren, vollflächig imprägnierte Gipsplatten anb…" at bounding box center [629, 368] width 345 height 54
click at [548, 383] on link "Stahlbetonwand vollflächig grundieren, vollflächig imprägnierte Gipsplatten anb…" at bounding box center [617, 367] width 314 height 31
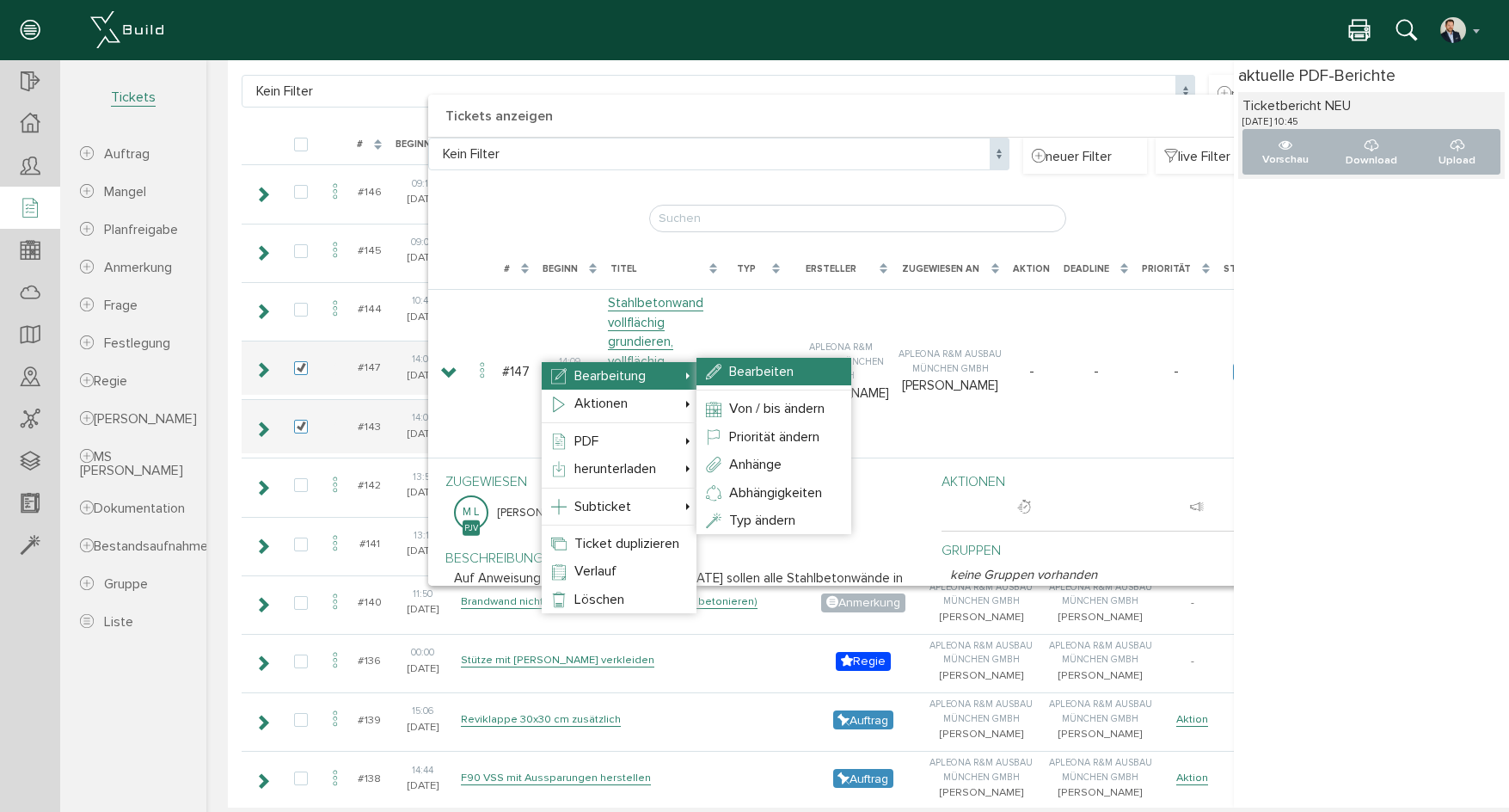
select select "1"
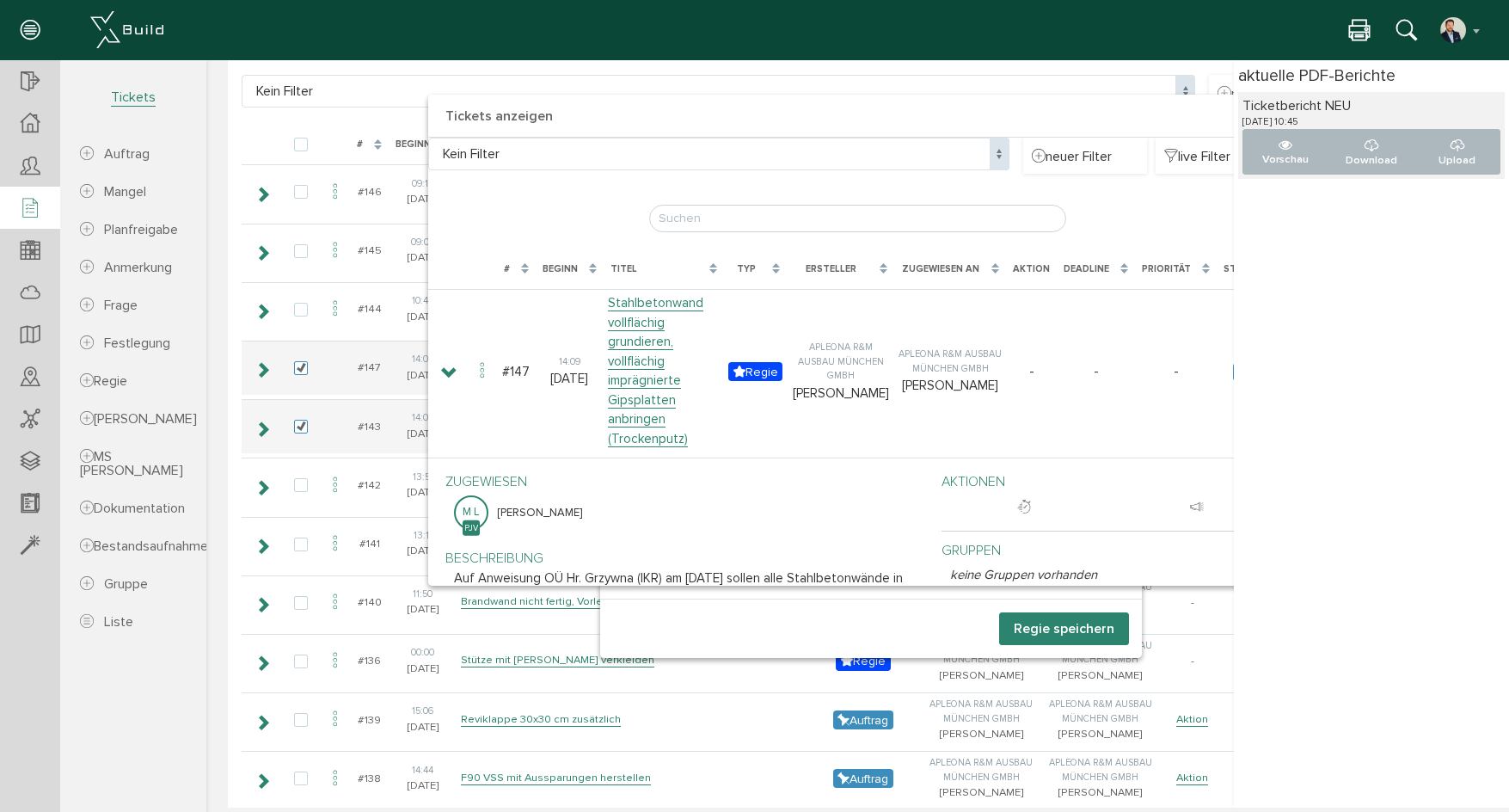
select select "1"
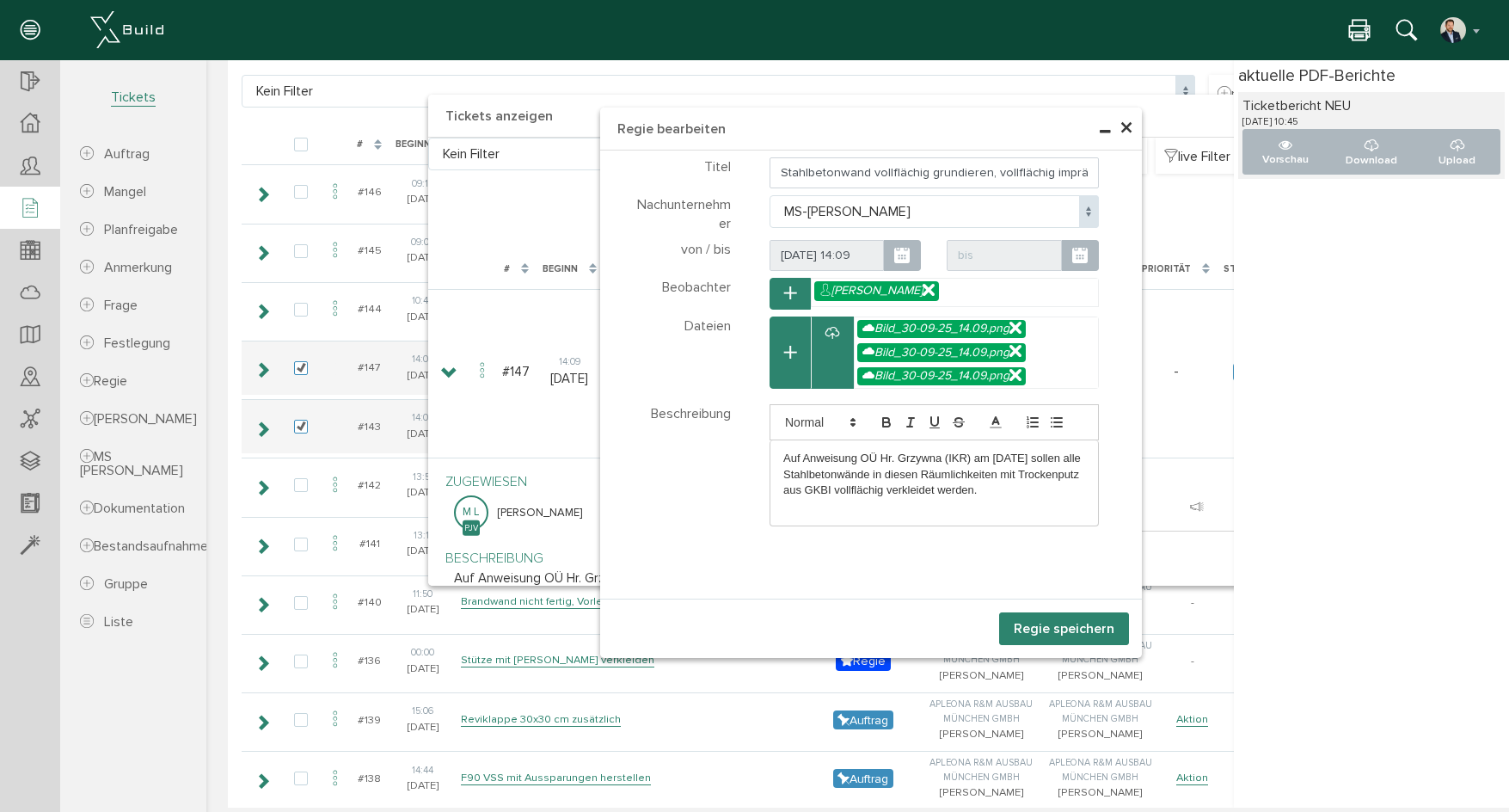
click at [1013, 329] on icon at bounding box center [1016, 327] width 12 height 14
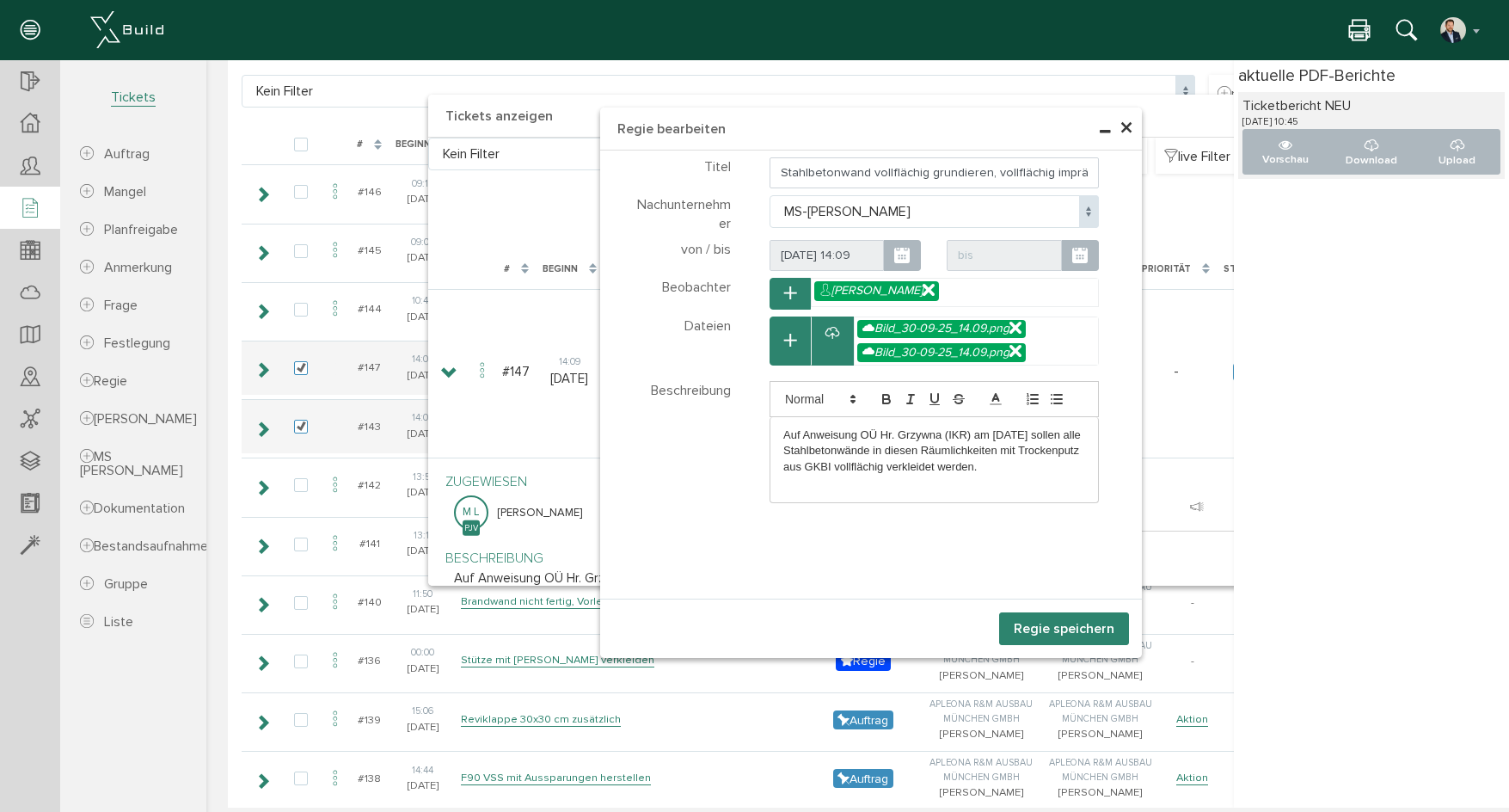
click at [1013, 329] on icon at bounding box center [1016, 327] width 12 height 14
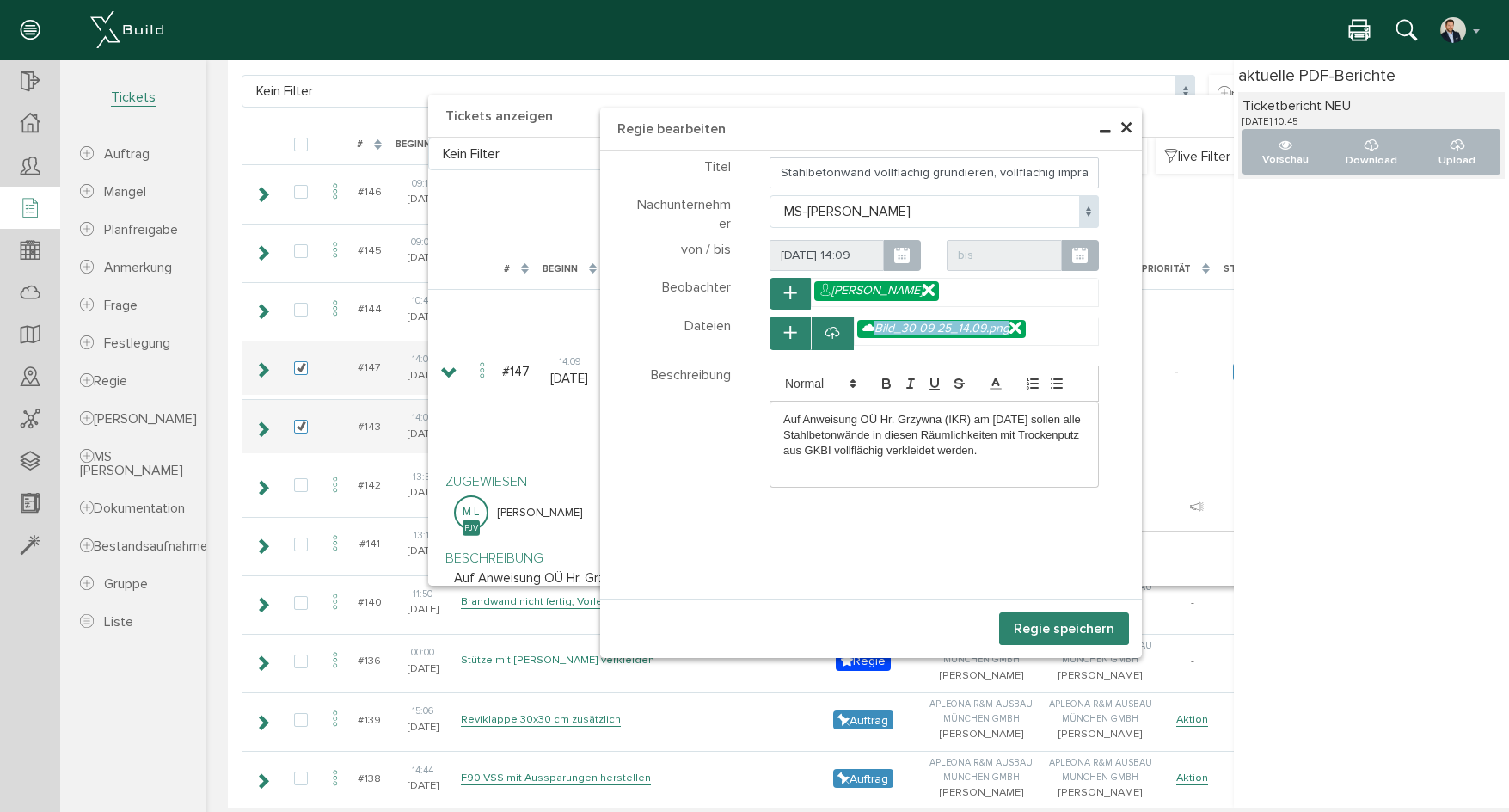
click at [1013, 329] on icon at bounding box center [1016, 327] width 12 height 14
click at [1057, 631] on button "Regie speichern" at bounding box center [1064, 629] width 130 height 33
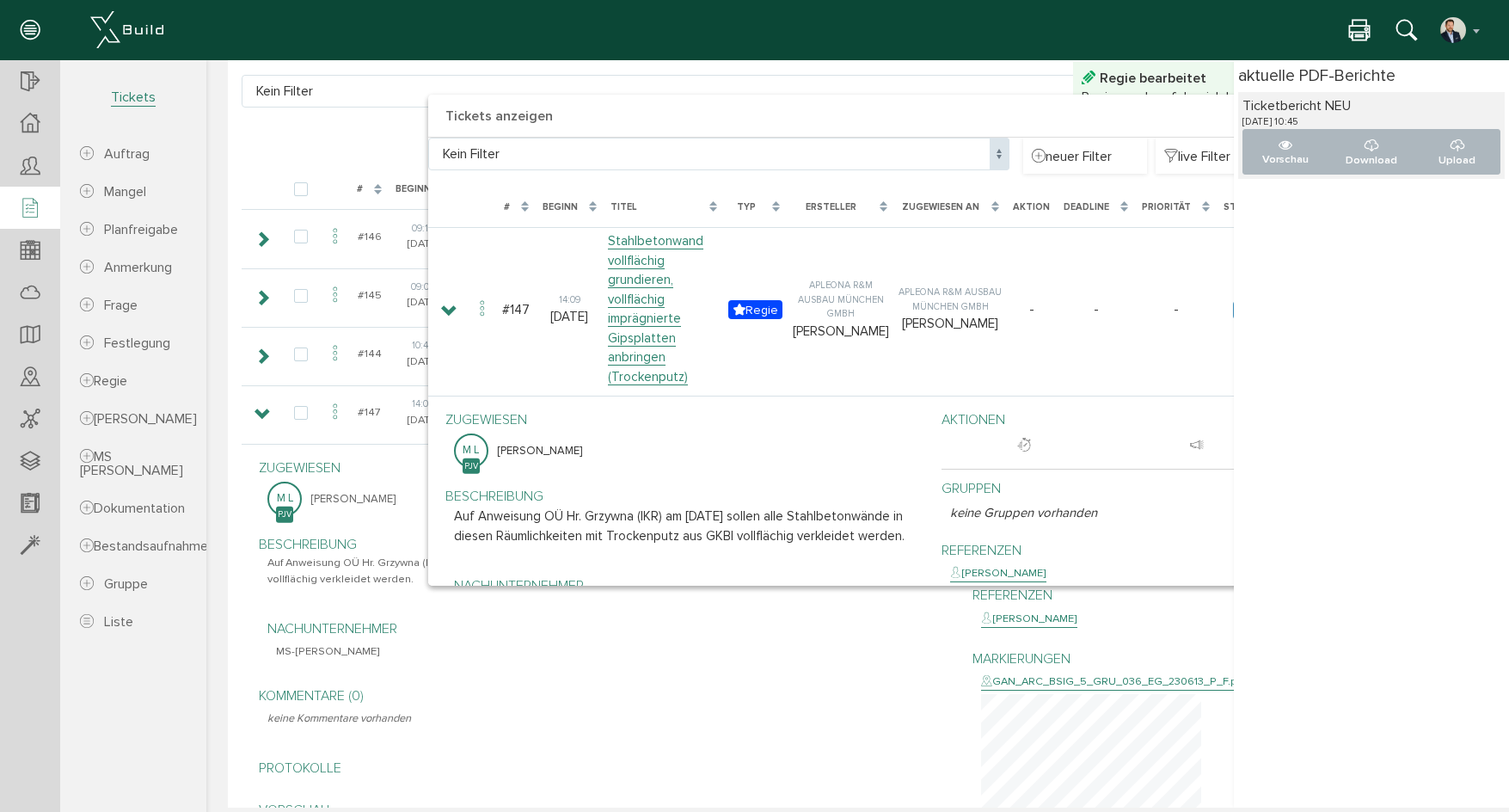
scroll to position [538, 0]
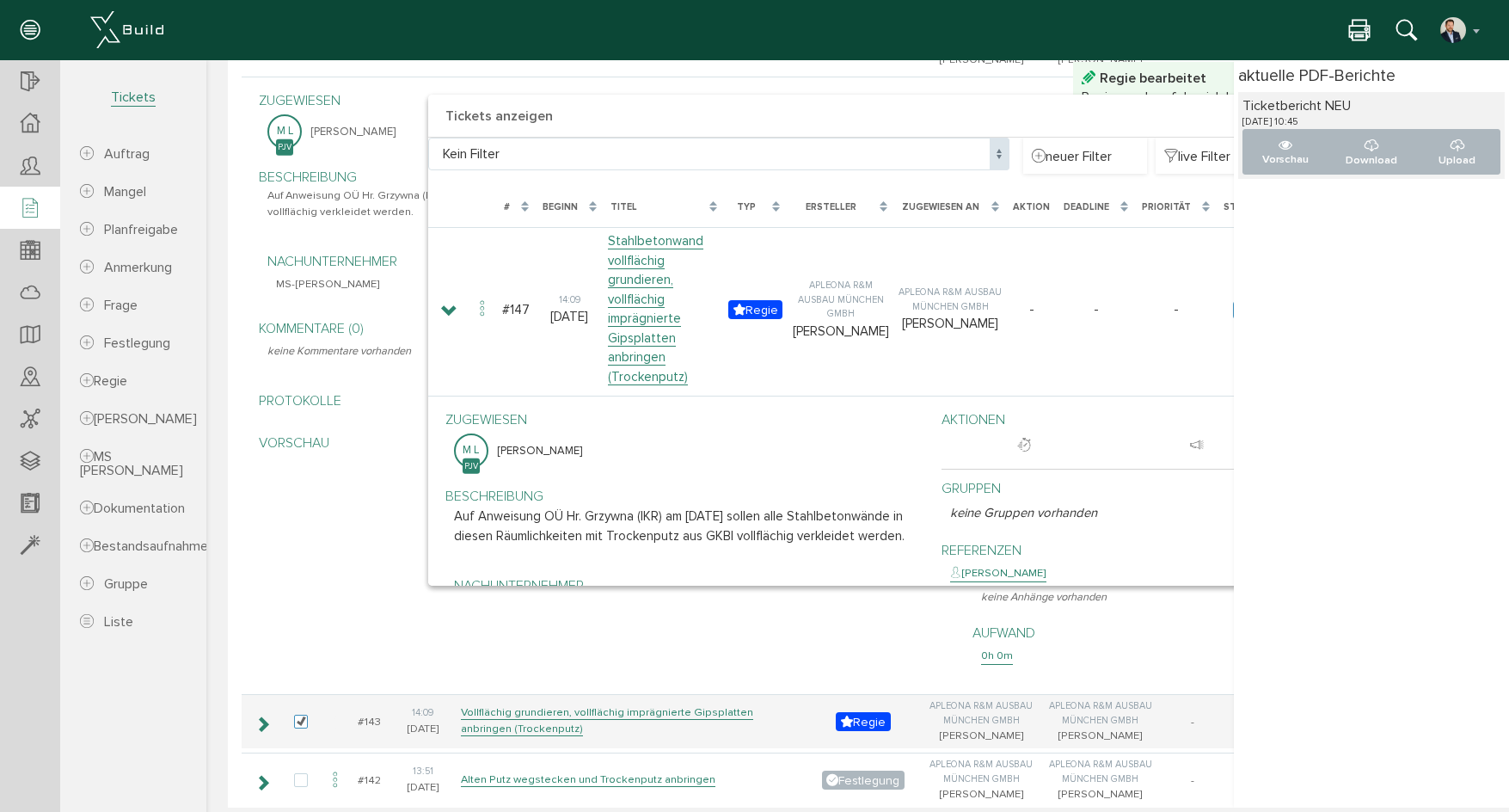
click at [360, 453] on p "Vorschau" at bounding box center [608, 442] width 680 height 20
click at [1359, 29] on icon at bounding box center [1358, 32] width 20 height 25
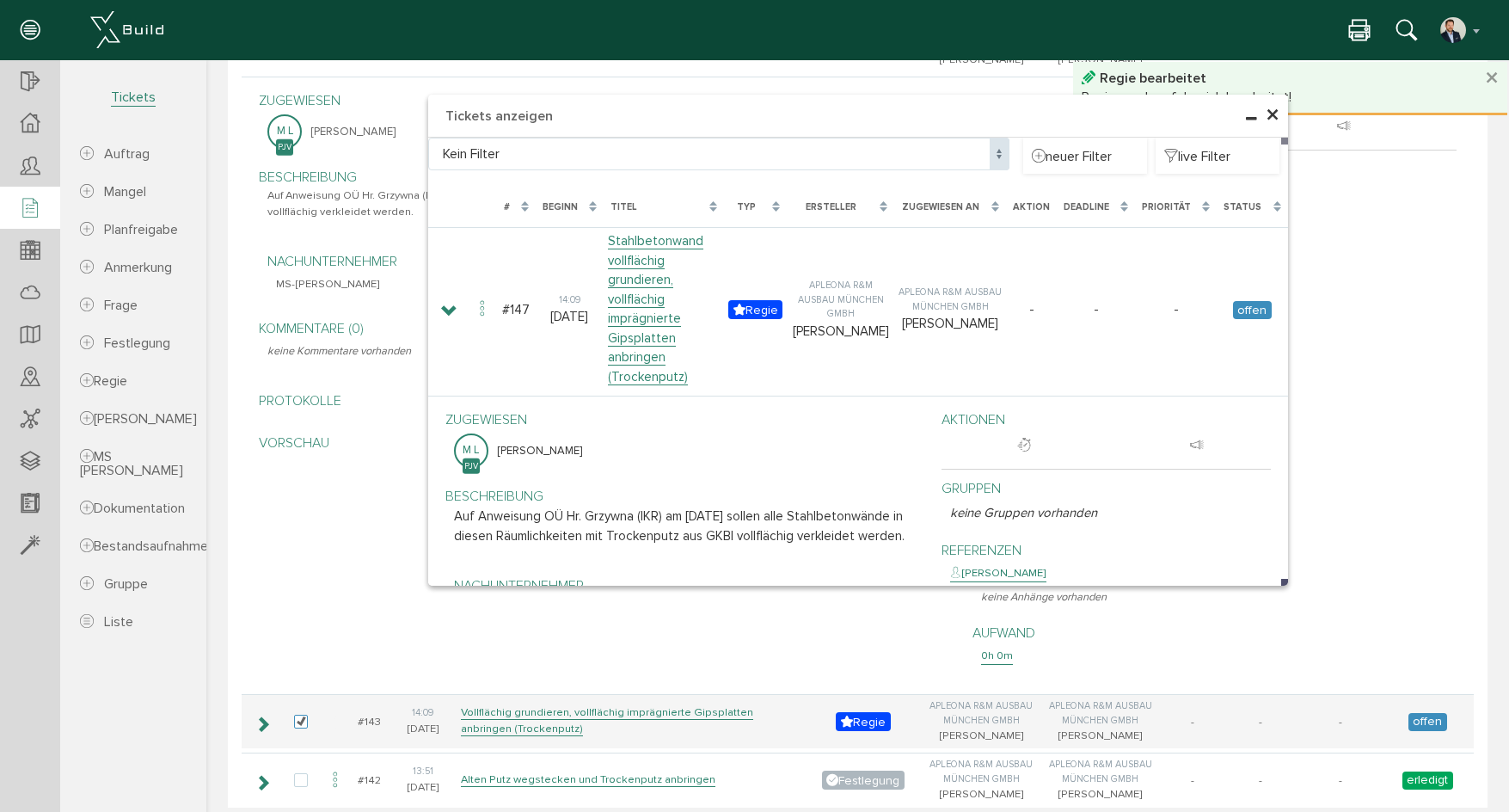
click at [1267, 112] on span "×" at bounding box center [1273, 115] width 13 height 34
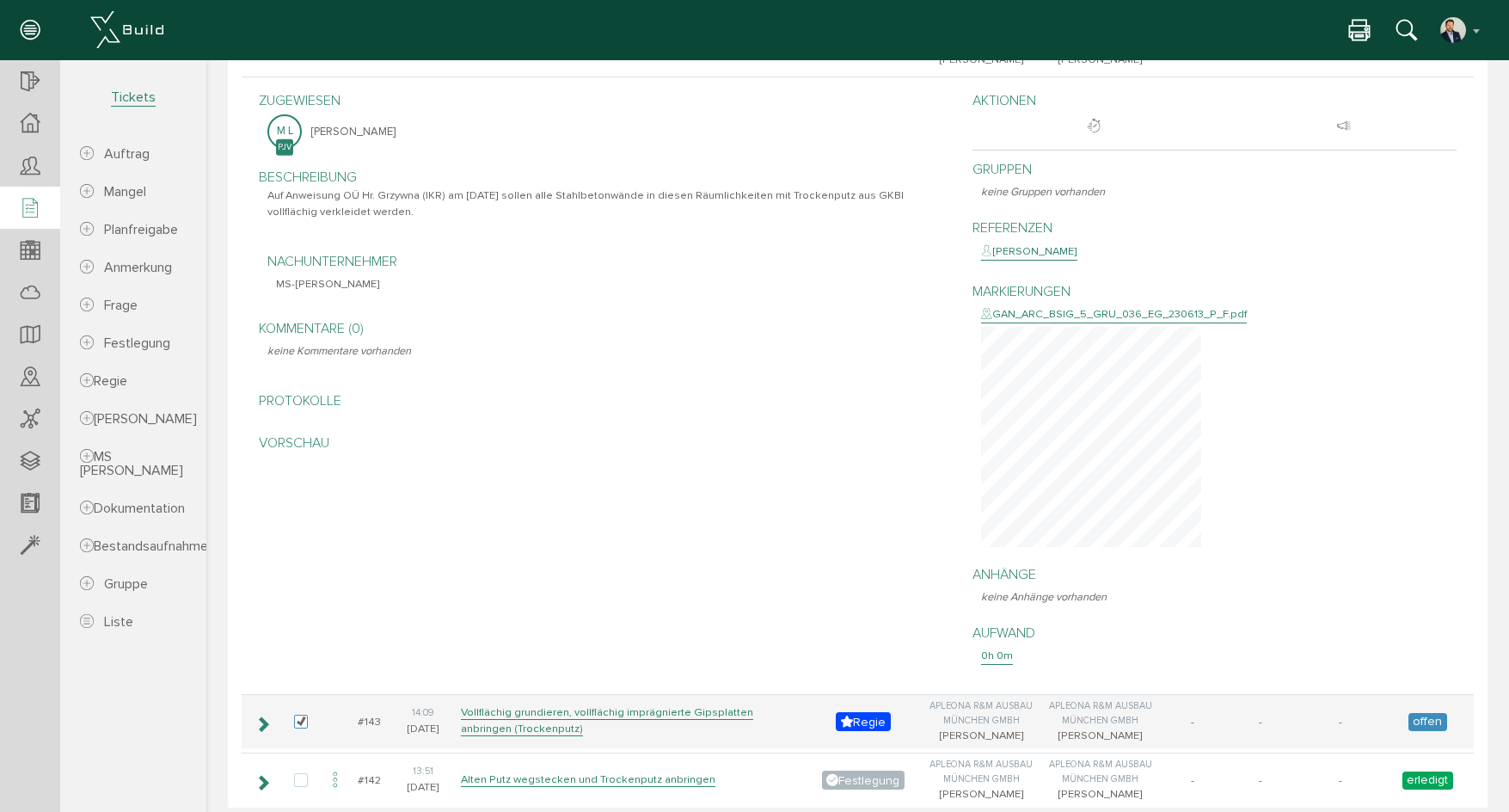
click at [33, 206] on icon at bounding box center [30, 208] width 19 height 24
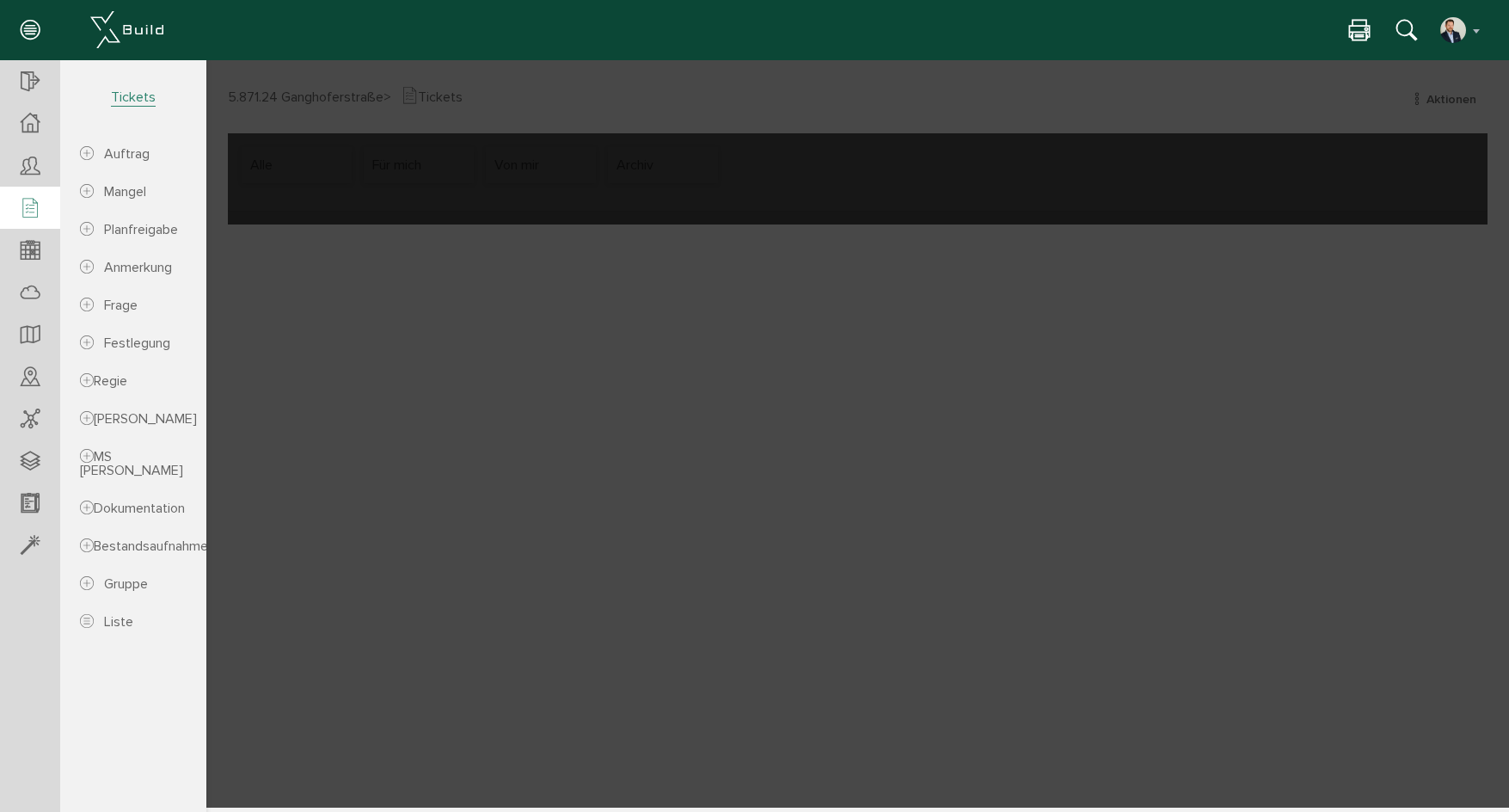
scroll to position [0, 0]
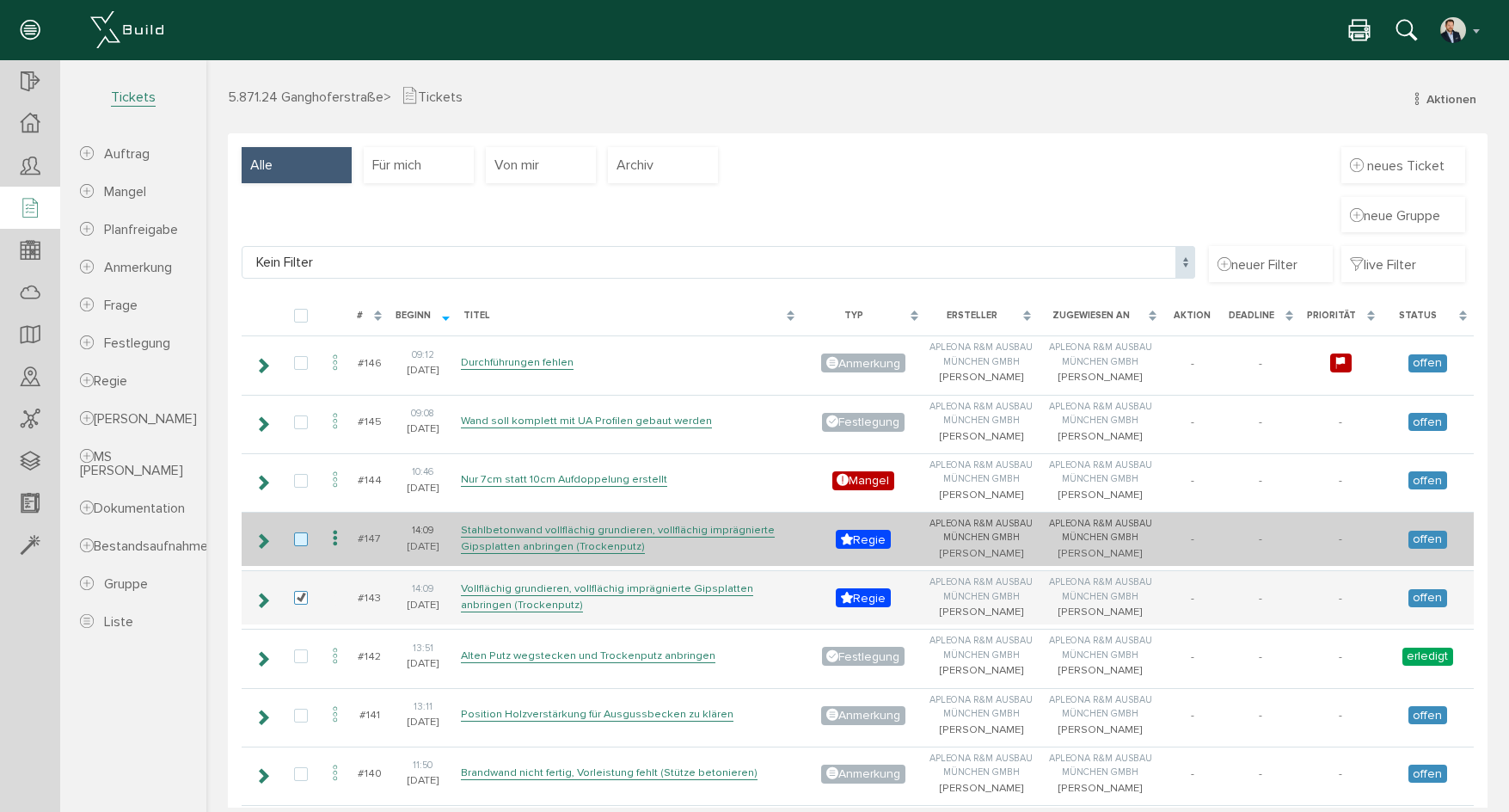
click at [304, 548] on label at bounding box center [303, 539] width 20 height 15
click at [304, 543] on input "checkbox" at bounding box center [299, 537] width 12 height 12
checkbox input "true"
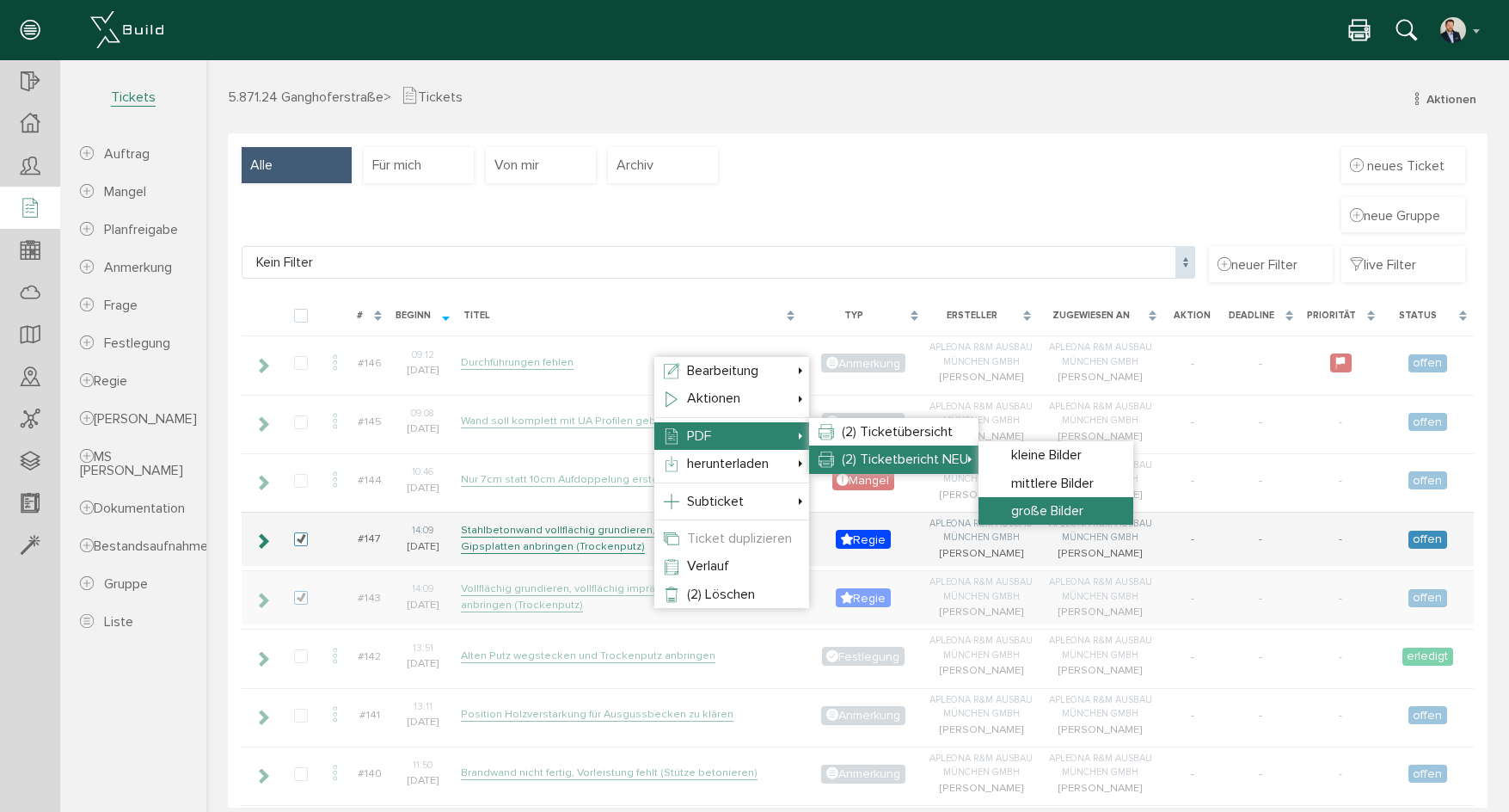
click at [1031, 500] on li "große Bilder" at bounding box center [1055, 511] width 155 height 28
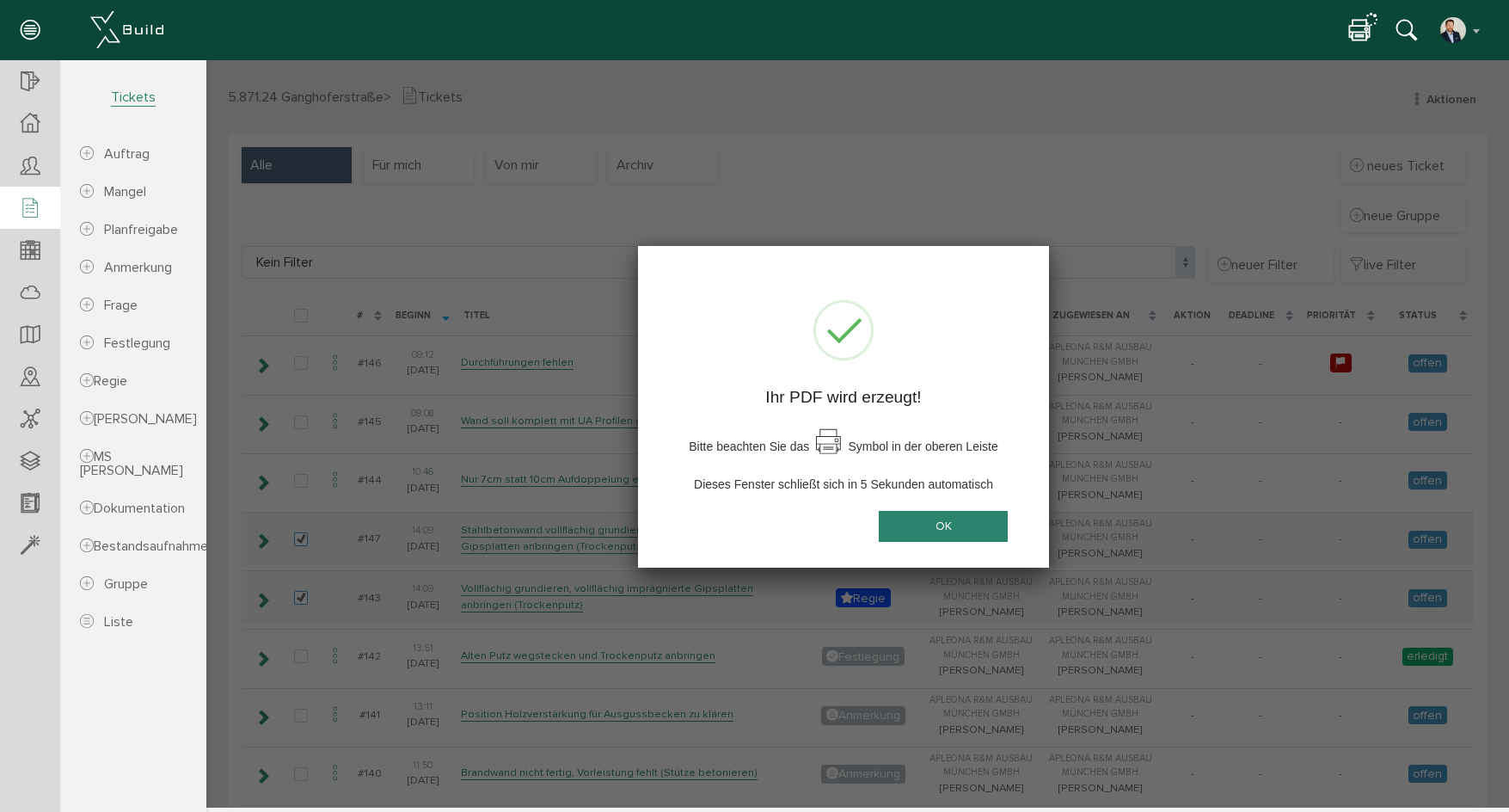
click at [1011, 522] on div "OK" at bounding box center [943, 533] width 156 height 46
click at [930, 517] on button "OK" at bounding box center [943, 525] width 129 height 32
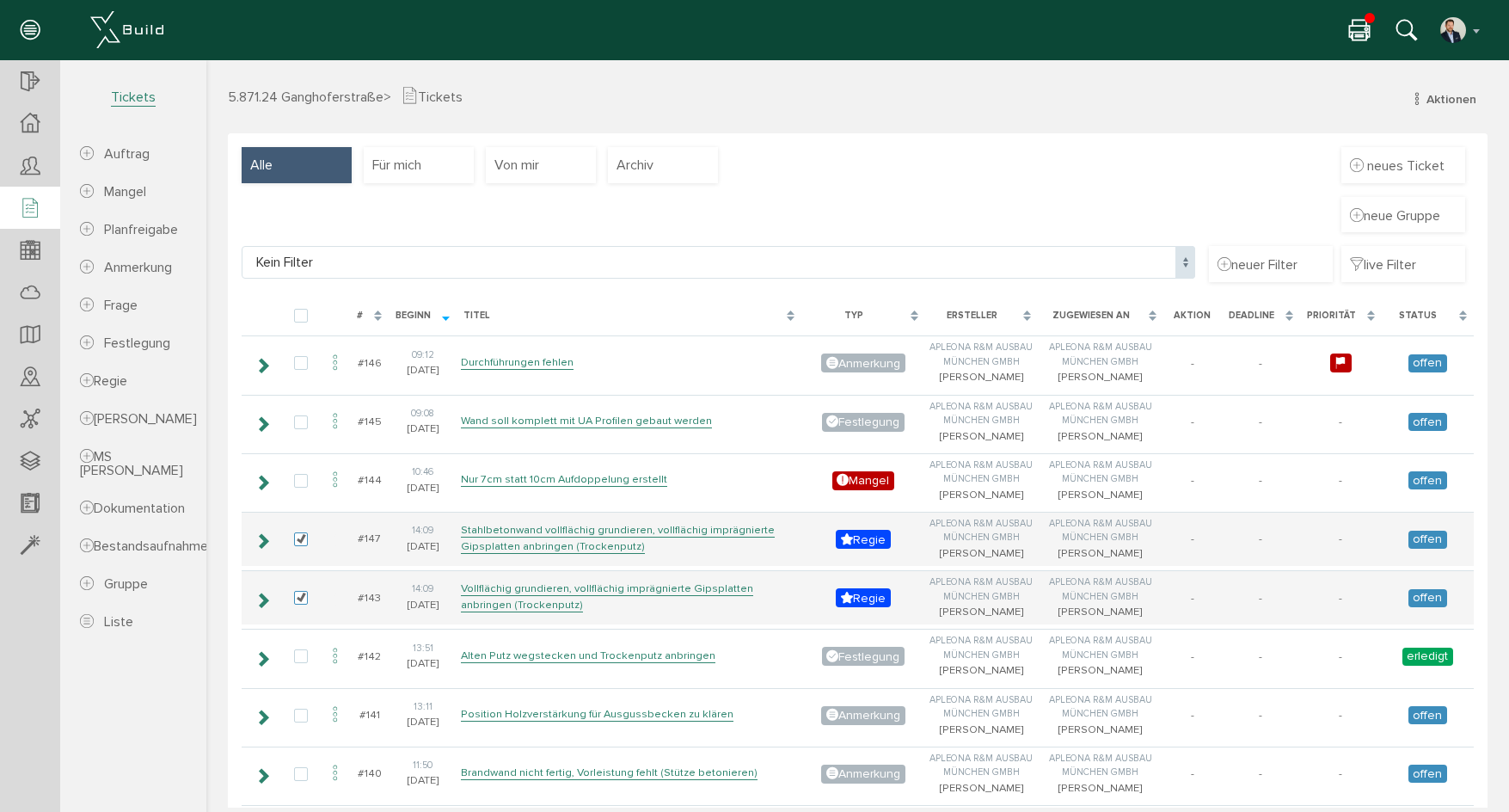
click at [1355, 21] on icon at bounding box center [1358, 32] width 20 height 25
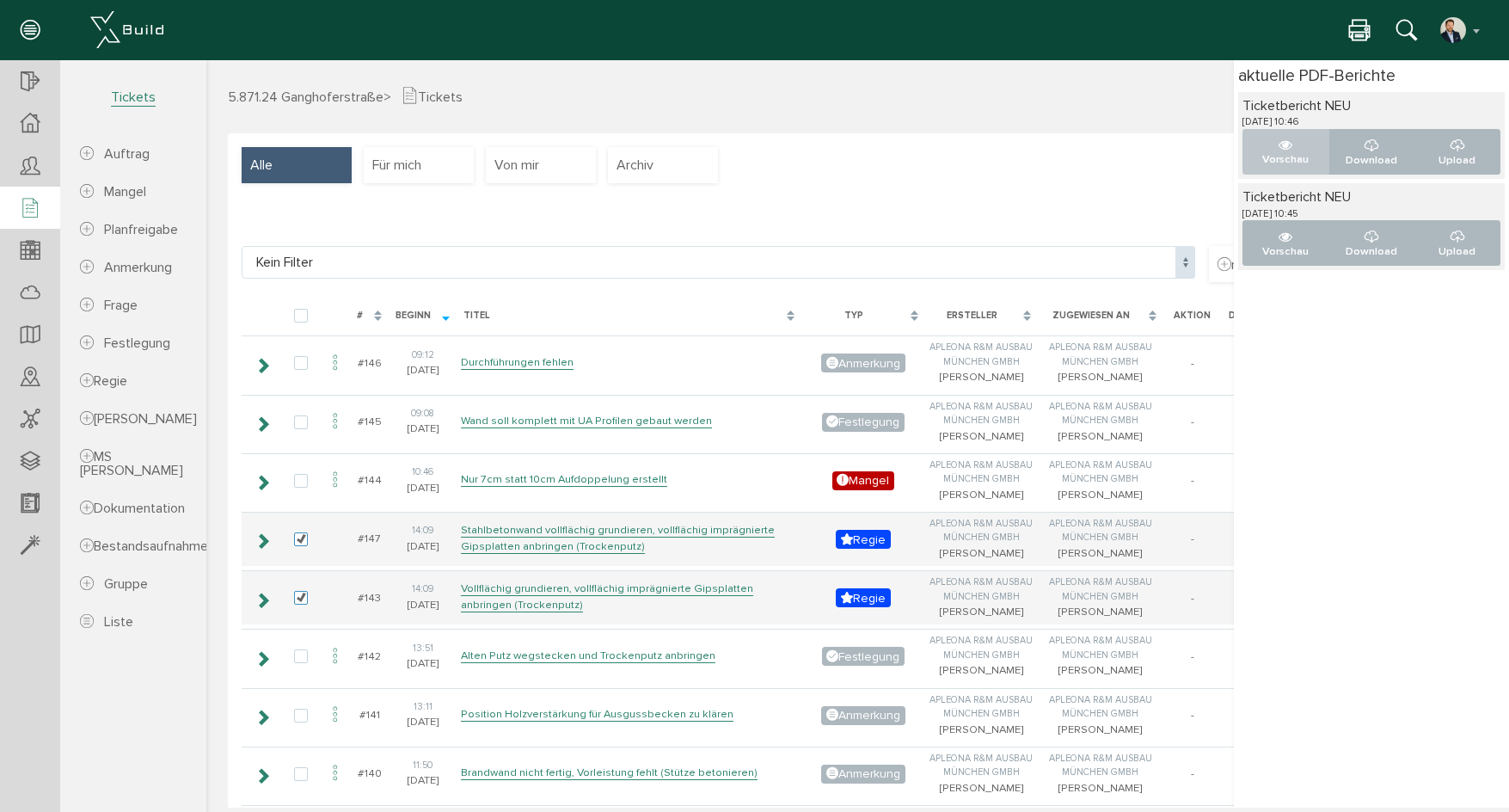
click at [1279, 143] on icon "..." at bounding box center [1285, 145] width 13 height 13
